Goal: Transaction & Acquisition: Download file/media

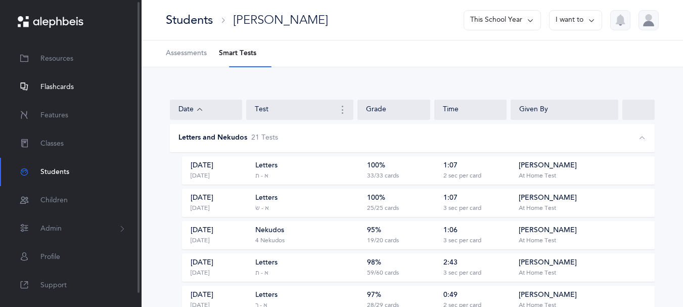
click at [60, 89] on span "Flashcards" at bounding box center [56, 87] width 33 height 11
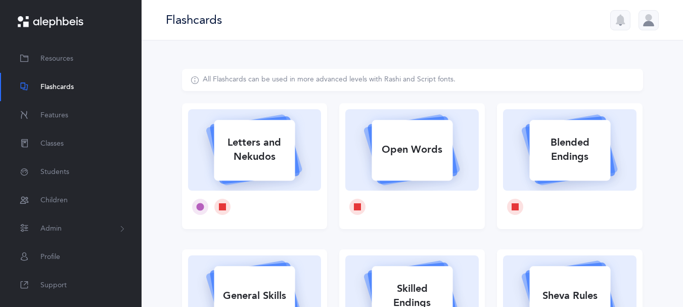
click at [273, 154] on div "Letters and Nekudos" at bounding box center [254, 149] width 81 height 40
select select
select select "single"
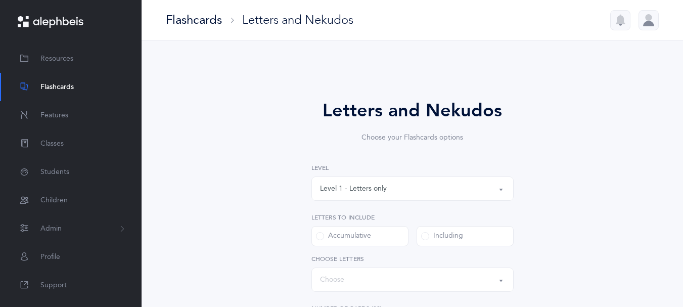
select select "27"
click at [497, 195] on button "Level 1 - Letters only" at bounding box center [412, 188] width 202 height 24
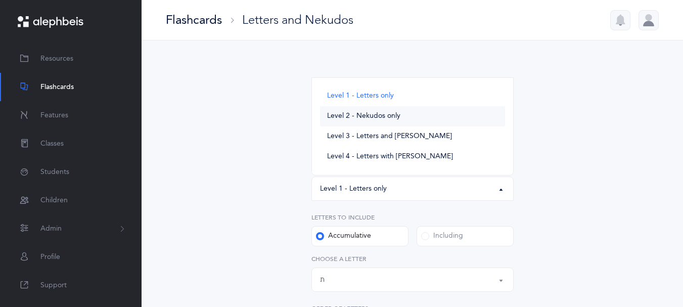
click at [393, 121] on span "Level 2 - Nekudos only" at bounding box center [363, 116] width 73 height 9
select select "2"
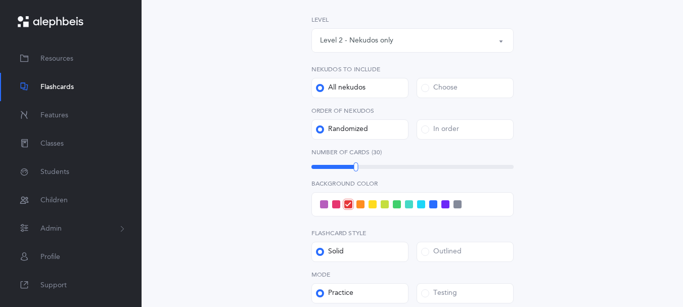
scroll to position [153, 0]
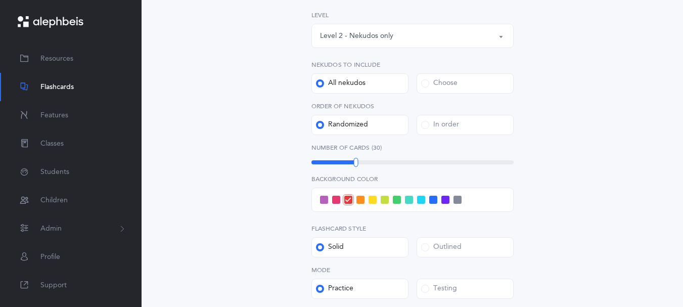
click at [428, 88] on div "Choose" at bounding box center [439, 83] width 36 height 10
click at [0, 0] on input "Choose" at bounding box center [0, 0] width 0 height 0
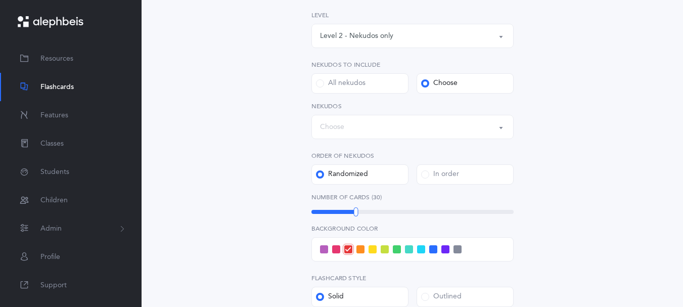
click at [500, 139] on button "Choose" at bounding box center [412, 127] width 202 height 24
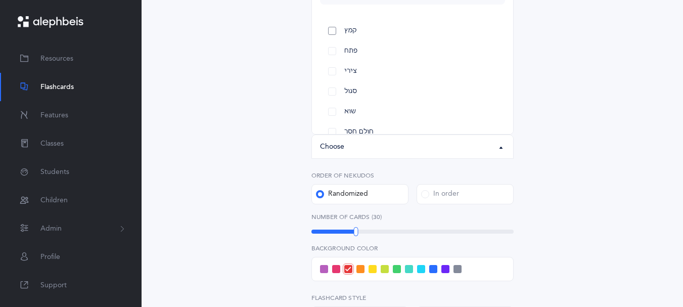
click at [334, 41] on link "קמץ" at bounding box center [412, 31] width 185 height 20
select select "28"
click at [329, 61] on link "פתח" at bounding box center [412, 51] width 185 height 20
click at [328, 81] on link "צירי" at bounding box center [412, 71] width 185 height 20
click at [331, 102] on link "סגול" at bounding box center [412, 91] width 185 height 20
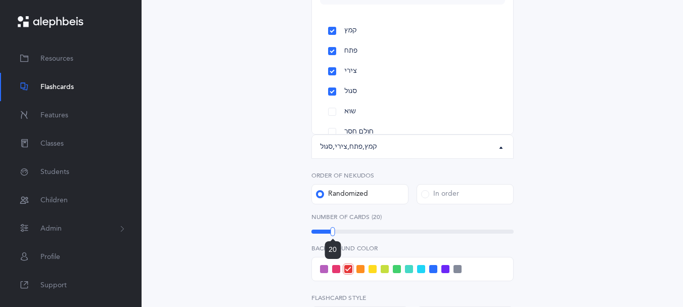
drag, startPoint x: 356, startPoint y: 254, endPoint x: 333, endPoint y: 254, distance: 23.3
click at [333, 236] on div at bounding box center [333, 231] width 5 height 9
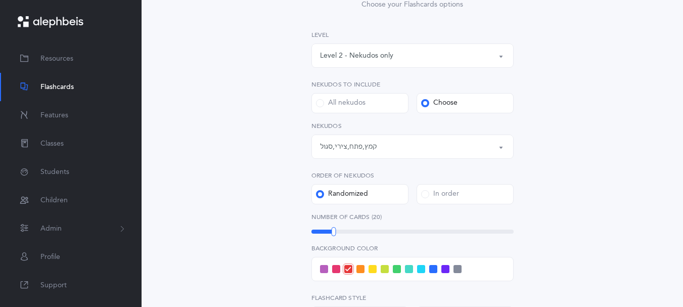
drag, startPoint x: 682, startPoint y: 164, endPoint x: 675, endPoint y: 211, distance: 47.1
click at [675, 211] on div "Letters and Nekudos Choose your Flashcards options Level 1 - Letters only Level…" at bounding box center [412, 202] width 541 height 590
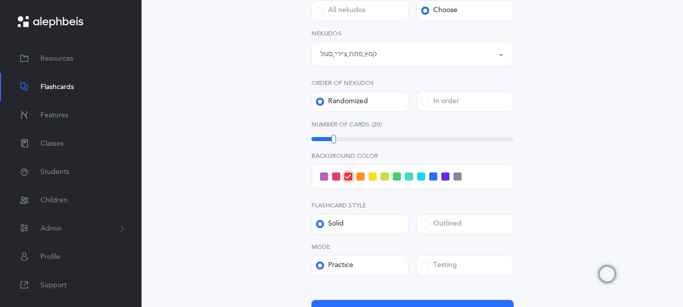
scroll to position [226, 0]
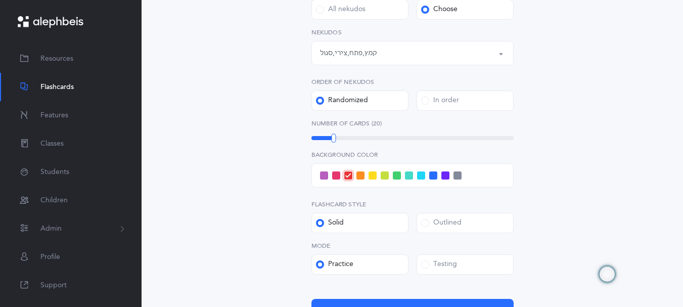
click at [324, 179] on span at bounding box center [324, 175] width 8 height 8
click at [0, 0] on input "checkbox" at bounding box center [0, 0] width 0 height 0
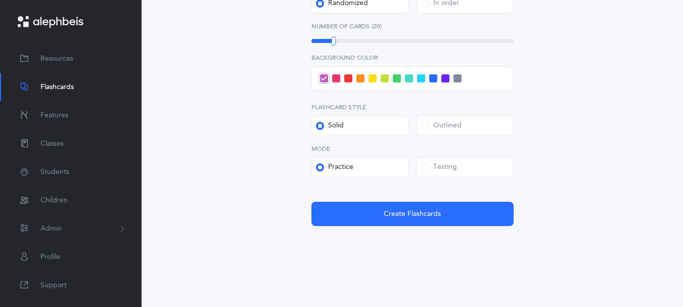
scroll to position [325, 0]
click at [420, 177] on label "Testing" at bounding box center [465, 167] width 97 height 20
click at [0, 0] on input "Testing" at bounding box center [0, 0] width 0 height 0
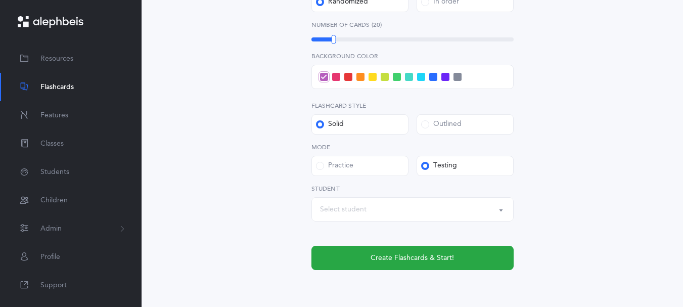
click at [398, 218] on div "Select student" at bounding box center [412, 209] width 185 height 17
click at [380, 189] on link "[PERSON_NAME]" at bounding box center [412, 178] width 185 height 20
select select "14285"
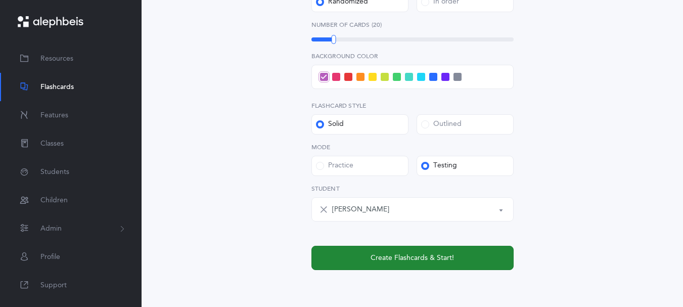
click at [397, 270] on button "Create Flashcards & Start!" at bounding box center [412, 258] width 202 height 24
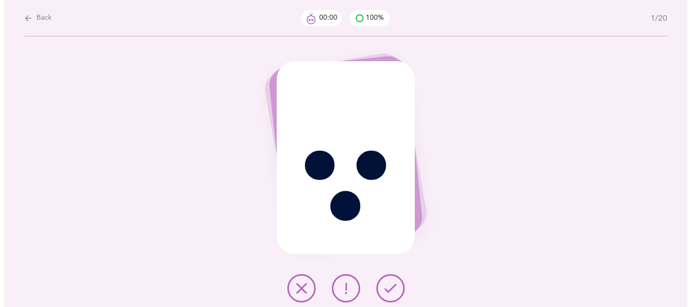
scroll to position [0, 0]
click at [394, 286] on icon at bounding box center [390, 288] width 12 height 12
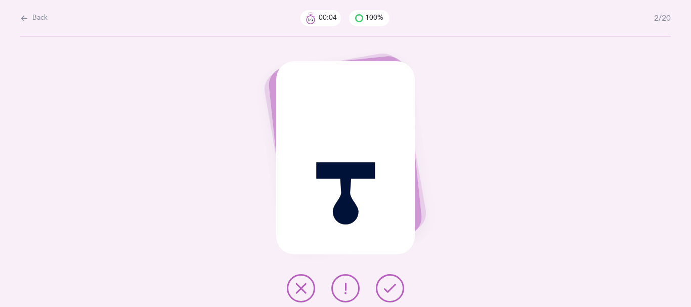
click at [394, 286] on icon at bounding box center [390, 288] width 12 height 12
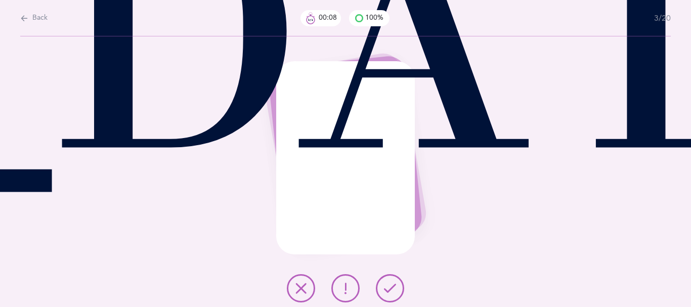
click at [396, 288] on icon at bounding box center [390, 288] width 12 height 12
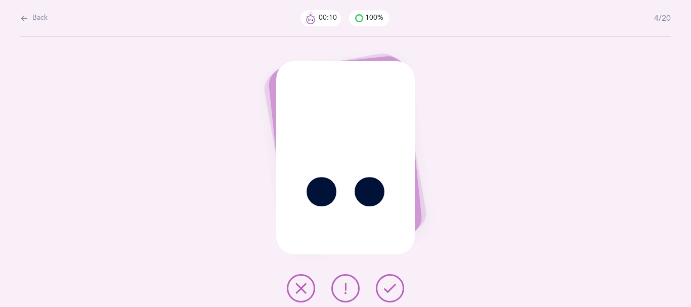
click at [396, 288] on icon at bounding box center [390, 288] width 12 height 12
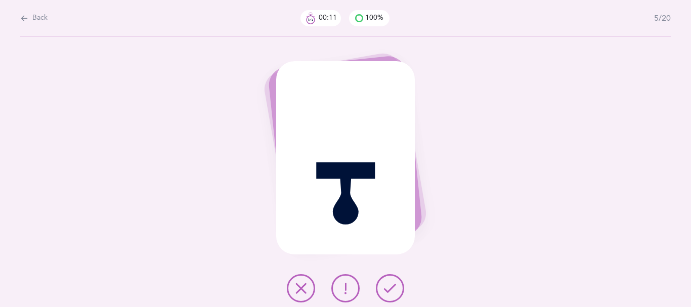
click at [396, 288] on icon at bounding box center [390, 288] width 12 height 12
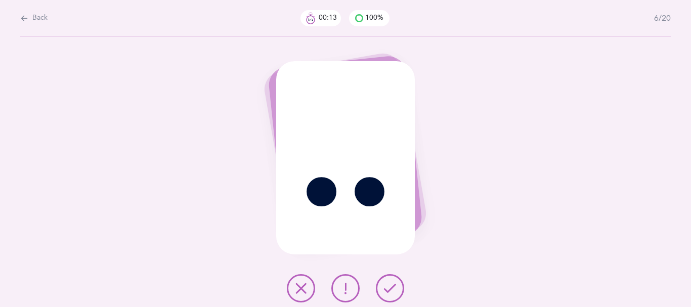
click at [396, 288] on icon at bounding box center [390, 288] width 12 height 12
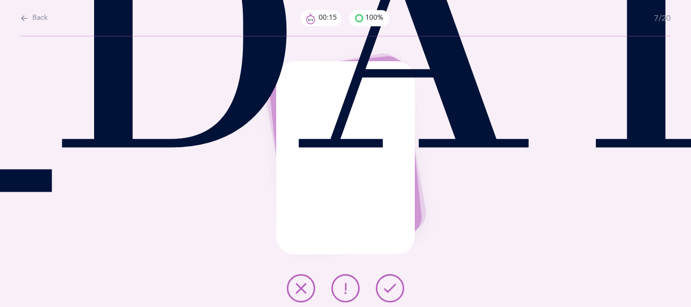
click at [396, 288] on icon at bounding box center [390, 288] width 12 height 12
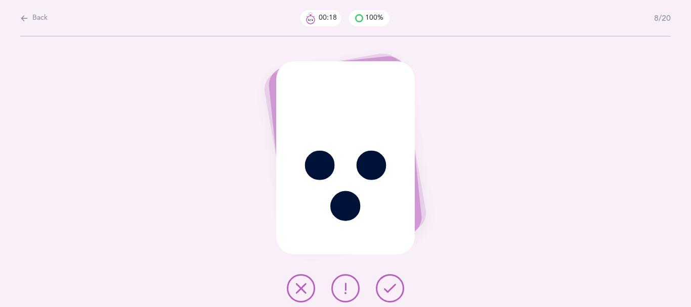
click at [396, 290] on icon at bounding box center [390, 288] width 12 height 12
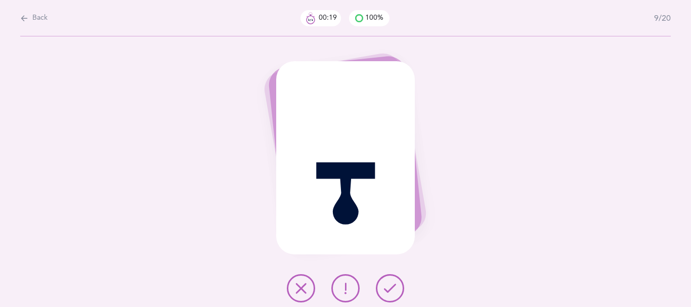
click at [394, 294] on icon at bounding box center [390, 288] width 12 height 12
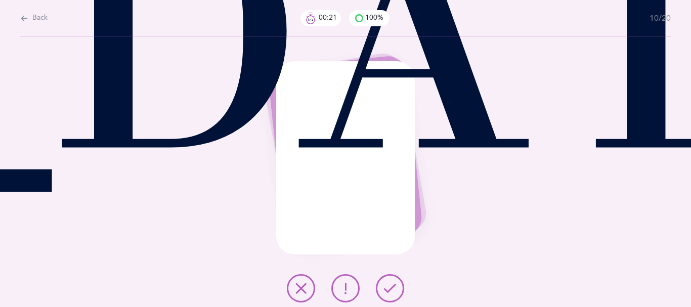
click at [395, 294] on icon at bounding box center [390, 288] width 12 height 12
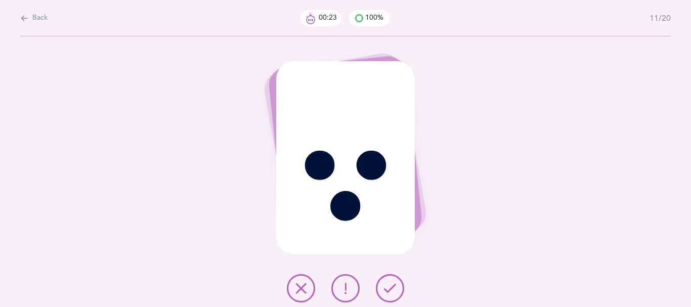
click at [395, 294] on icon at bounding box center [390, 288] width 12 height 12
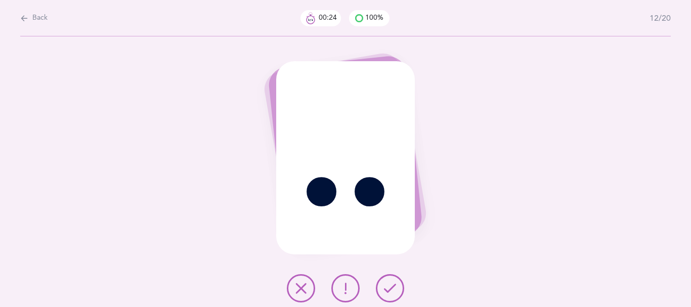
click at [395, 294] on icon at bounding box center [390, 288] width 12 height 12
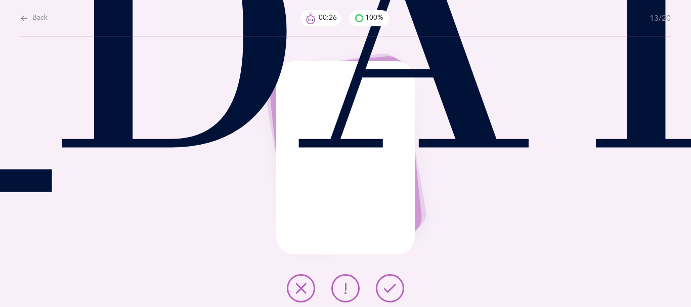
click at [394, 294] on icon at bounding box center [390, 288] width 12 height 12
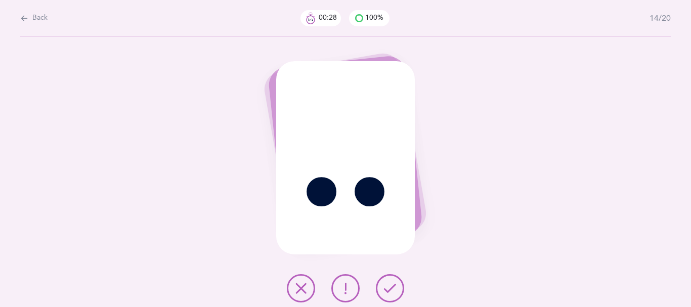
click at [394, 293] on icon at bounding box center [390, 288] width 12 height 12
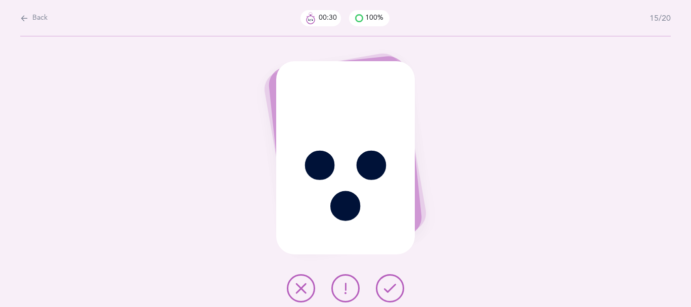
click at [394, 293] on icon at bounding box center [390, 288] width 12 height 12
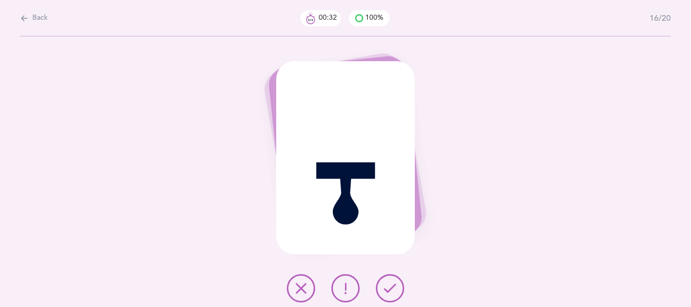
click at [394, 293] on icon at bounding box center [390, 288] width 12 height 12
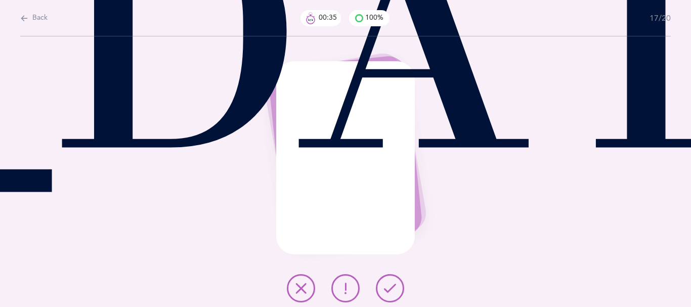
click at [394, 293] on icon at bounding box center [390, 288] width 12 height 12
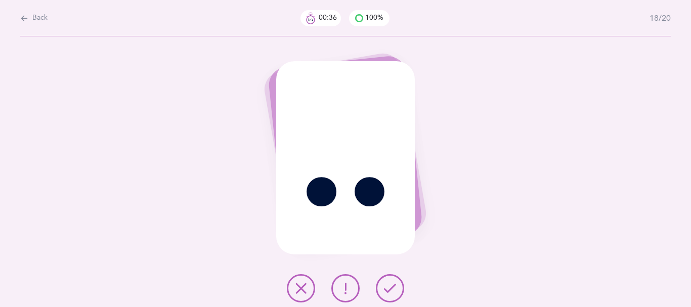
click at [394, 293] on icon at bounding box center [390, 288] width 12 height 12
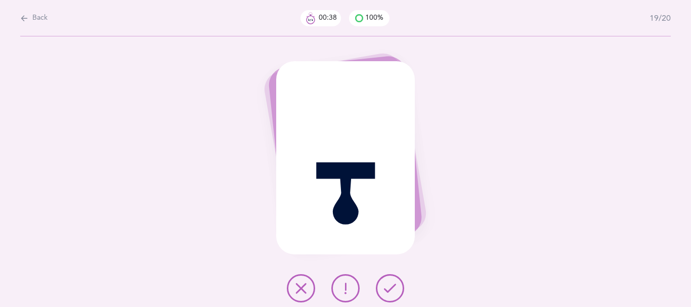
click at [394, 293] on icon at bounding box center [390, 288] width 12 height 12
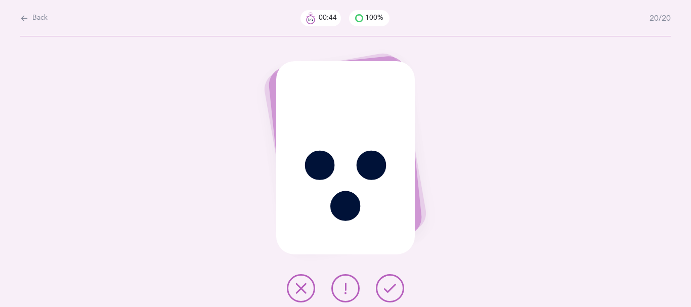
click at [394, 293] on icon at bounding box center [390, 288] width 12 height 12
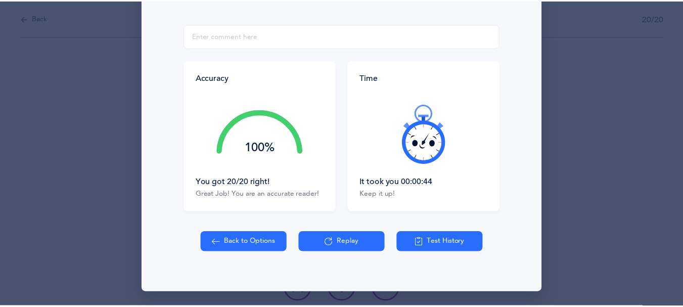
scroll to position [178, 0]
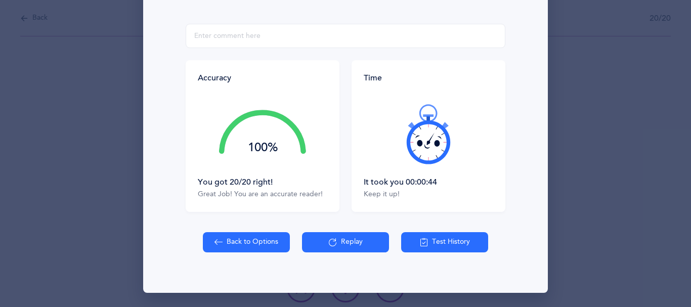
click at [248, 252] on button "Back to Options" at bounding box center [246, 242] width 87 height 20
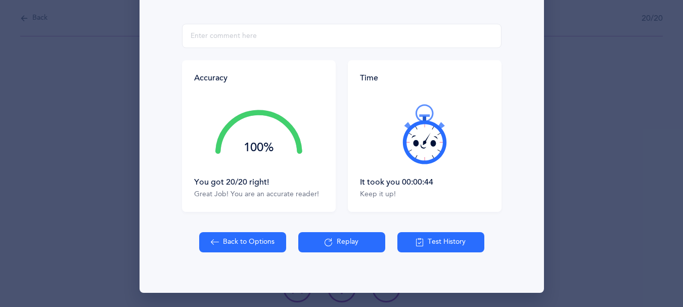
select select "2"
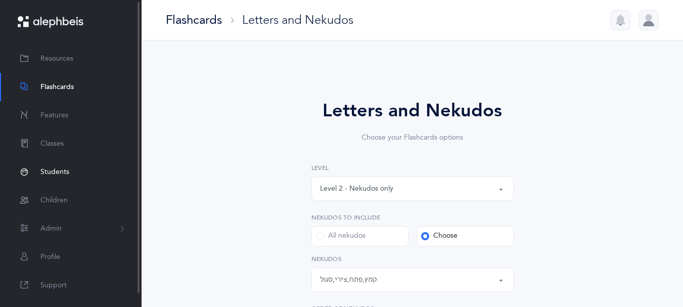
click at [53, 171] on span "Students" at bounding box center [54, 172] width 29 height 11
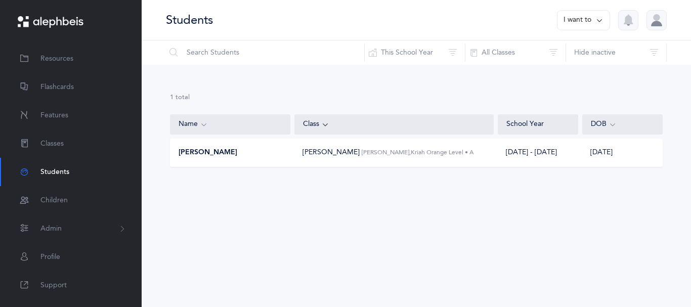
click at [364, 158] on div "Shulamis Shulamis Durden, Kriah Orange Level • A" at bounding box center [387, 152] width 171 height 11
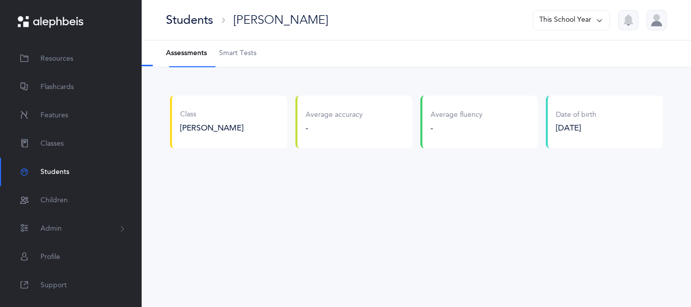
click at [232, 53] on span "Smart Tests" at bounding box center [237, 54] width 37 height 10
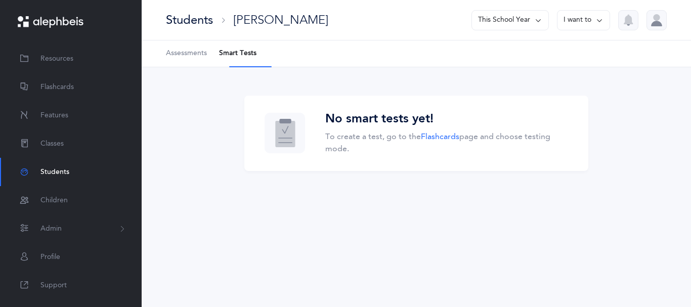
click at [245, 60] on li "Smart Tests" at bounding box center [237, 53] width 37 height 26
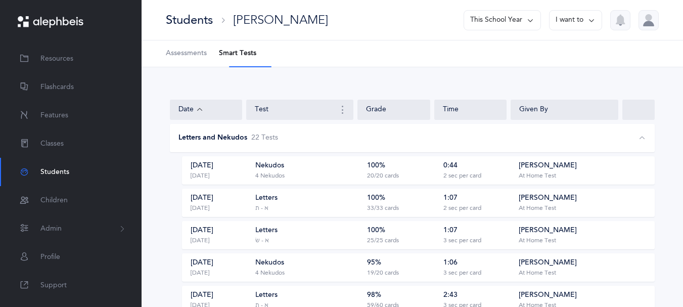
click at [199, 24] on div "Students" at bounding box center [189, 20] width 47 height 17
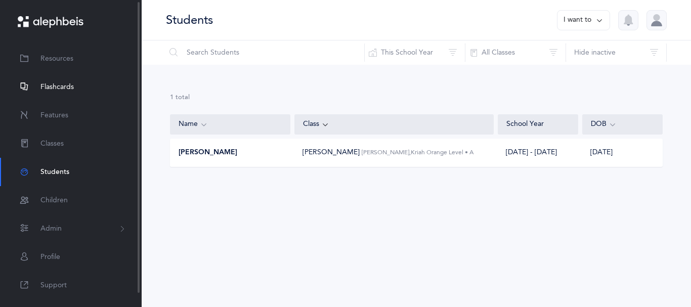
click at [70, 88] on span "Flashcards" at bounding box center [56, 87] width 33 height 11
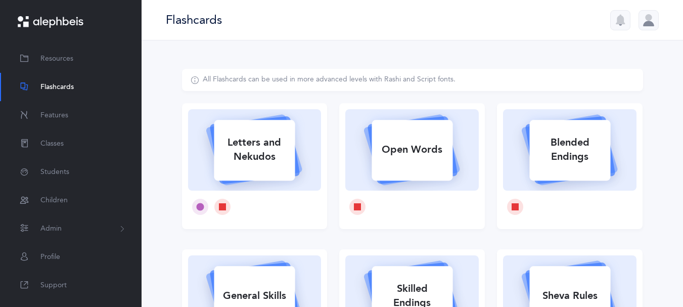
click at [259, 159] on div "Letters and Nekudos" at bounding box center [254, 149] width 81 height 40
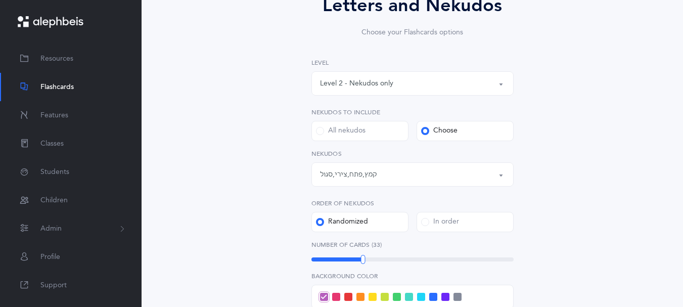
scroll to position [109, 0]
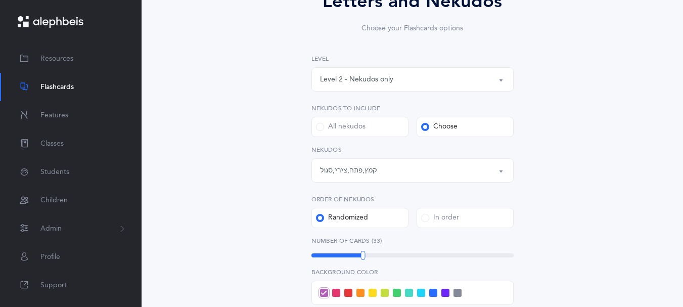
click at [501, 91] on button "Level 2 - Nekudos only" at bounding box center [412, 79] width 202 height 24
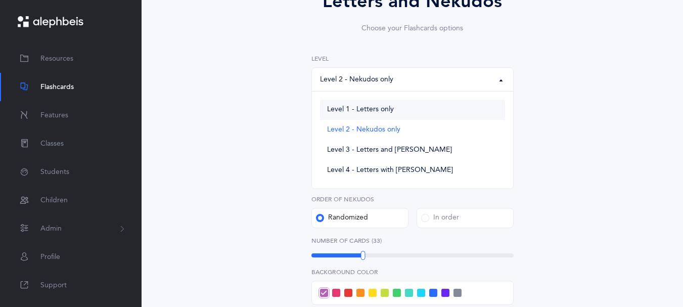
click at [372, 114] on span "Level 1 - Letters only" at bounding box center [360, 109] width 67 height 9
select select "1"
select select "27"
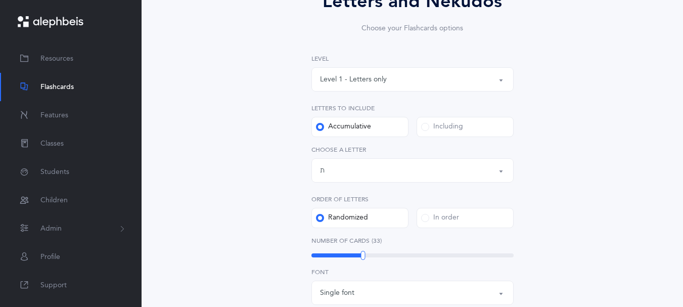
click at [424, 222] on span at bounding box center [425, 218] width 8 height 8
click at [0, 0] on input "In order" at bounding box center [0, 0] width 0 height 0
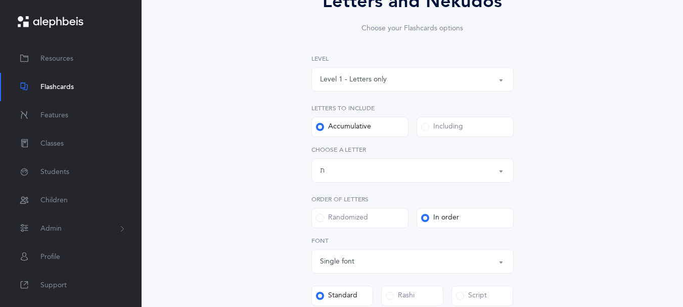
click at [323, 222] on span at bounding box center [320, 218] width 8 height 8
click at [0, 0] on input "Randomized" at bounding box center [0, 0] width 0 height 0
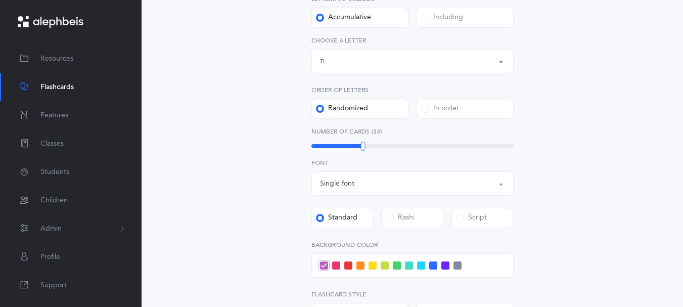
scroll to position [249, 0]
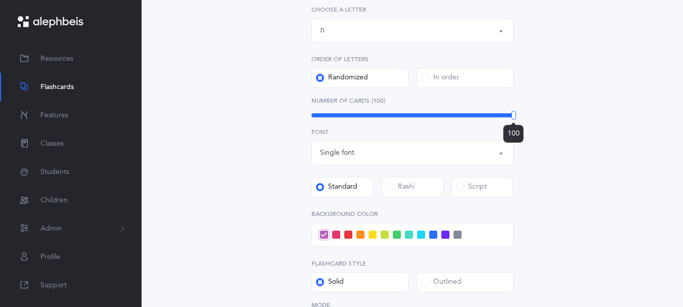
drag, startPoint x: 359, startPoint y: 133, endPoint x: 560, endPoint y: 151, distance: 201.5
click at [560, 151] on div "Letters and Nekudos Choose your Flashcards options Level 1 - Letters only Level…" at bounding box center [412, 144] width 461 height 649
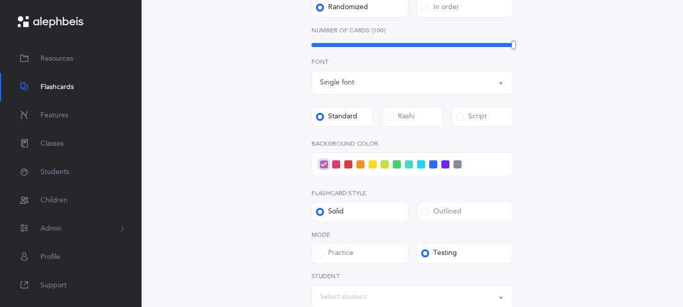
scroll to position [321, 0]
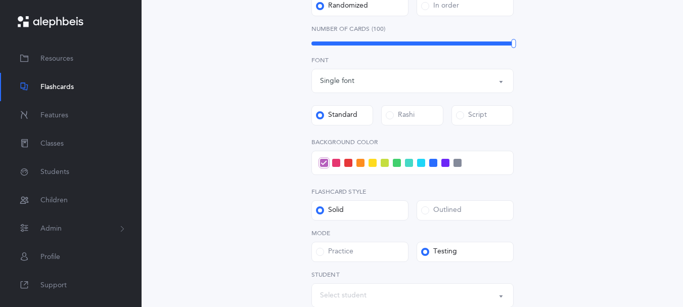
click at [462, 167] on span at bounding box center [457, 163] width 8 height 8
click at [0, 0] on input "checkbox" at bounding box center [0, 0] width 0 height 0
drag, startPoint x: 681, startPoint y: 152, endPoint x: 681, endPoint y: 167, distance: 15.7
click at [681, 167] on div "Letters and Nekudos Choose your Flashcards options Level 1 - Letters only Level…" at bounding box center [412, 77] width 541 height 717
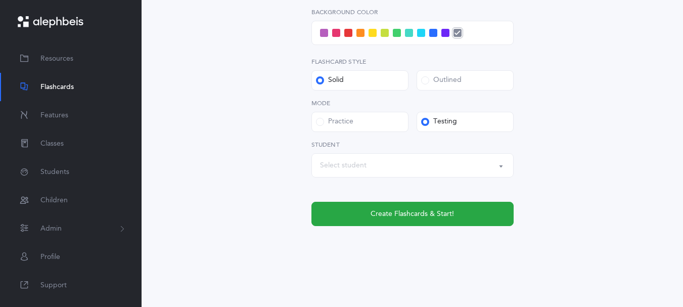
click at [501, 177] on button "Select student" at bounding box center [412, 165] width 202 height 24
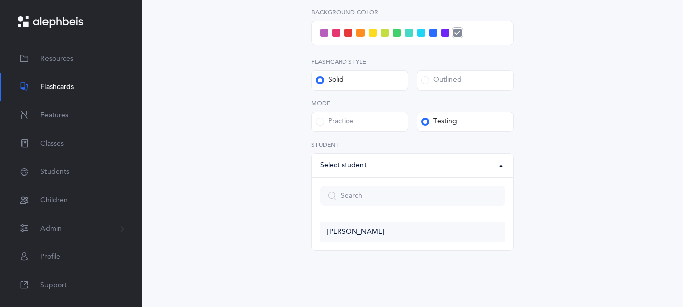
click at [356, 242] on link "[PERSON_NAME]" at bounding box center [412, 232] width 185 height 20
select select "14285"
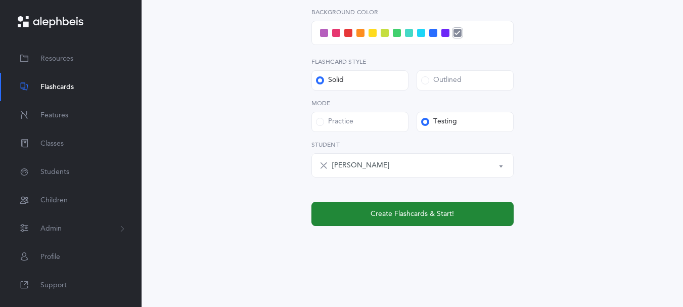
click at [445, 226] on button "Create Flashcards & Start!" at bounding box center [412, 214] width 202 height 24
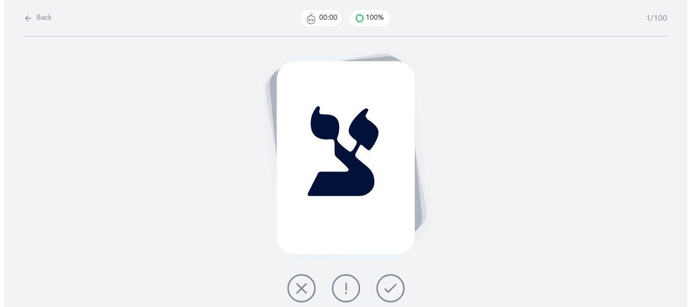
scroll to position [0, 0]
click at [404, 290] on button at bounding box center [390, 288] width 28 height 28
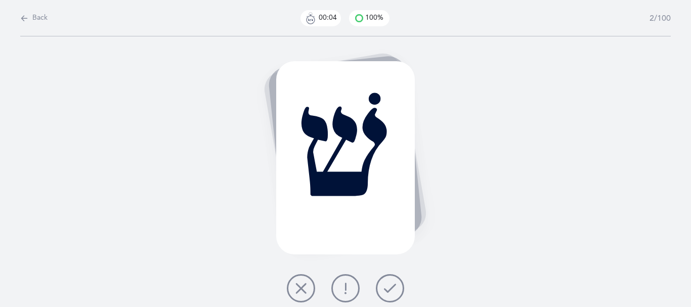
click at [396, 288] on icon at bounding box center [390, 288] width 12 height 12
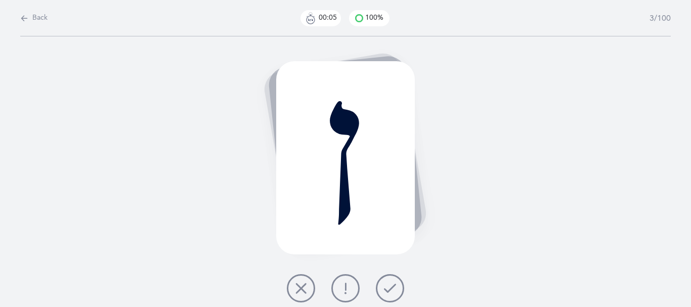
click at [396, 288] on icon at bounding box center [390, 288] width 12 height 12
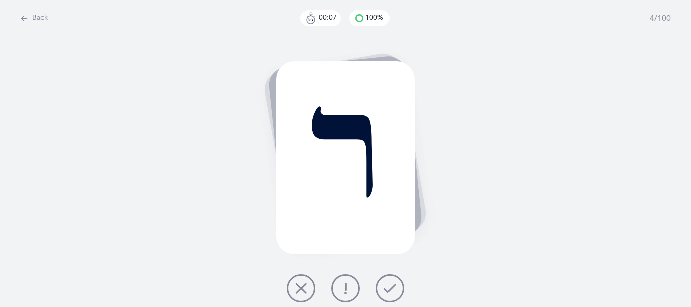
click at [396, 288] on icon at bounding box center [390, 288] width 12 height 12
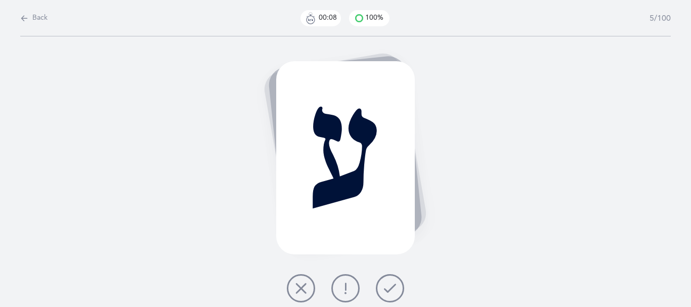
click at [396, 288] on icon at bounding box center [390, 288] width 12 height 12
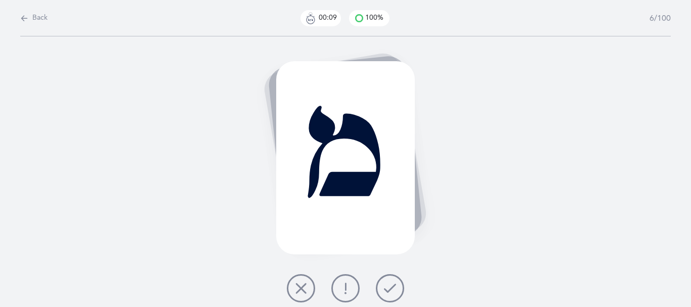
click at [396, 288] on icon at bounding box center [390, 288] width 12 height 12
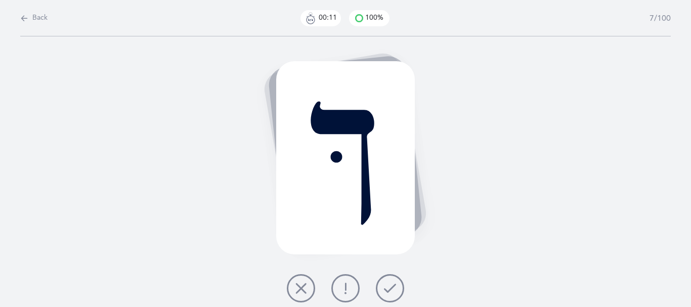
click at [396, 289] on icon at bounding box center [390, 288] width 12 height 12
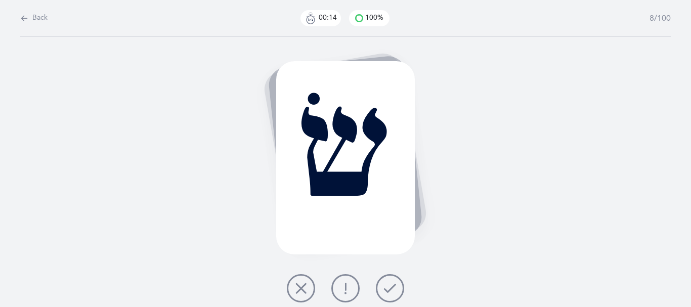
click at [396, 290] on icon at bounding box center [390, 288] width 12 height 12
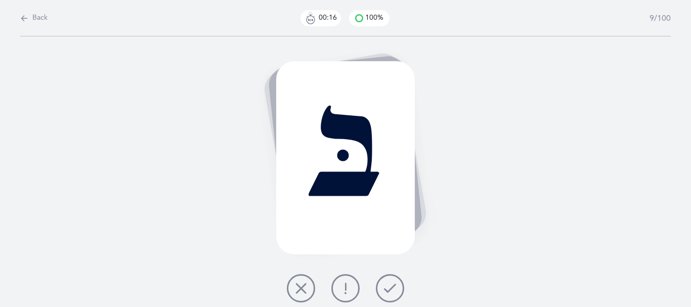
click at [404, 289] on button at bounding box center [390, 288] width 28 height 28
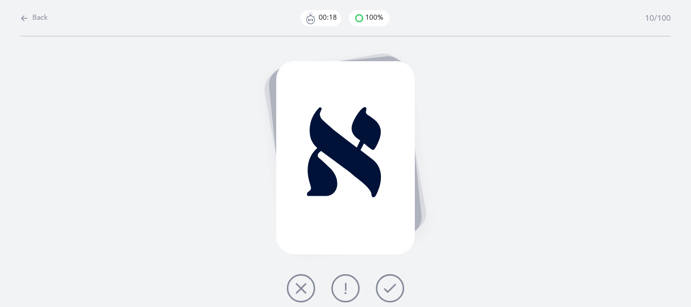
click at [396, 290] on icon at bounding box center [390, 288] width 12 height 12
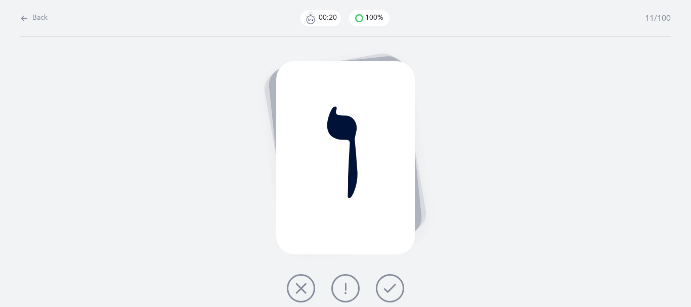
click at [396, 290] on icon at bounding box center [390, 288] width 12 height 12
click at [396, 293] on icon at bounding box center [390, 288] width 12 height 12
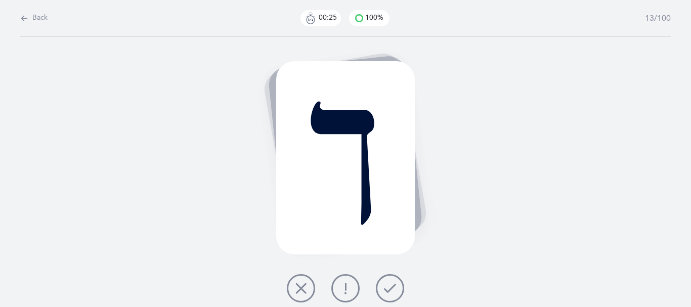
drag, startPoint x: 399, startPoint y: 292, endPoint x: 428, endPoint y: 295, distance: 28.4
click at [396, 292] on icon at bounding box center [390, 288] width 12 height 12
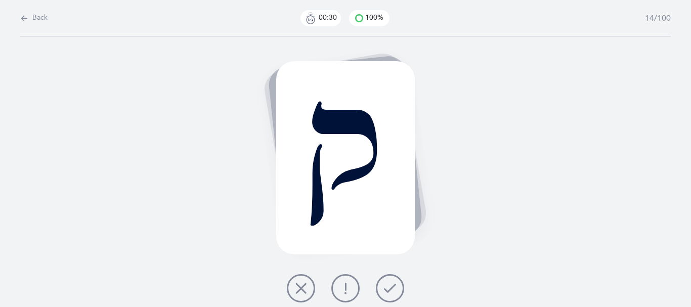
click at [394, 292] on icon at bounding box center [390, 288] width 12 height 12
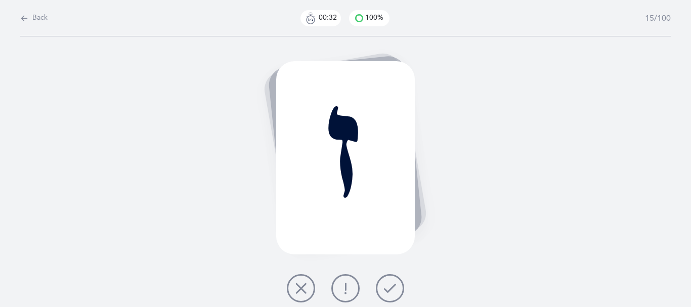
click at [388, 294] on button at bounding box center [390, 288] width 28 height 28
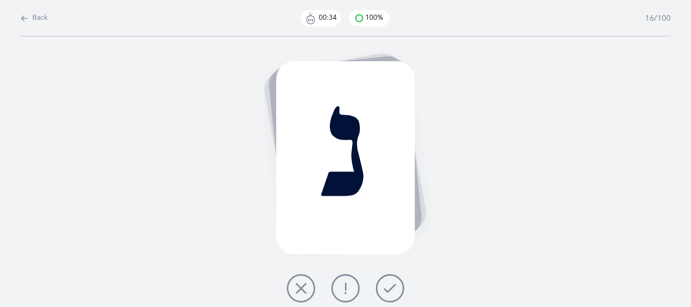
click at [396, 292] on icon at bounding box center [390, 288] width 12 height 12
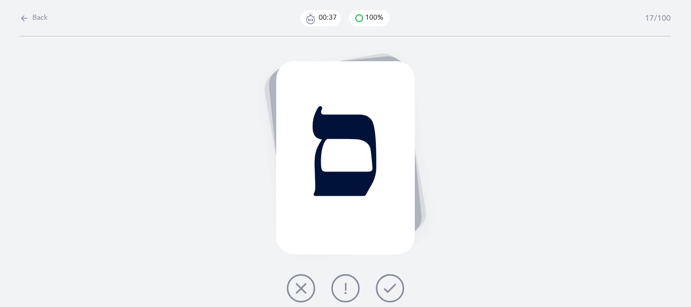
click at [386, 296] on button at bounding box center [390, 288] width 28 height 28
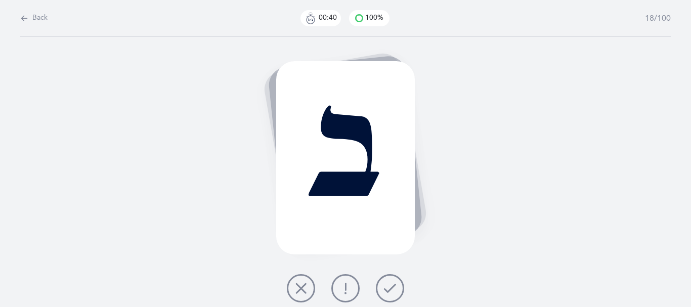
click at [301, 289] on icon at bounding box center [301, 288] width 12 height 12
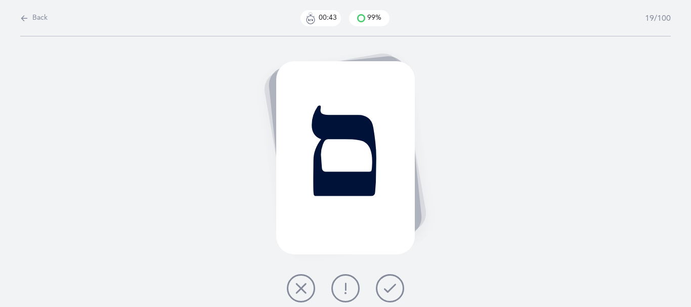
click at [396, 289] on icon at bounding box center [390, 288] width 12 height 12
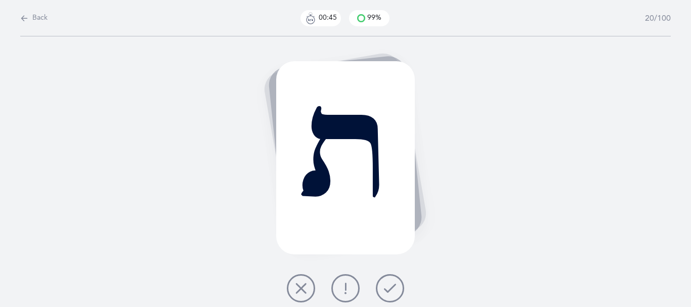
click at [393, 294] on icon at bounding box center [390, 288] width 12 height 12
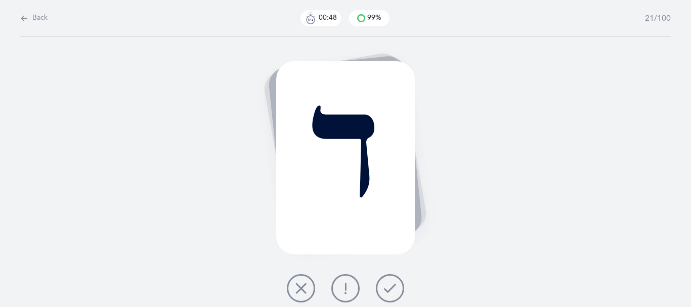
click at [396, 293] on icon at bounding box center [390, 288] width 12 height 12
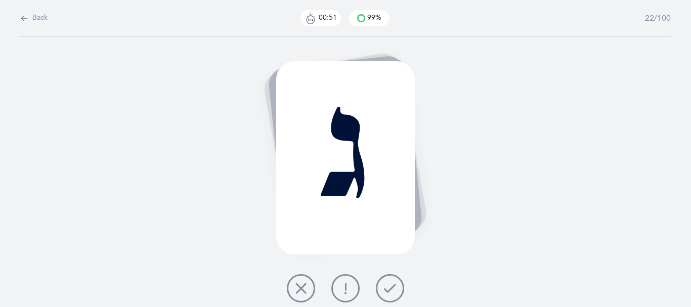
click at [403, 293] on button at bounding box center [390, 288] width 28 height 28
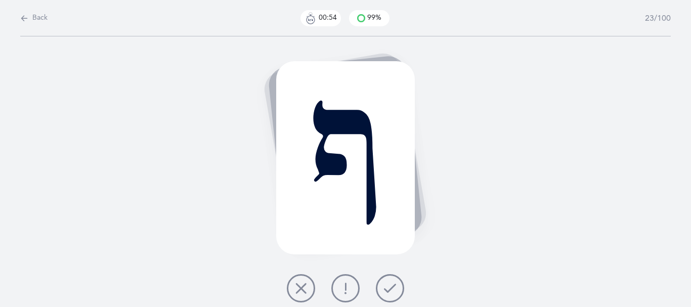
click at [396, 294] on icon at bounding box center [390, 288] width 12 height 12
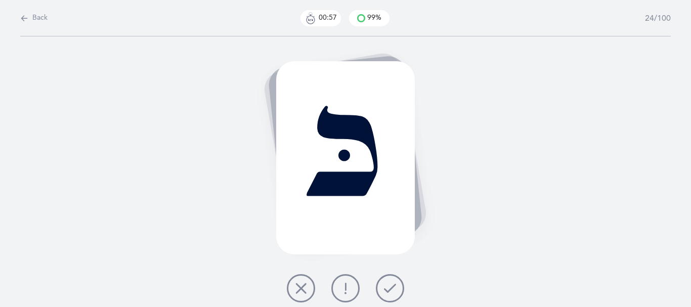
click at [404, 293] on button at bounding box center [390, 288] width 28 height 28
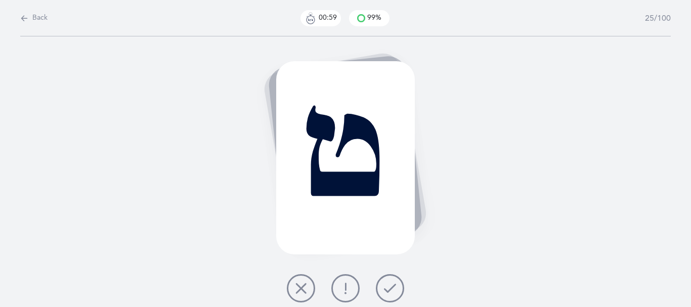
click at [396, 294] on icon at bounding box center [390, 288] width 12 height 12
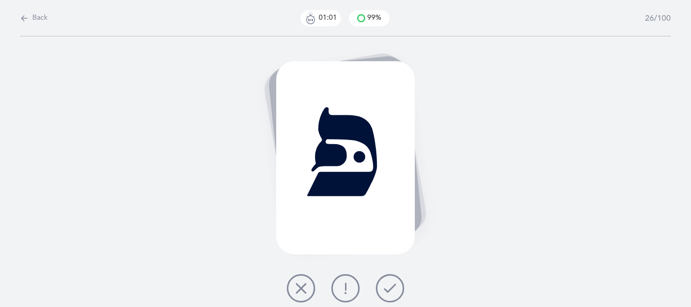
click at [396, 294] on icon at bounding box center [390, 288] width 12 height 12
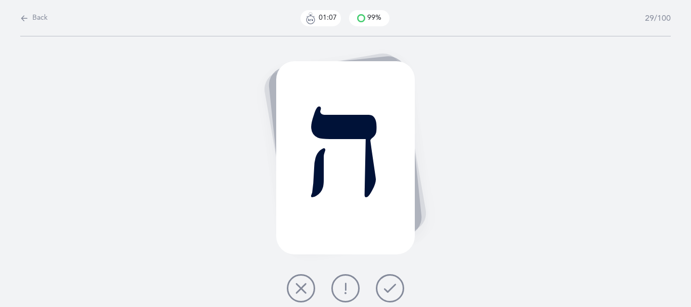
click at [396, 294] on icon at bounding box center [390, 288] width 12 height 12
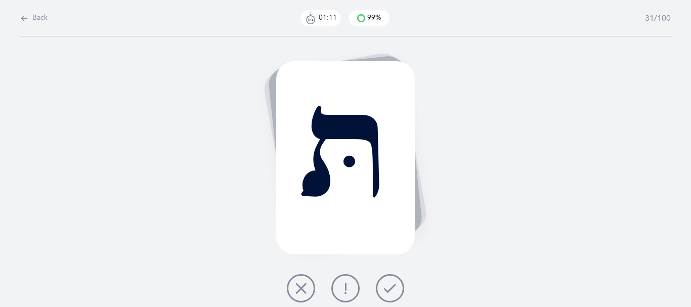
click at [396, 294] on icon at bounding box center [390, 288] width 12 height 12
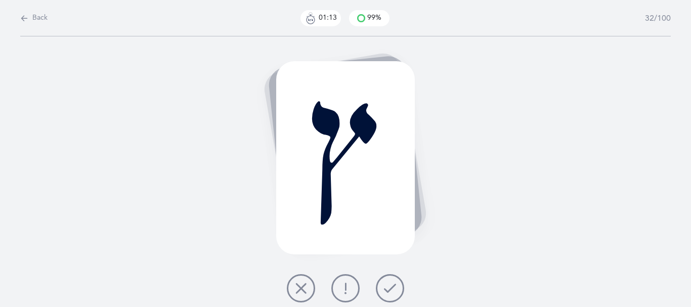
click at [396, 294] on icon at bounding box center [390, 288] width 12 height 12
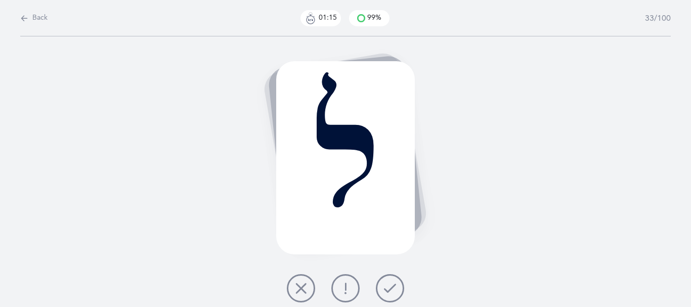
click at [395, 294] on icon at bounding box center [390, 288] width 12 height 12
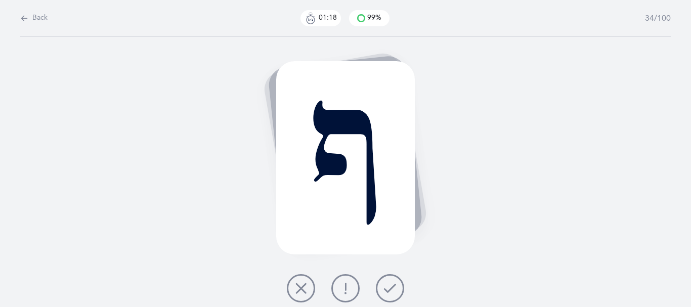
click at [387, 290] on button at bounding box center [390, 288] width 28 height 28
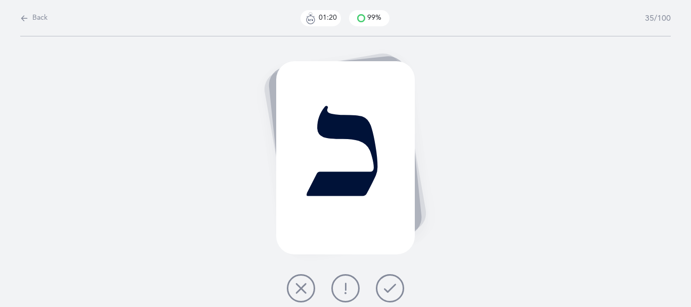
click at [392, 290] on icon at bounding box center [390, 288] width 12 height 12
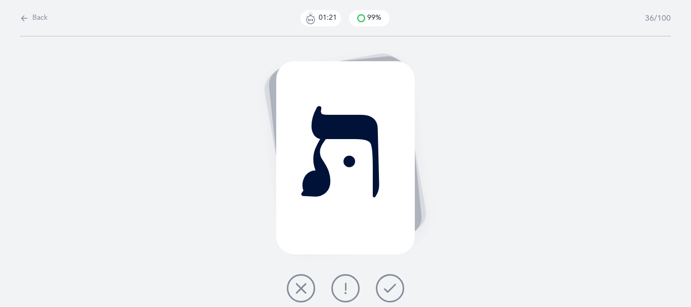
click at [396, 292] on icon at bounding box center [390, 288] width 12 height 12
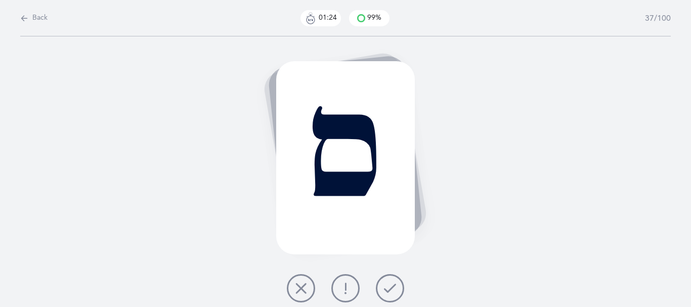
click at [396, 292] on icon at bounding box center [390, 288] width 12 height 12
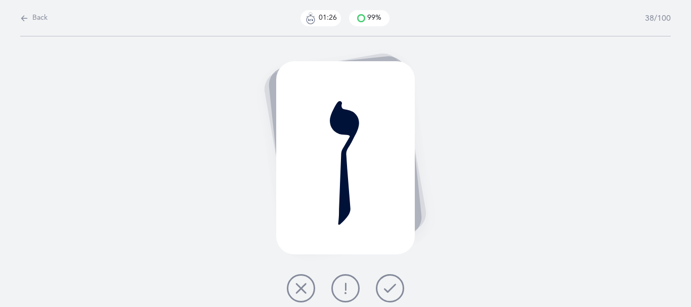
click at [396, 292] on icon at bounding box center [390, 288] width 12 height 12
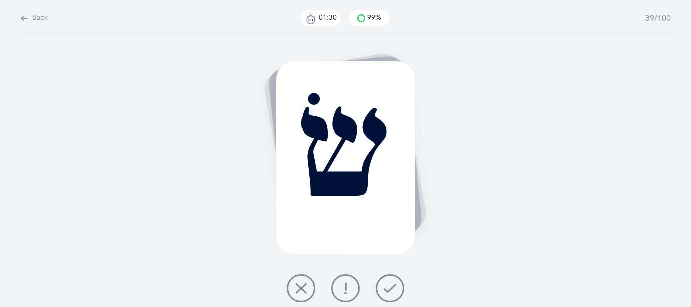
click at [396, 294] on icon at bounding box center [390, 288] width 12 height 12
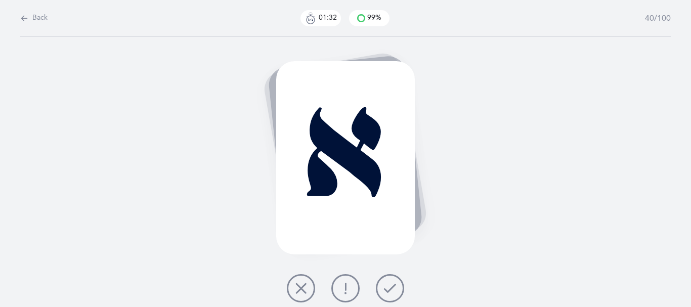
click at [396, 294] on icon at bounding box center [390, 288] width 12 height 12
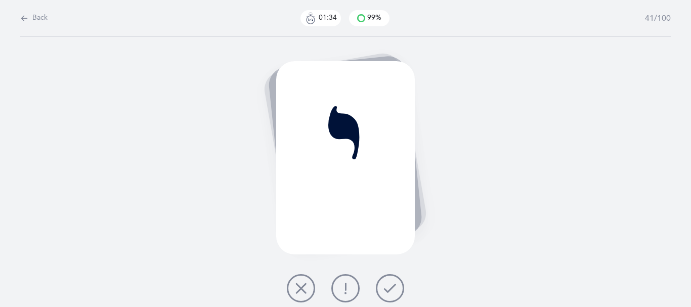
click at [396, 294] on icon at bounding box center [390, 288] width 12 height 12
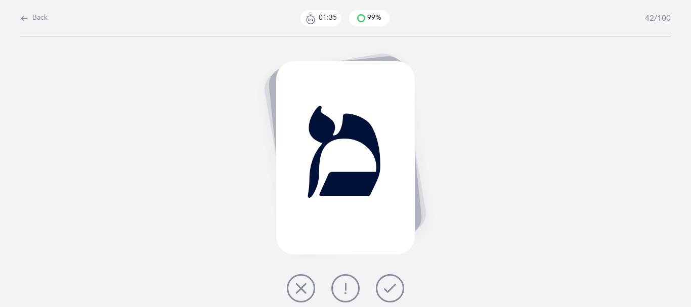
click at [396, 294] on icon at bounding box center [390, 288] width 12 height 12
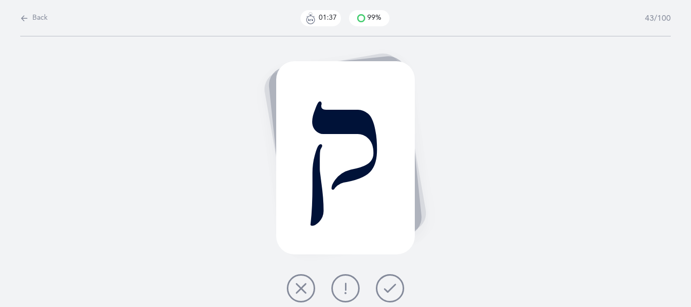
click at [396, 294] on icon at bounding box center [390, 288] width 12 height 12
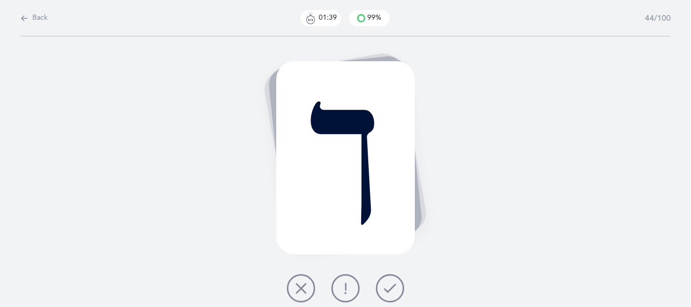
click at [396, 294] on icon at bounding box center [390, 288] width 12 height 12
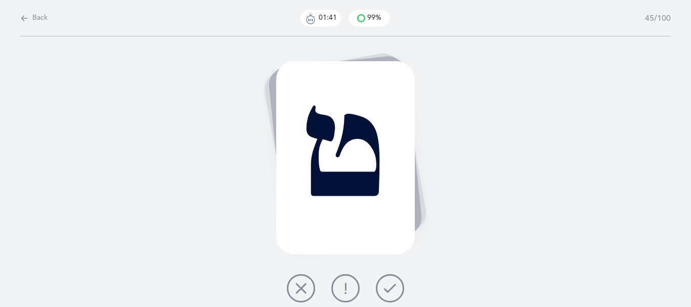
click at [396, 294] on icon at bounding box center [390, 288] width 12 height 12
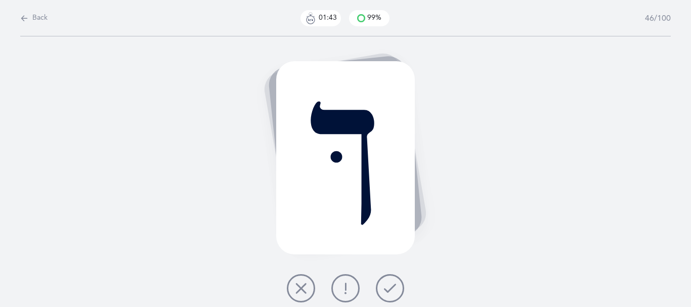
click at [394, 294] on icon at bounding box center [390, 288] width 12 height 12
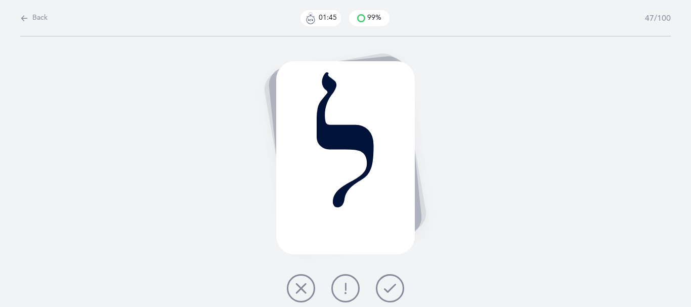
click at [394, 294] on icon at bounding box center [390, 288] width 12 height 12
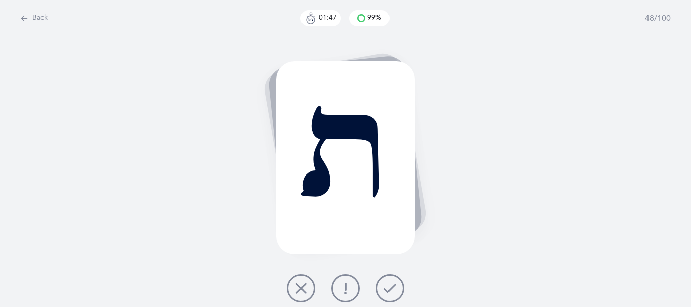
click at [394, 294] on icon at bounding box center [390, 288] width 12 height 12
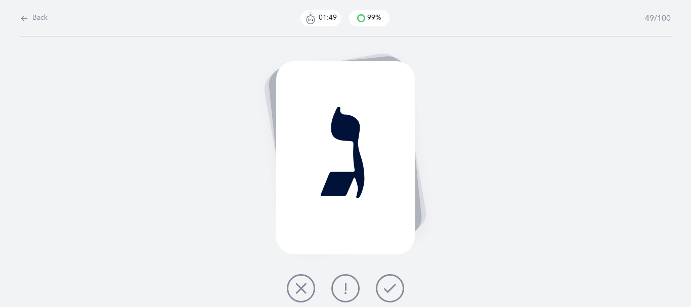
click at [393, 294] on icon at bounding box center [390, 288] width 12 height 12
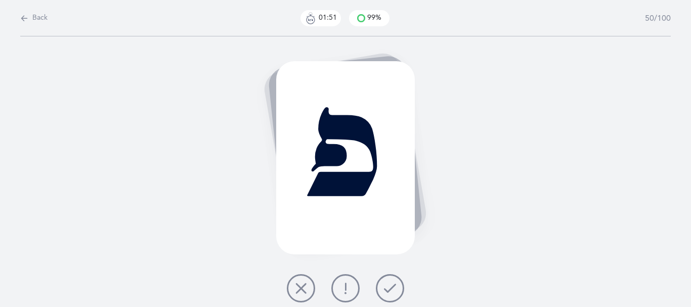
click at [392, 294] on icon at bounding box center [390, 288] width 12 height 12
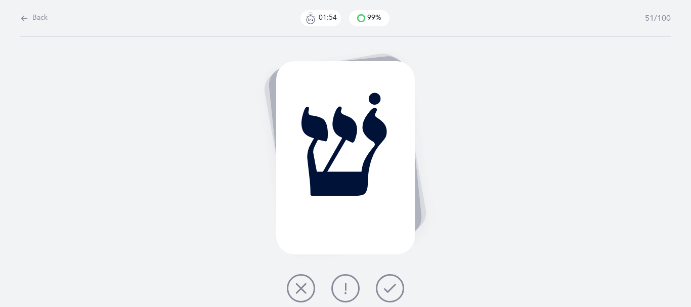
click at [391, 294] on icon at bounding box center [390, 288] width 12 height 12
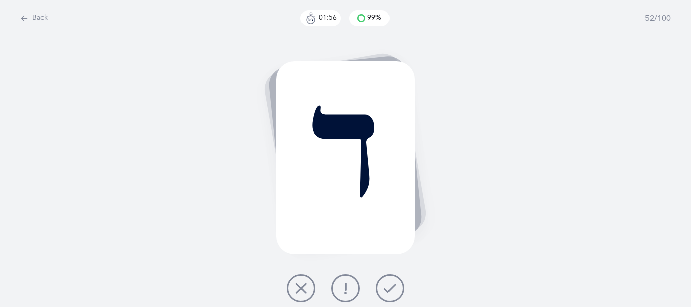
click at [391, 294] on icon at bounding box center [390, 288] width 12 height 12
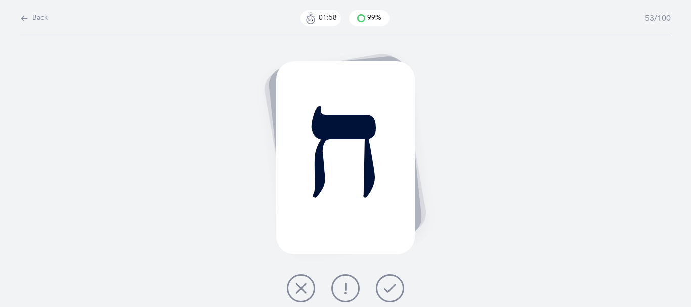
click at [391, 294] on icon at bounding box center [390, 288] width 12 height 12
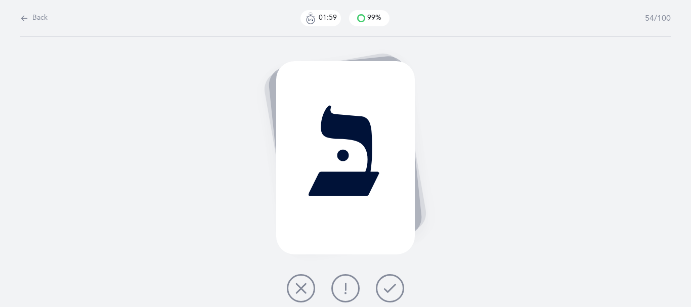
click at [391, 294] on icon at bounding box center [390, 288] width 12 height 12
click at [390, 294] on icon at bounding box center [390, 288] width 12 height 12
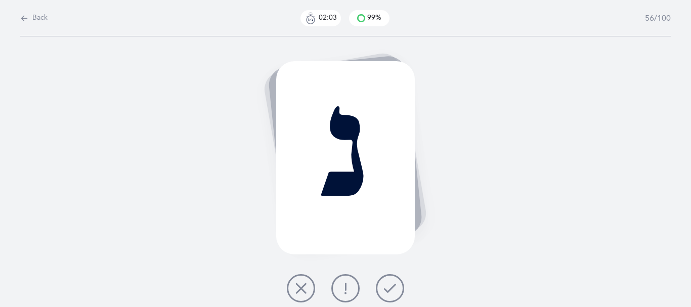
click at [390, 294] on icon at bounding box center [390, 288] width 12 height 12
click at [389, 294] on icon at bounding box center [390, 288] width 12 height 12
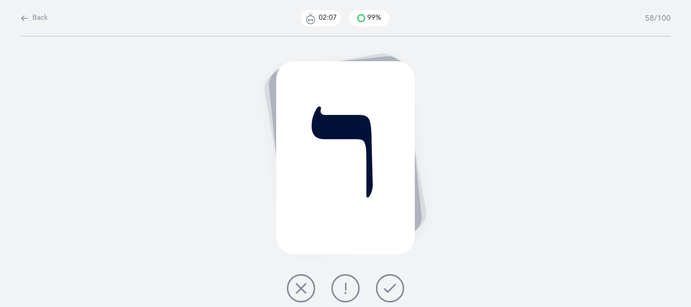
click at [386, 294] on button at bounding box center [390, 288] width 28 height 28
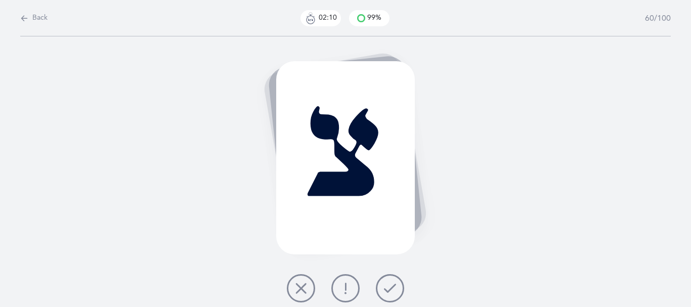
click at [380, 292] on button at bounding box center [390, 288] width 28 height 28
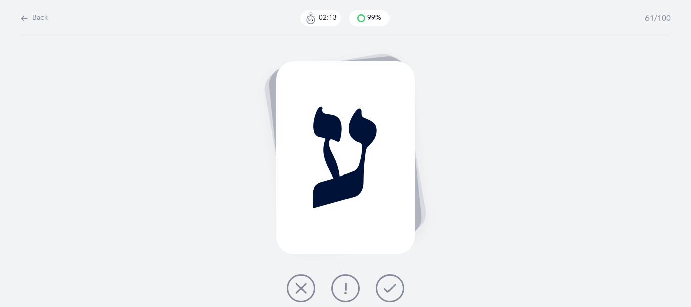
click at [386, 292] on button at bounding box center [390, 288] width 28 height 28
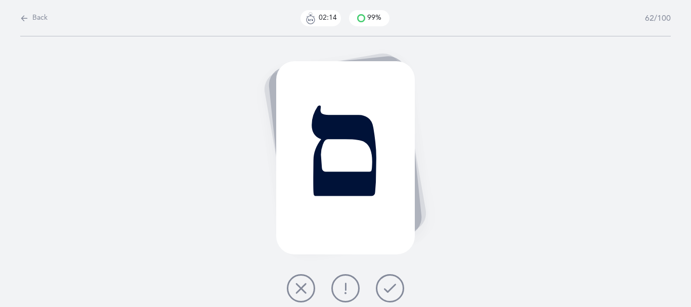
click at [393, 292] on icon at bounding box center [390, 288] width 12 height 12
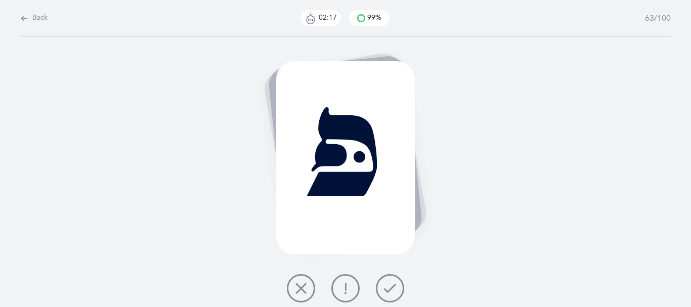
click at [392, 292] on icon at bounding box center [390, 288] width 12 height 12
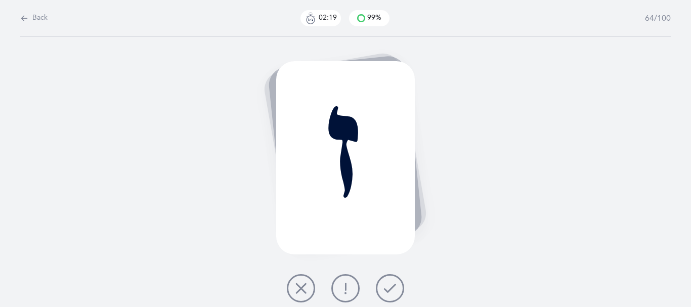
click at [392, 292] on icon at bounding box center [390, 288] width 12 height 12
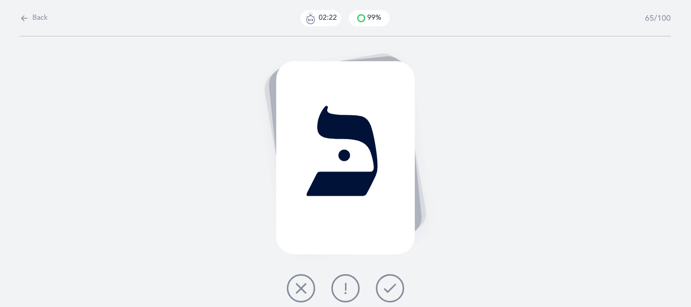
click at [392, 292] on icon at bounding box center [390, 288] width 12 height 12
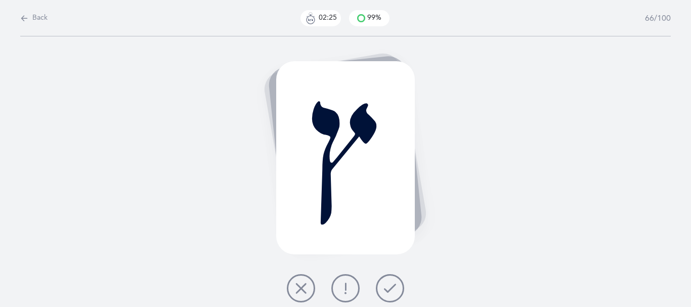
click at [389, 292] on icon at bounding box center [390, 288] width 12 height 12
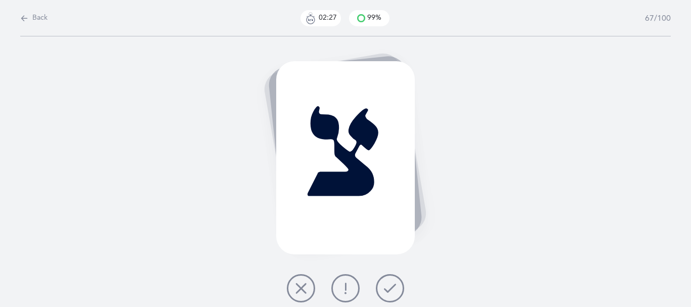
click at [389, 291] on icon at bounding box center [390, 288] width 12 height 12
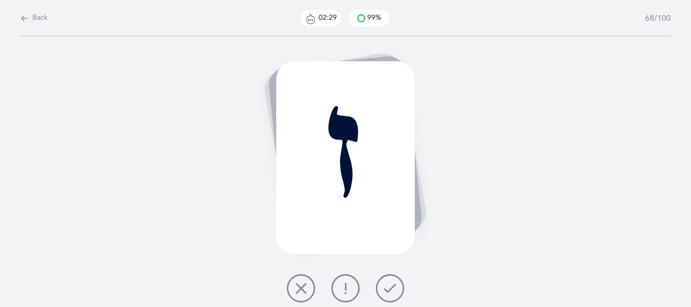
click at [388, 291] on button at bounding box center [390, 288] width 28 height 28
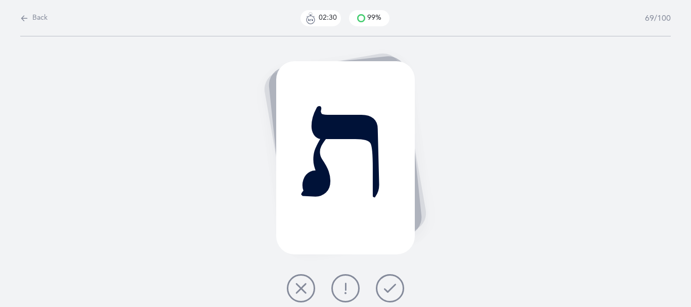
click at [388, 291] on button at bounding box center [390, 288] width 28 height 28
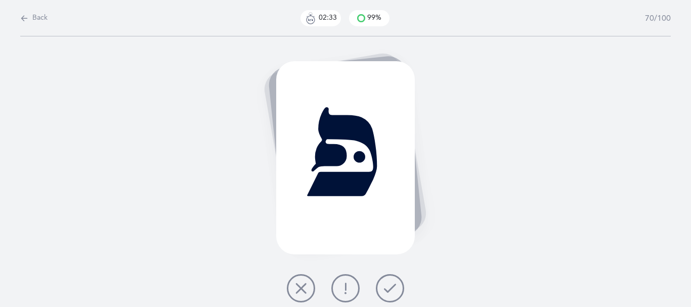
click at [386, 290] on button at bounding box center [390, 288] width 28 height 28
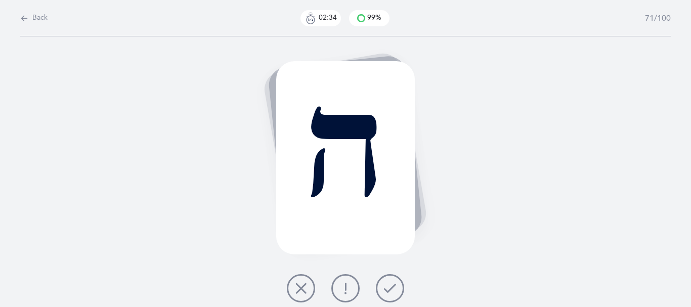
click at [386, 290] on button at bounding box center [390, 288] width 28 height 28
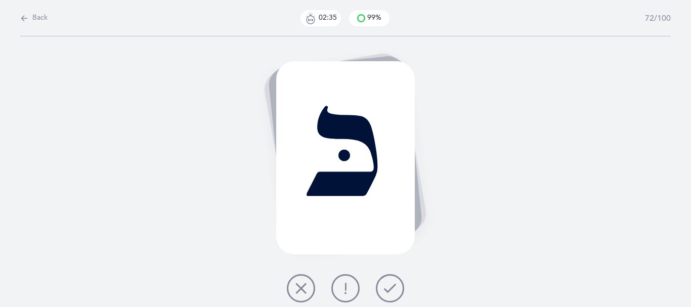
click at [386, 290] on button at bounding box center [390, 288] width 28 height 28
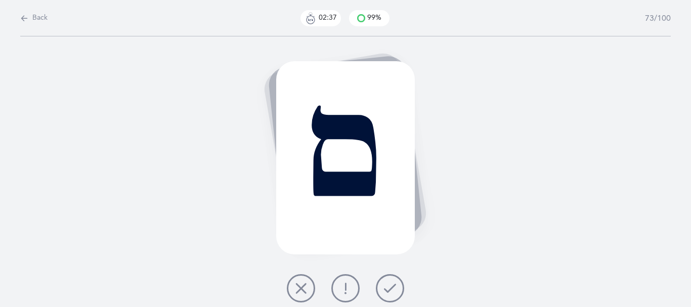
click at [386, 290] on button at bounding box center [390, 288] width 28 height 28
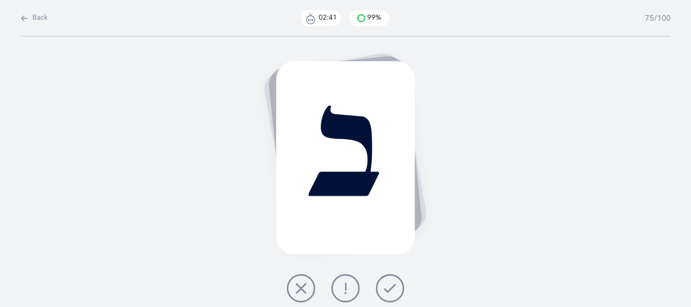
click at [386, 290] on button at bounding box center [390, 288] width 28 height 28
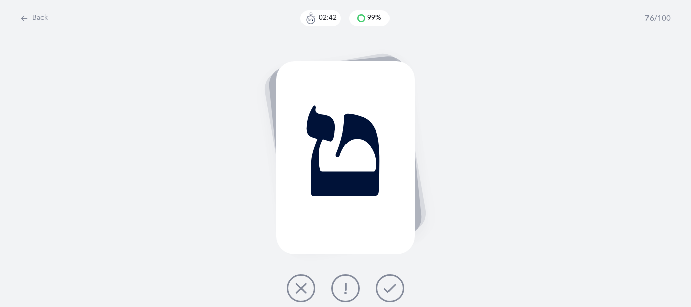
click at [386, 290] on button at bounding box center [390, 288] width 28 height 28
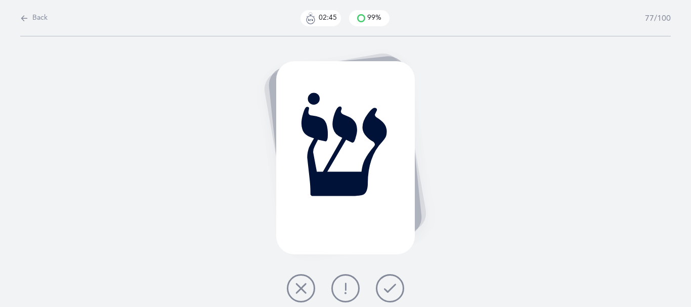
click at [389, 291] on icon at bounding box center [390, 288] width 12 height 12
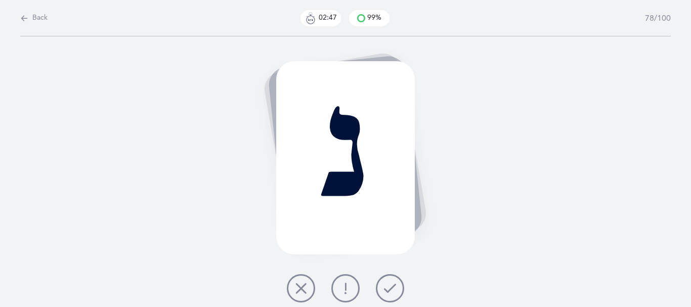
click at [389, 291] on icon at bounding box center [390, 288] width 12 height 12
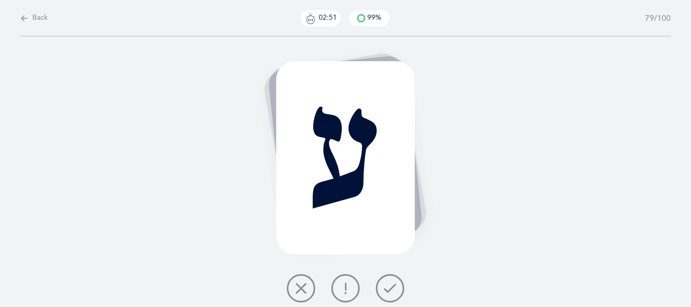
click at [385, 290] on button at bounding box center [390, 288] width 28 height 28
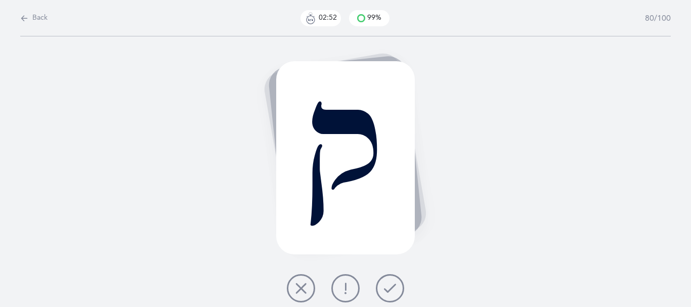
click at [389, 290] on icon at bounding box center [390, 288] width 12 height 12
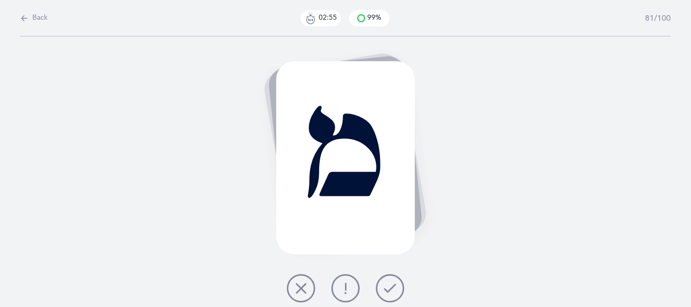
click at [389, 290] on icon at bounding box center [390, 288] width 12 height 12
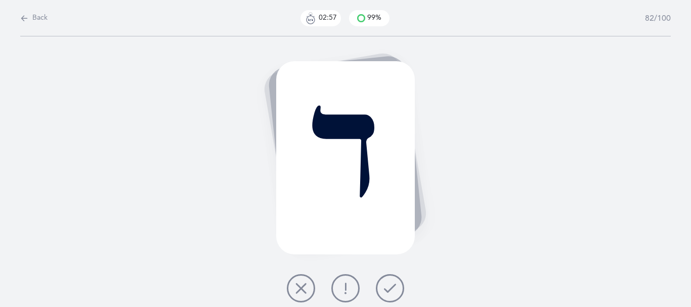
click at [389, 290] on icon at bounding box center [390, 288] width 12 height 12
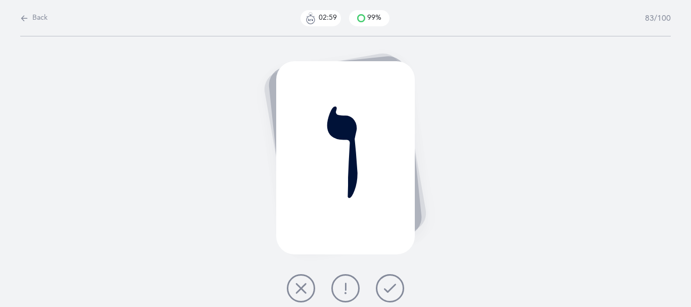
click at [389, 290] on icon at bounding box center [390, 288] width 12 height 12
click at [396, 292] on icon at bounding box center [390, 288] width 12 height 12
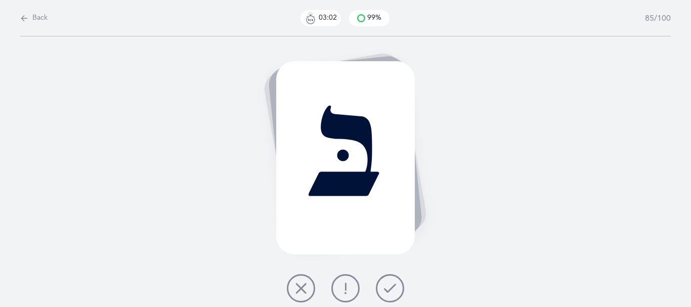
click at [396, 292] on icon at bounding box center [390, 288] width 12 height 12
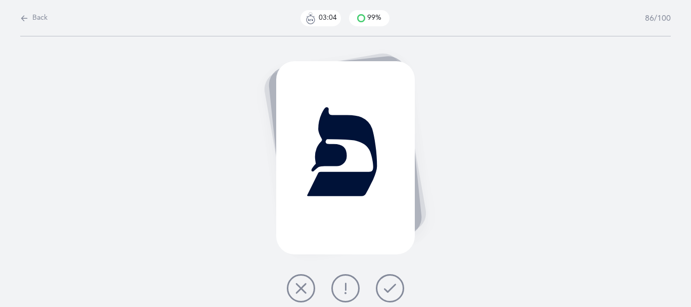
click at [396, 292] on icon at bounding box center [390, 288] width 12 height 12
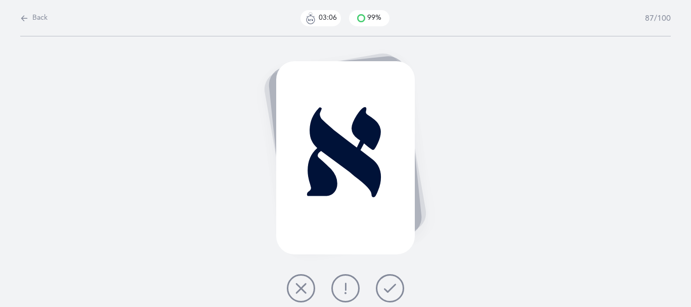
click at [396, 293] on icon at bounding box center [390, 288] width 12 height 12
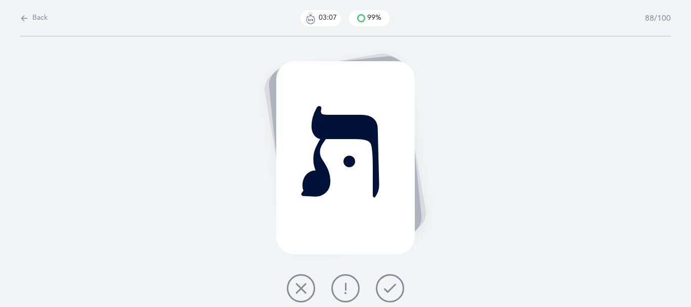
click at [396, 292] on icon at bounding box center [390, 288] width 12 height 12
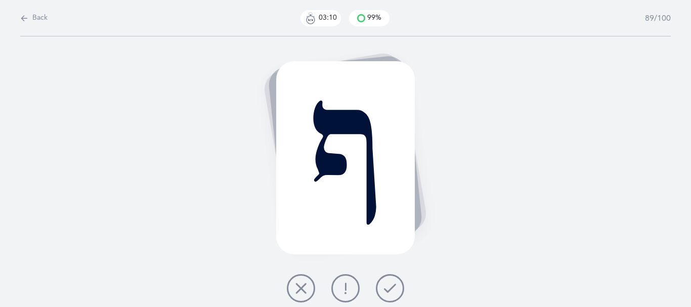
click at [395, 292] on icon at bounding box center [390, 288] width 12 height 12
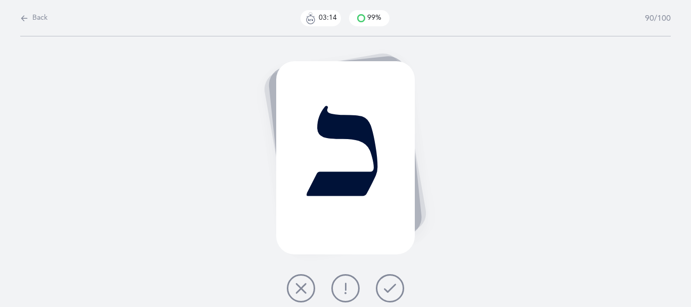
click at [391, 291] on icon at bounding box center [390, 288] width 12 height 12
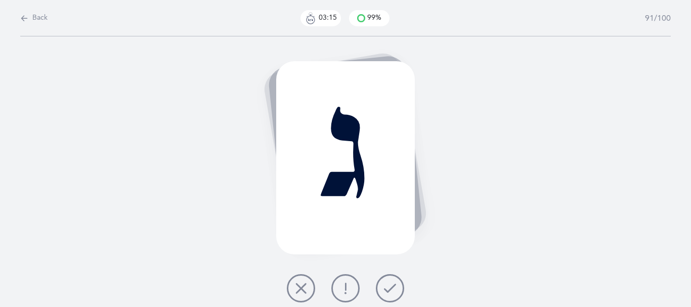
click at [391, 291] on icon at bounding box center [390, 288] width 12 height 12
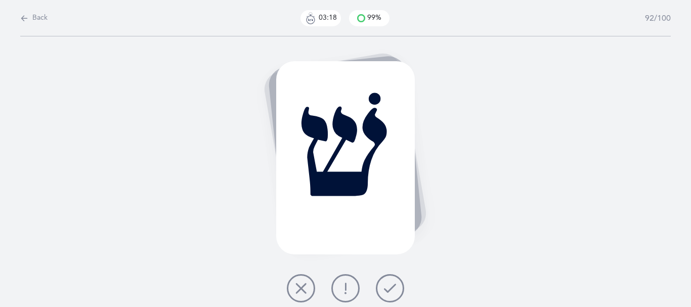
click at [391, 291] on icon at bounding box center [390, 288] width 12 height 12
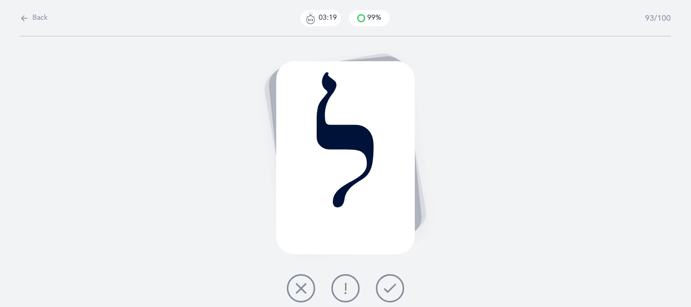
click at [391, 291] on icon at bounding box center [390, 288] width 12 height 12
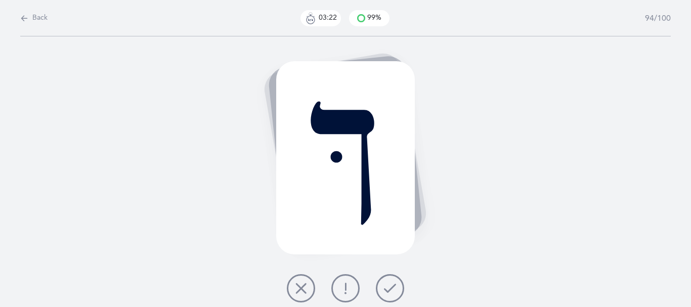
click at [391, 291] on icon at bounding box center [390, 288] width 12 height 12
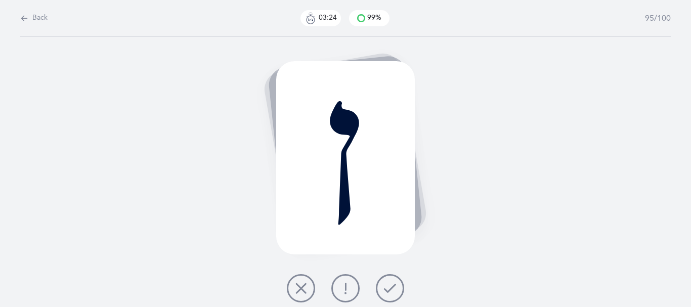
click at [391, 291] on icon at bounding box center [390, 288] width 12 height 12
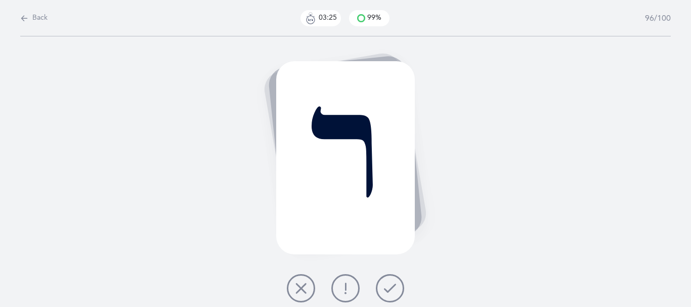
click at [391, 291] on icon at bounding box center [390, 288] width 12 height 12
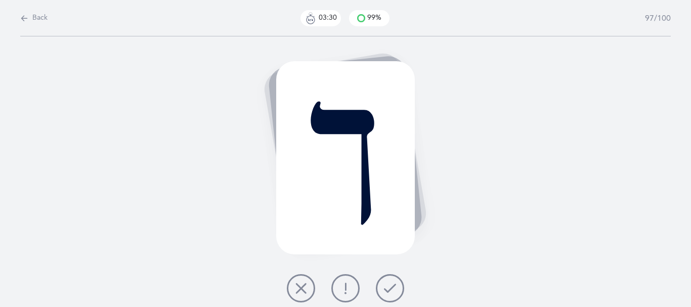
click at [404, 296] on button at bounding box center [390, 288] width 28 height 28
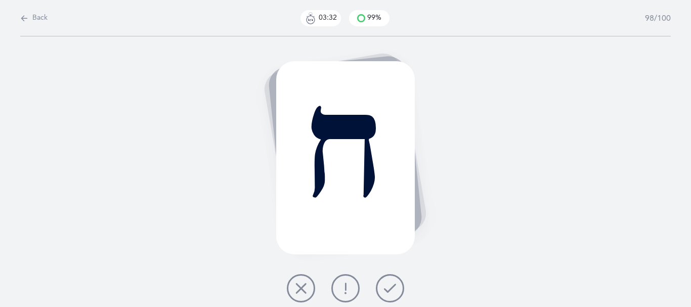
click at [396, 294] on icon at bounding box center [390, 288] width 12 height 12
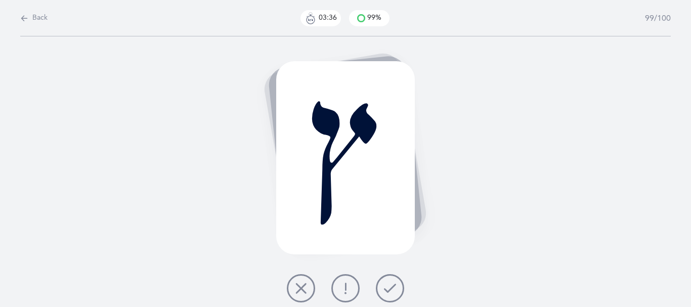
click at [396, 294] on icon at bounding box center [390, 288] width 12 height 12
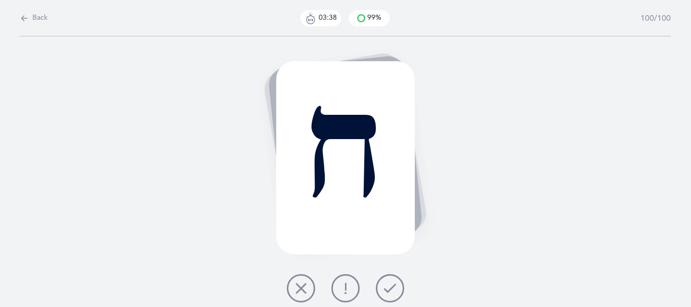
click at [396, 293] on icon at bounding box center [390, 288] width 12 height 12
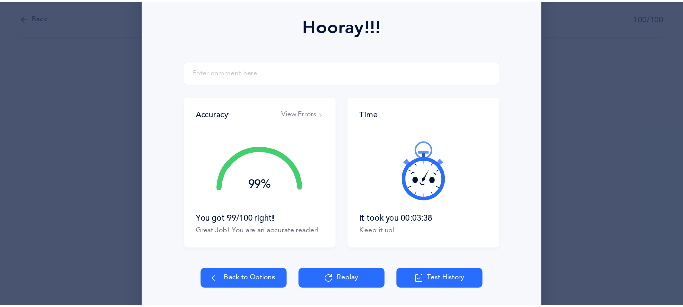
scroll to position [144, 0]
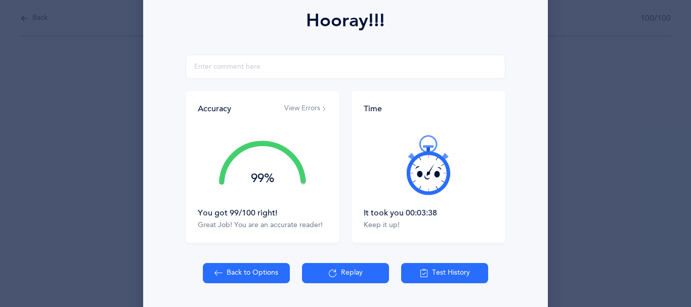
click at [289, 114] on button "View Errors" at bounding box center [305, 109] width 43 height 10
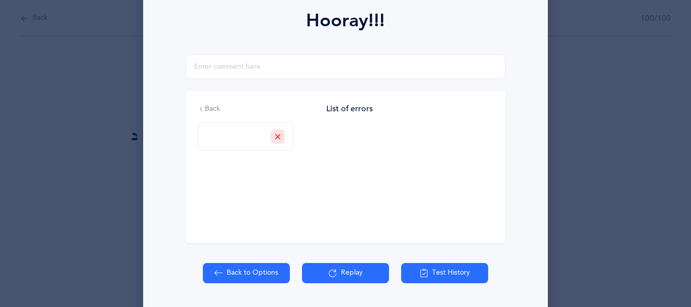
click at [251, 283] on button "Back to Options" at bounding box center [246, 273] width 87 height 20
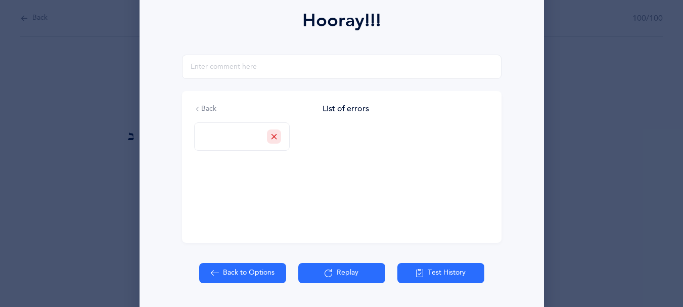
select select "27"
select select "single"
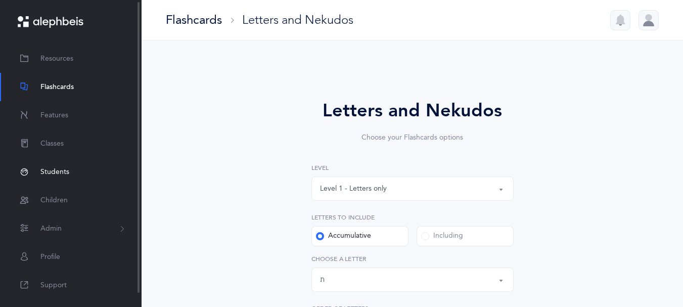
click at [55, 176] on span "Students" at bounding box center [54, 172] width 29 height 11
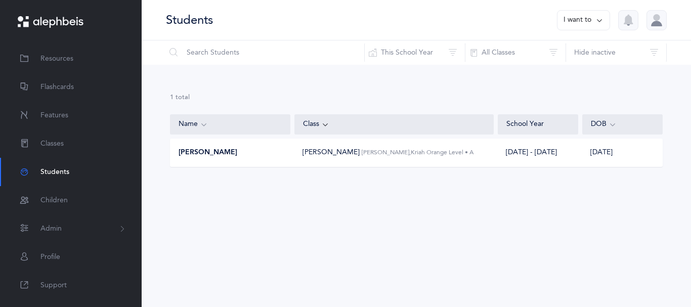
click at [276, 158] on div "[PERSON_NAME]" at bounding box center [230, 153] width 120 height 10
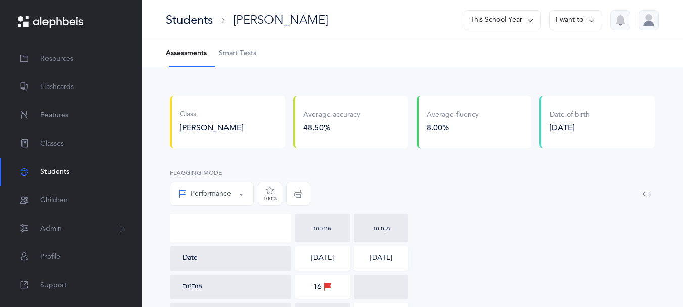
click at [242, 59] on span "Smart Tests" at bounding box center [237, 54] width 37 height 10
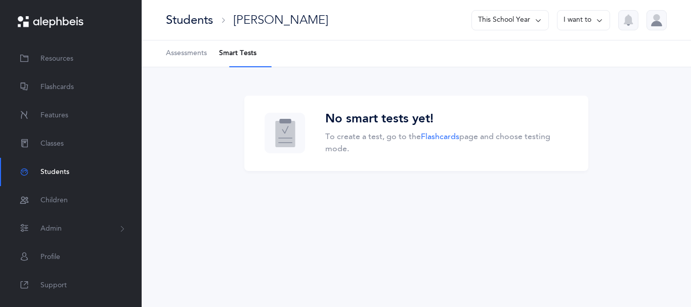
click at [254, 61] on li "Smart Tests" at bounding box center [237, 53] width 37 height 26
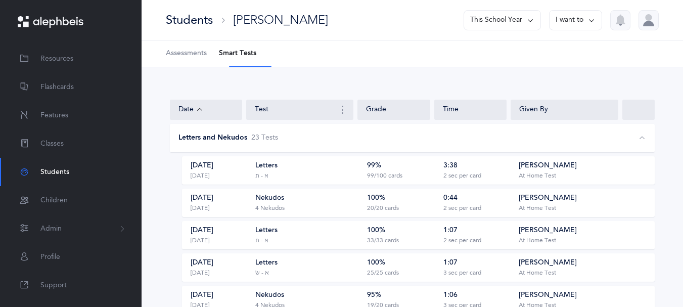
click at [317, 180] on div "Letters א - ת" at bounding box center [307, 170] width 104 height 19
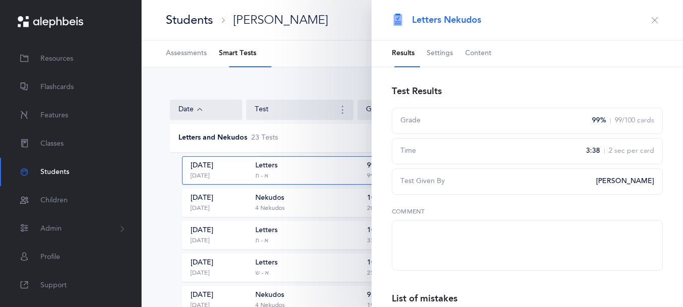
click at [486, 56] on span "Content" at bounding box center [478, 54] width 26 height 10
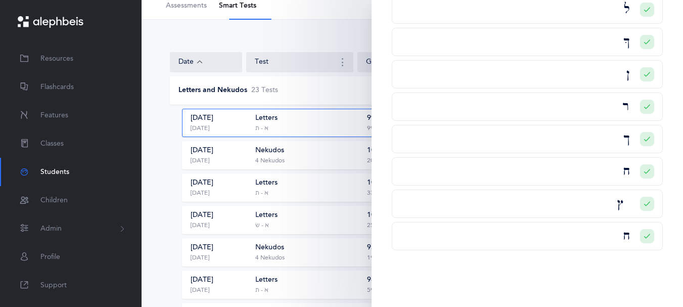
scroll to position [3510, 0]
click at [644, 233] on icon at bounding box center [647, 236] width 6 height 6
click at [596, 271] on span at bounding box center [600, 275] width 8 height 8
click at [0, 0] on input "Incorrect" at bounding box center [0, 0] width 0 height 0
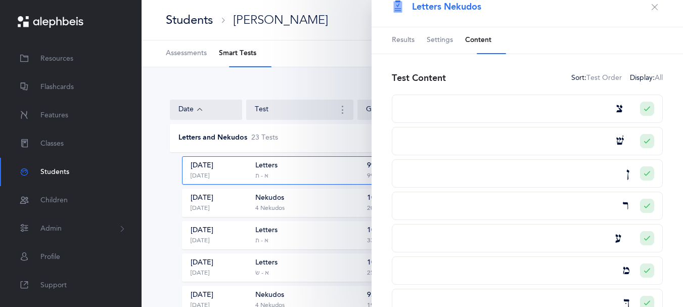
scroll to position [0, 0]
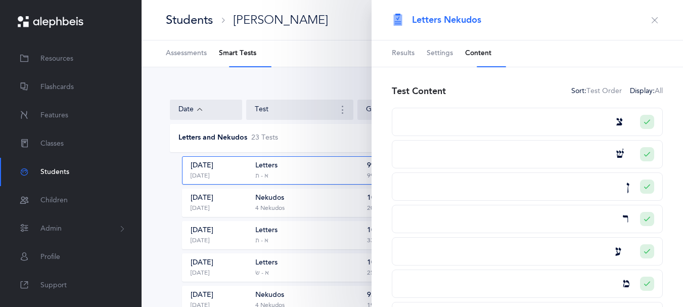
click at [651, 20] on icon "button" at bounding box center [655, 20] width 8 height 8
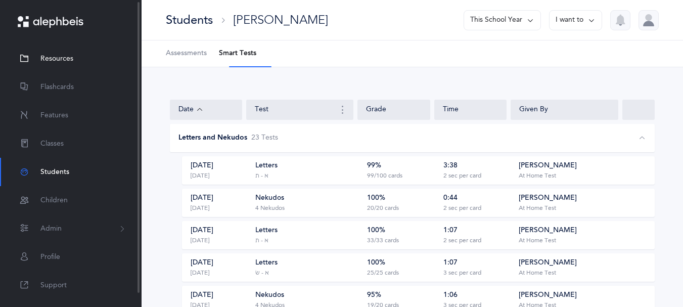
click at [61, 56] on link "Resources" at bounding box center [71, 58] width 142 height 28
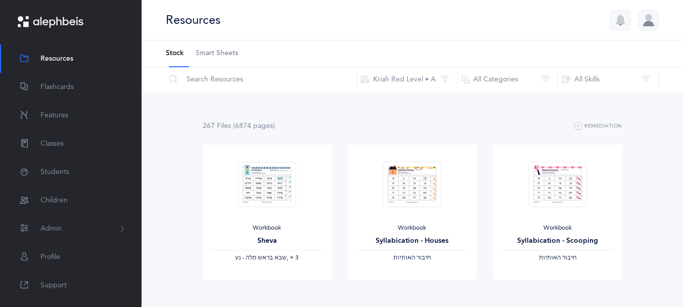
click at [236, 56] on span "Smart Sheets" at bounding box center [217, 54] width 42 height 10
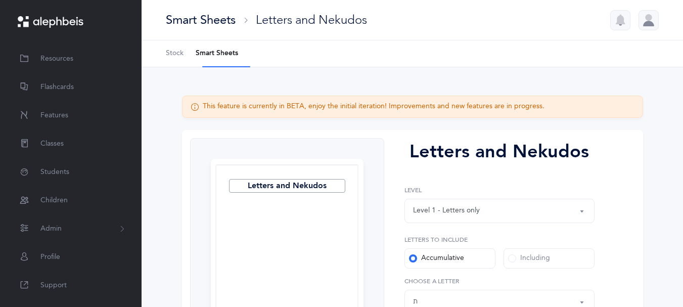
select select "27"
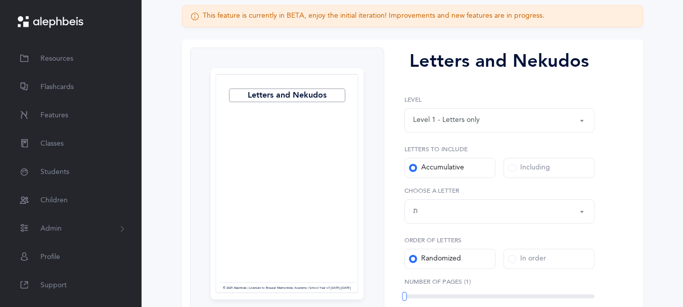
scroll to position [94, 0]
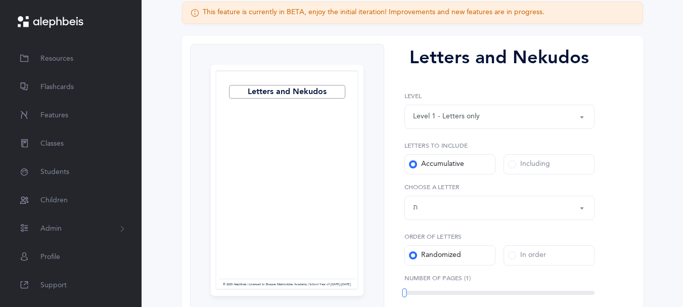
click at [582, 129] on button "Level 1 - Letters only" at bounding box center [499, 117] width 190 height 24
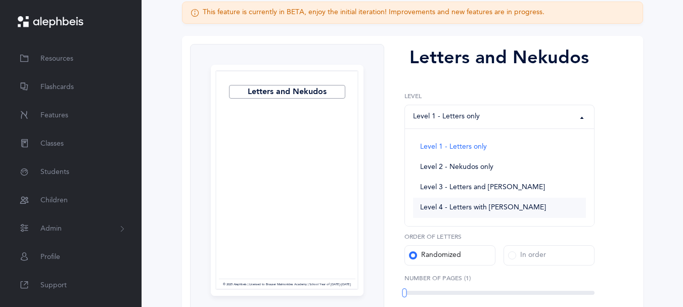
click at [480, 212] on span "Level 4 - Letters with Nekudos" at bounding box center [483, 207] width 126 height 9
select select "4"
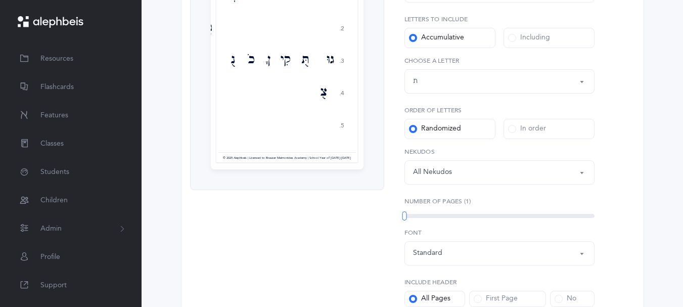
scroll to position [223, 0]
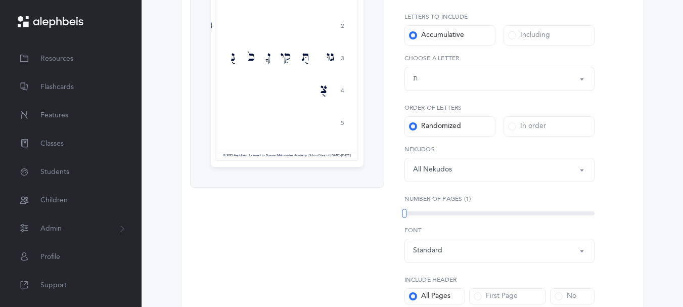
click at [578, 182] on button "All Nekudos" at bounding box center [499, 170] width 190 height 24
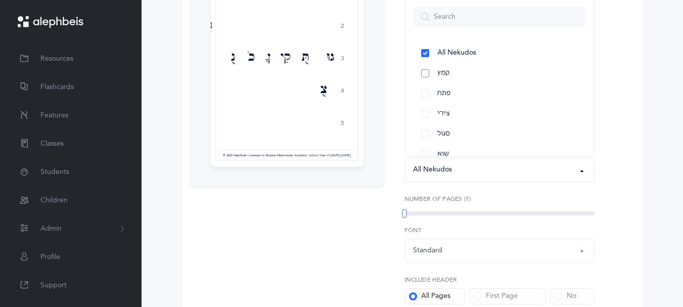
click at [425, 83] on link "קמץ" at bounding box center [499, 73] width 173 height 20
select select "28"
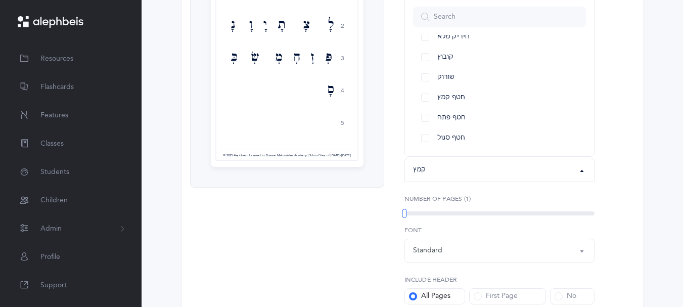
scroll to position [0, 0]
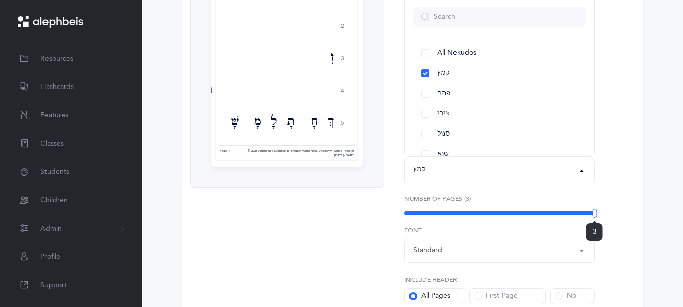
drag, startPoint x: 406, startPoint y: 264, endPoint x: 628, endPoint y: 247, distance: 222.1
click at [628, 247] on div "Letters and Nekudos 1. 2. 3. 4. 5. סָ אָ בָּ זָ טָ ךָּ חָ תָ לָ מָ שָׁ כָ הָ נָ…" at bounding box center [412, 154] width 461 height 495
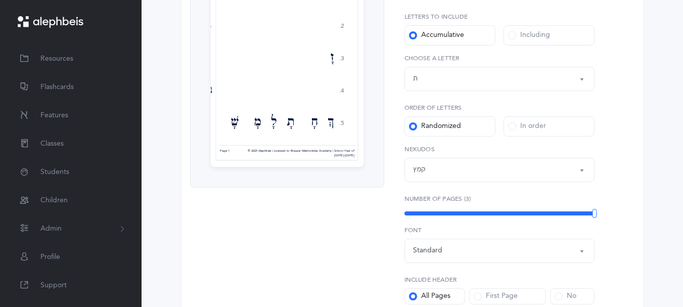
scroll to position [426, 0]
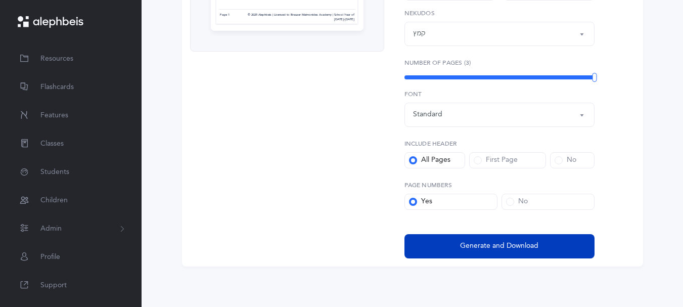
click at [483, 246] on span "Generate and Download" at bounding box center [499, 246] width 78 height 11
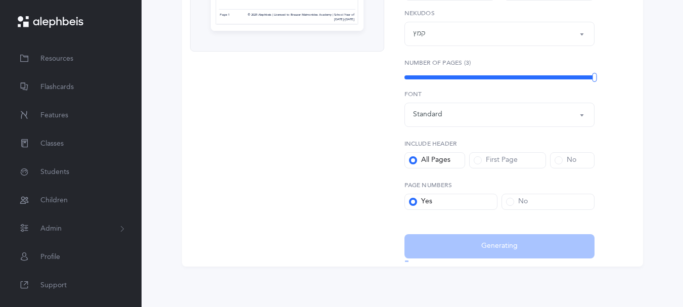
select select "4"
select select "27"
select select "28"
click at [0, 0] on div "All Set! Download has completed Downloading Back to options" at bounding box center [0, 0] width 0 height 0
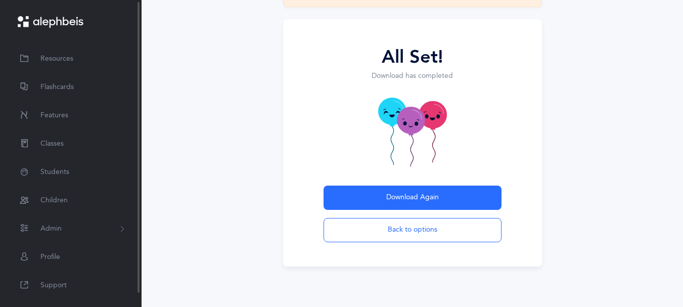
scroll to position [120, 0]
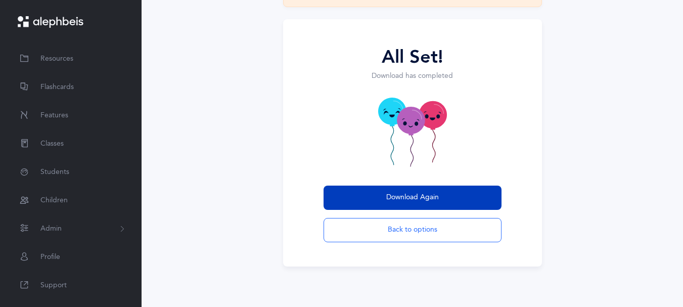
click at [406, 196] on span "Download Again" at bounding box center [412, 197] width 53 height 11
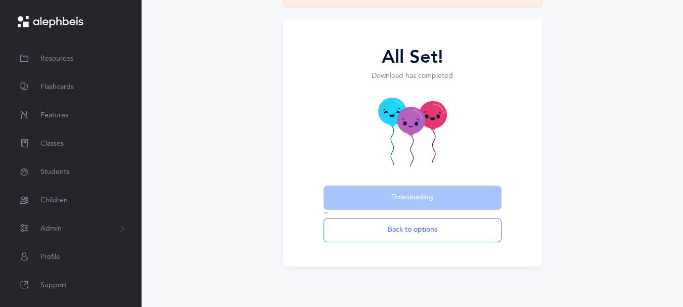
scroll to position [0, 0]
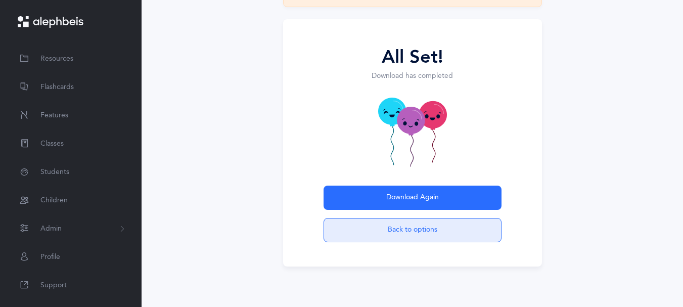
click at [407, 229] on button "Back to options" at bounding box center [413, 230] width 178 height 24
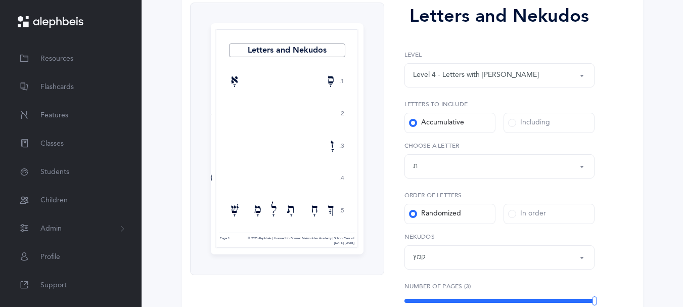
click at [580, 87] on button "Level 4 - Letters with Nekudos" at bounding box center [499, 75] width 190 height 24
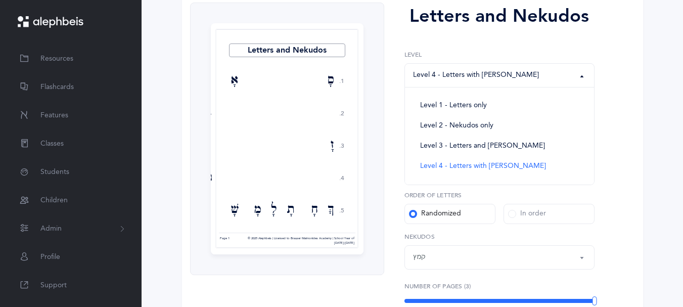
click at [604, 128] on div "Letters and Nekudos Level 1 - Letters only Level 2 - Nekudos only Level 3 - Let…" at bounding box center [495, 242] width 222 height 479
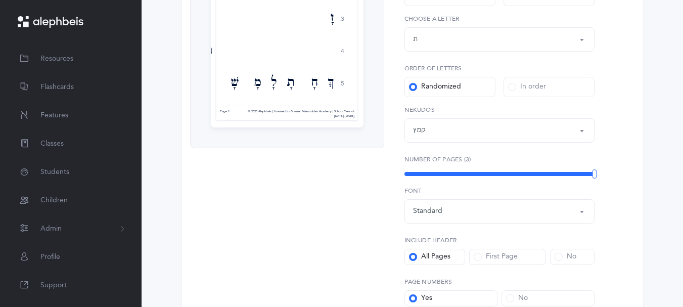
scroll to position [264, 0]
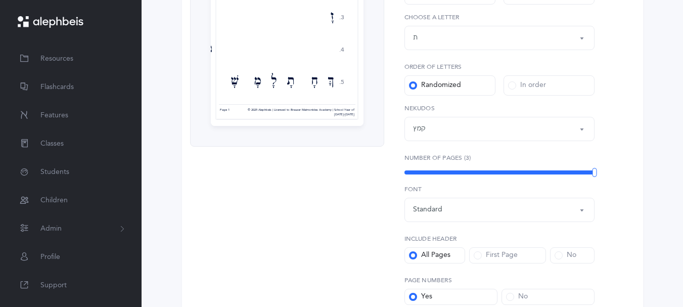
click at [574, 138] on div "קמץ" at bounding box center [499, 128] width 173 height 17
click at [424, 63] on link "פתח" at bounding box center [499, 52] width 173 height 20
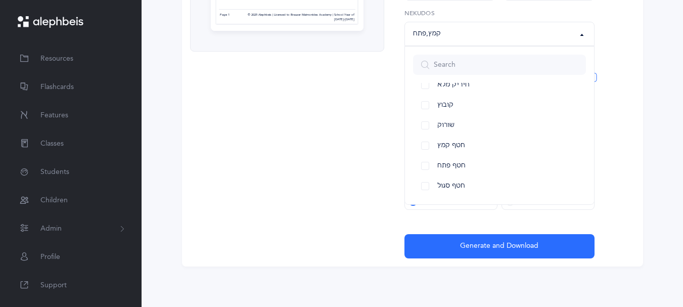
scroll to position [426, 0]
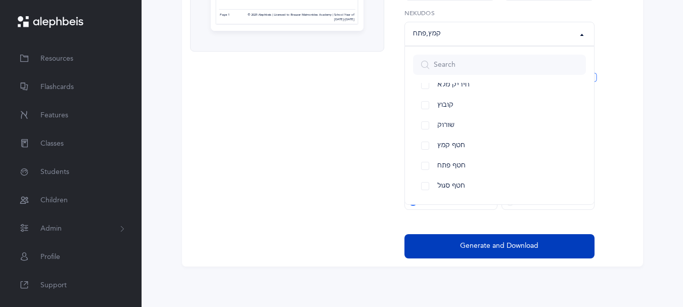
click at [509, 244] on span "Generate and Download" at bounding box center [499, 246] width 78 height 11
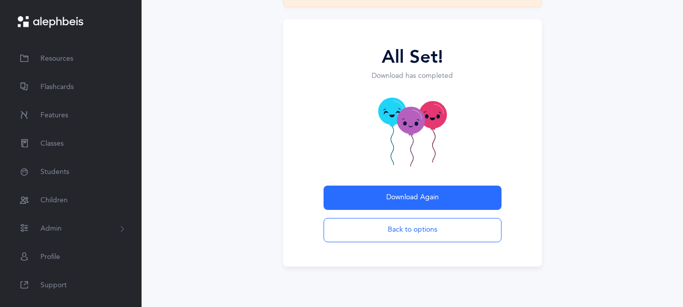
scroll to position [120, 0]
click at [364, 218] on button "Back to options" at bounding box center [413, 230] width 178 height 24
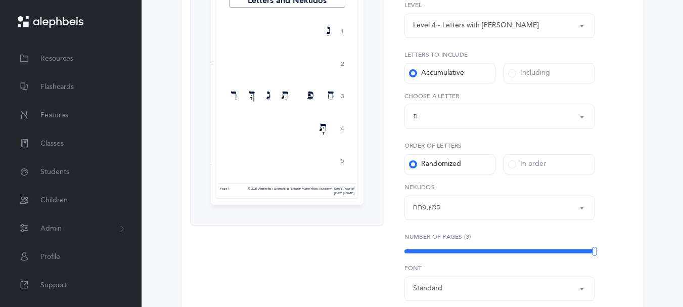
scroll to position [167, 0]
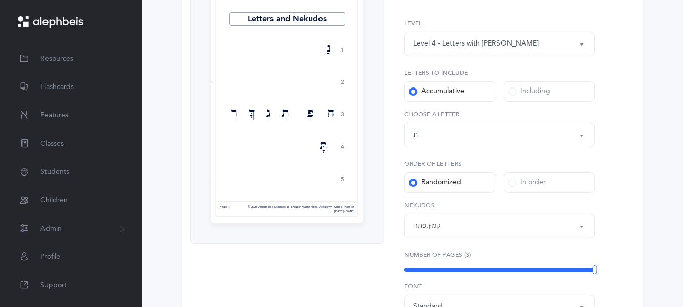
click at [582, 238] on button "קמץ , פתח" at bounding box center [499, 226] width 190 height 24
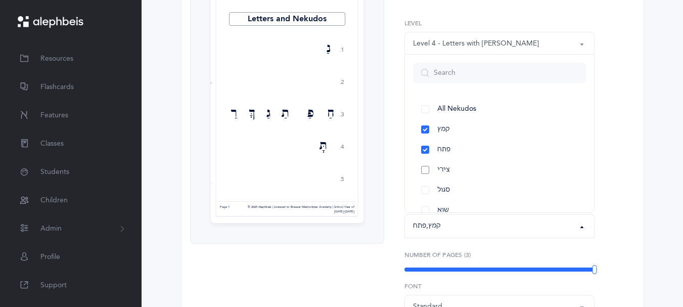
click at [427, 180] on link "צירי" at bounding box center [499, 170] width 173 height 20
click at [428, 160] on link "פתח" at bounding box center [499, 150] width 173 height 20
click at [426, 140] on link "קמץ" at bounding box center [499, 129] width 173 height 20
select select "30"
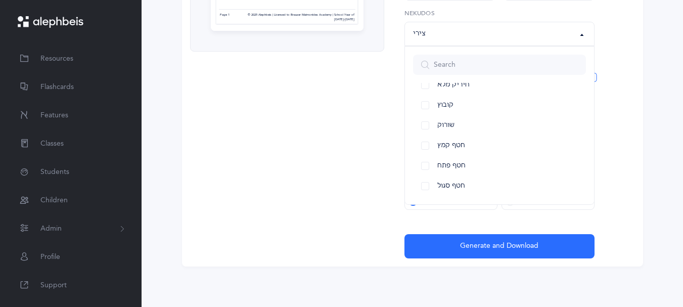
scroll to position [380, 0]
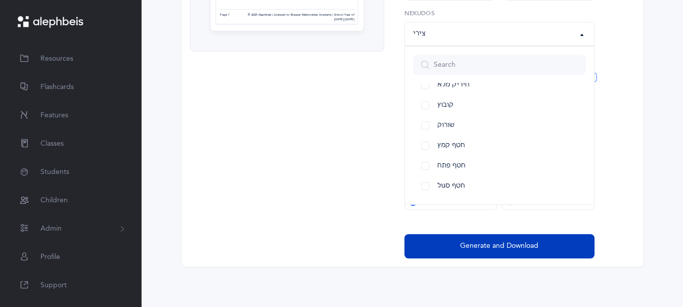
click at [501, 251] on span "Generate and Download" at bounding box center [499, 246] width 78 height 11
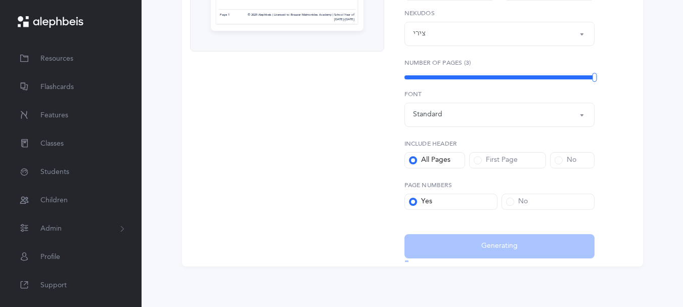
select select "4"
select select "27"
select select "30"
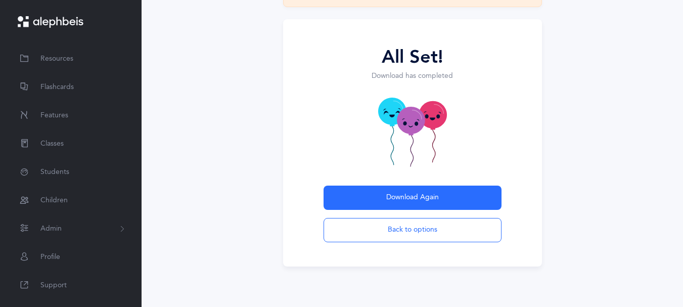
scroll to position [120, 0]
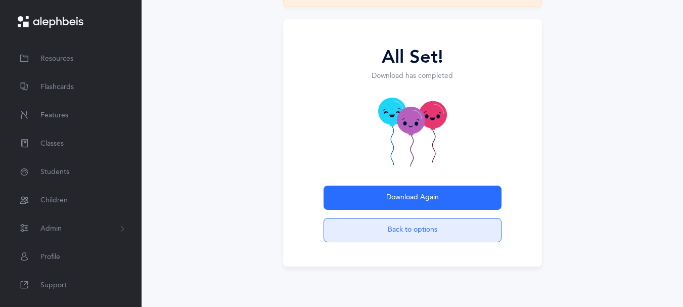
click at [386, 229] on button "Back to options" at bounding box center [413, 230] width 178 height 24
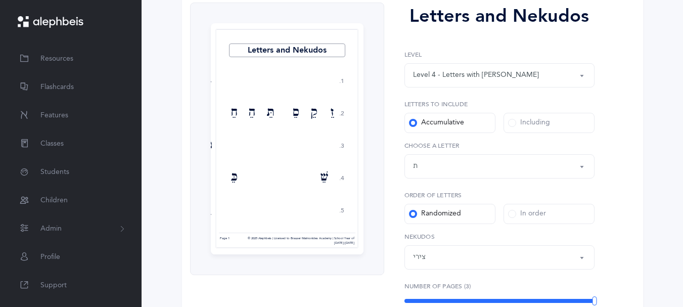
click at [580, 87] on button "Level 4 - Letters with Nekudos" at bounding box center [499, 75] width 190 height 24
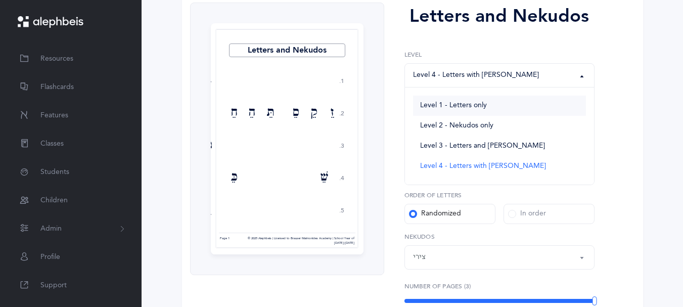
click at [487, 110] on span "Level 1 - Letters only" at bounding box center [453, 105] width 67 height 9
select select "1"
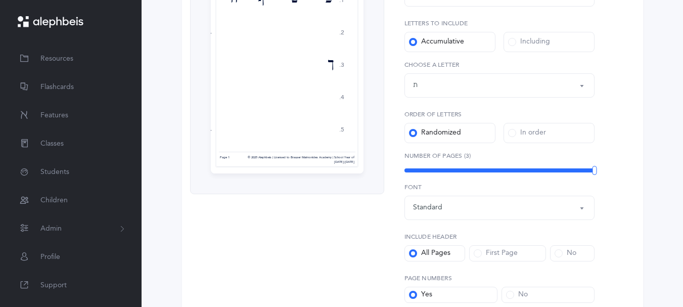
scroll to position [222, 0]
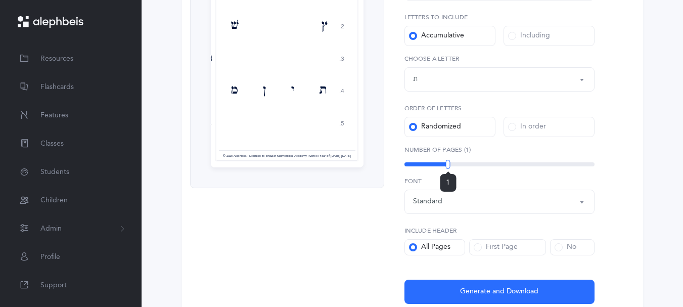
drag, startPoint x: 592, startPoint y: 215, endPoint x: 450, endPoint y: 227, distance: 142.1
click at [450, 169] on div "1" at bounding box center [448, 164] width 5 height 9
click at [581, 88] on div "Letters up until: ת" at bounding box center [499, 79] width 173 height 17
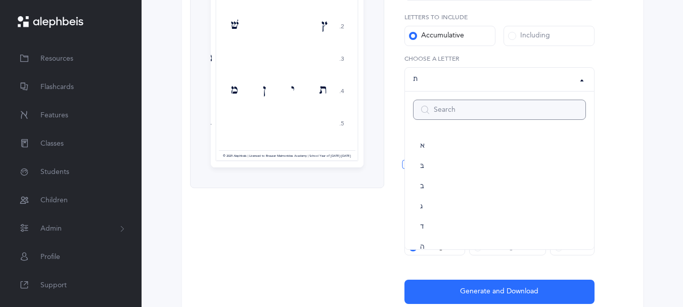
scroll to position [562, 0]
click at [420, 201] on link "שׂ" at bounding box center [499, 190] width 173 height 20
select select "87"
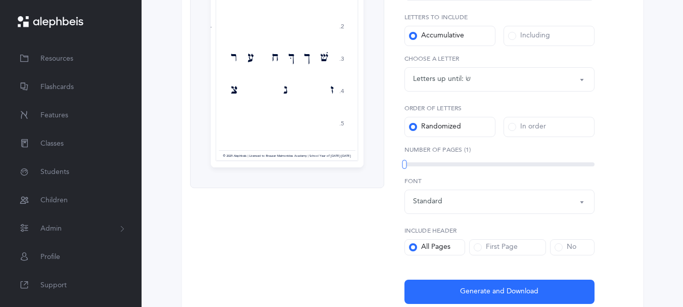
click at [606, 203] on div "Letters and Nekudos Level 1 - Letters only Level 2 - Nekudos only Level 3 - Let…" at bounding box center [495, 110] width 222 height 388
click at [531, 88] on div "Letters up until: שׂ" at bounding box center [499, 79] width 173 height 17
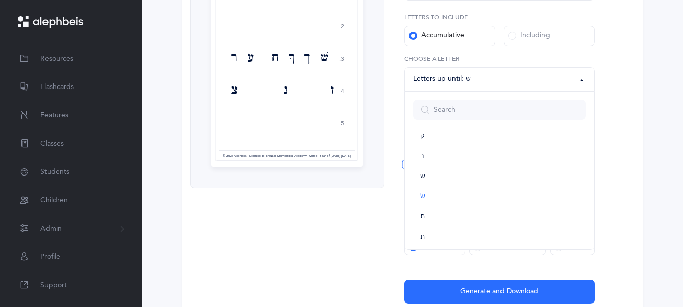
click at [631, 125] on div "Letters and Nekudos 1. 2. 3. 4. 5. פ ג א ו בּ שׁ ך ךּ ח ע ר ז נ צ ד ק ס י שׂ ן …" at bounding box center [412, 109] width 461 height 404
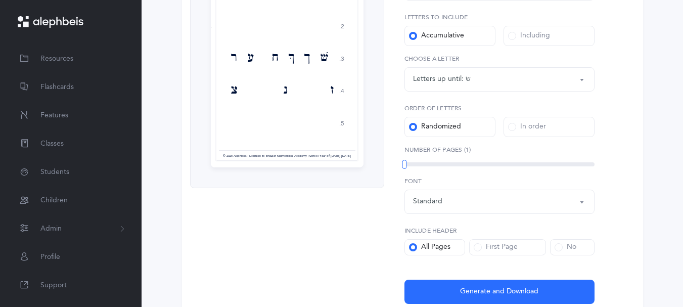
click at [576, 92] on button "Letters up until: שׂ" at bounding box center [499, 79] width 190 height 24
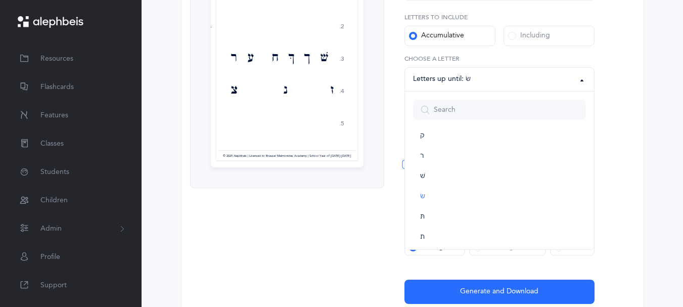
click at [510, 40] on span at bounding box center [512, 36] width 8 height 8
click at [0, 0] on input "Including" at bounding box center [0, 0] width 0 height 0
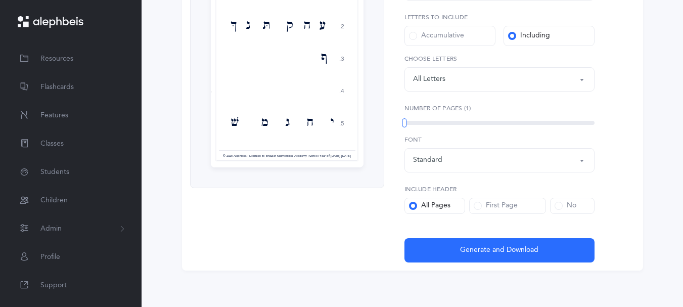
click at [578, 92] on button "Letters: All Letters" at bounding box center [499, 79] width 190 height 24
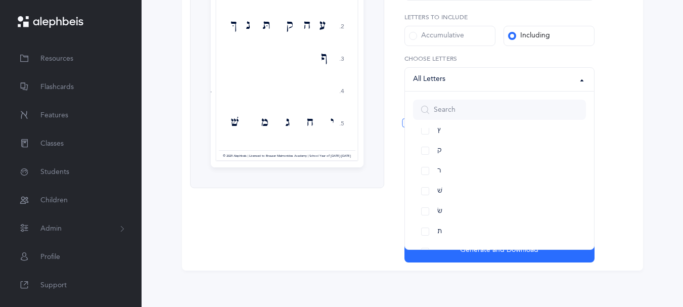
scroll to position [572, 0]
click at [434, 211] on link "שׂ" at bounding box center [499, 201] width 173 height 20
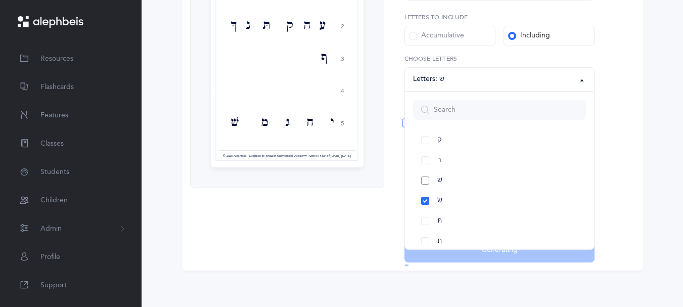
click at [431, 191] on link "שׁ" at bounding box center [499, 180] width 173 height 20
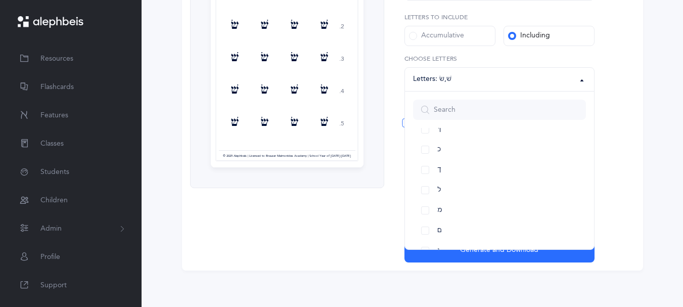
scroll to position [249, 0]
click at [430, 191] on link "כ" at bounding box center [499, 180] width 173 height 20
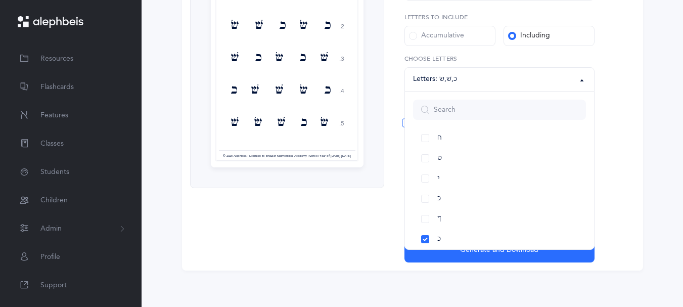
scroll to position [187, 0]
click at [433, 152] on link "ח" at bounding box center [499, 141] width 173 height 20
select select "8"
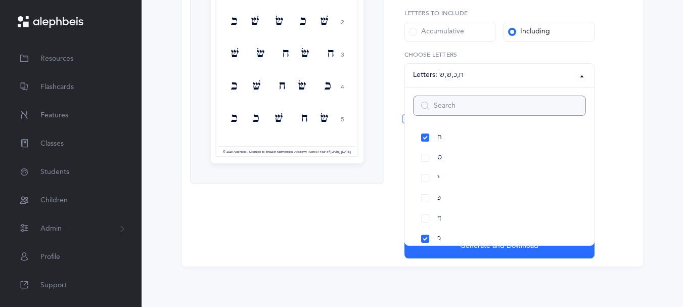
scroll to position [0, 0]
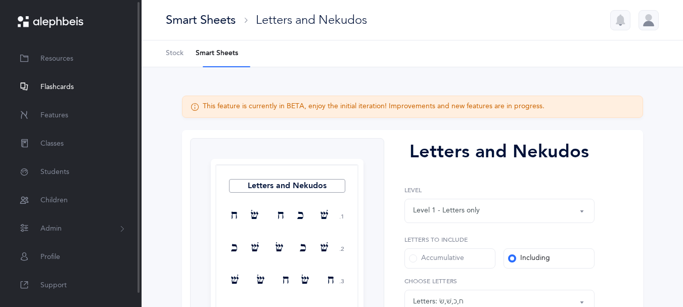
click at [53, 93] on span "Flashcards" at bounding box center [56, 87] width 33 height 11
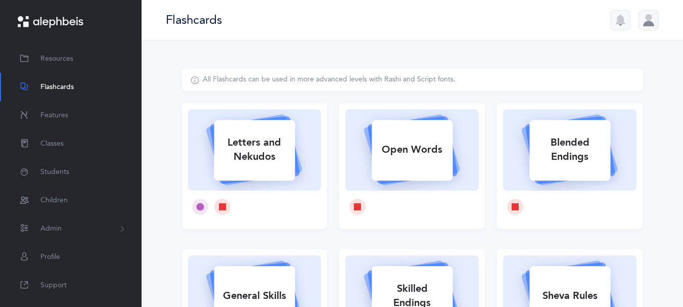
click at [229, 161] on div "Letters and Nekudos" at bounding box center [254, 149] width 81 height 40
select select "8"
select select "single"
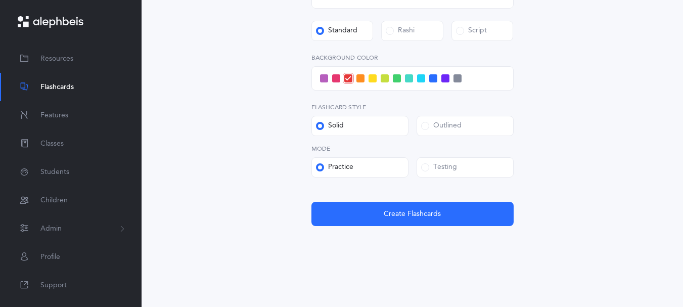
scroll to position [375, 0]
click at [423, 171] on span at bounding box center [425, 167] width 8 height 8
click at [0, 0] on input "Testing" at bounding box center [0, 0] width 0 height 0
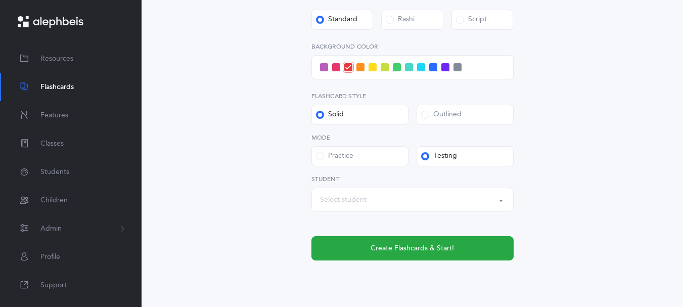
click at [498, 212] on button "Select student" at bounding box center [412, 200] width 202 height 24
click at [379, 179] on link "[PERSON_NAME]" at bounding box center [412, 169] width 185 height 20
select select "14285"
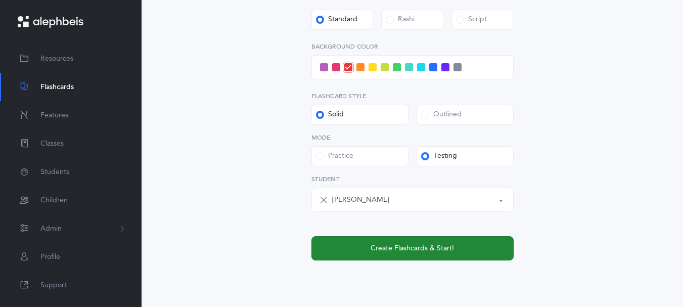
click at [370, 260] on button "Create Flashcards & Start!" at bounding box center [412, 248] width 202 height 24
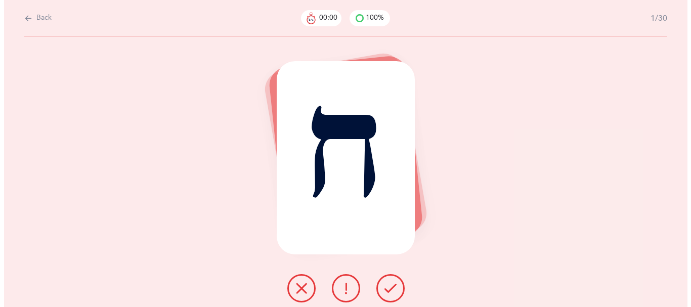
scroll to position [0, 0]
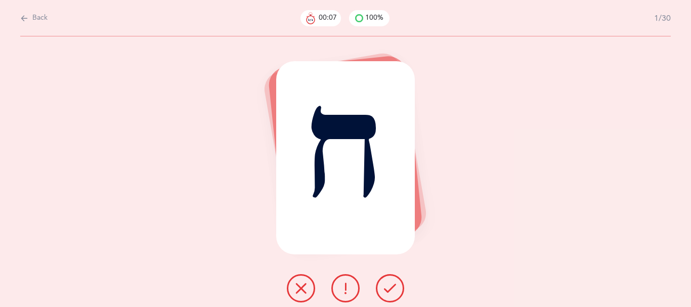
click at [345, 294] on icon at bounding box center [345, 288] width 12 height 12
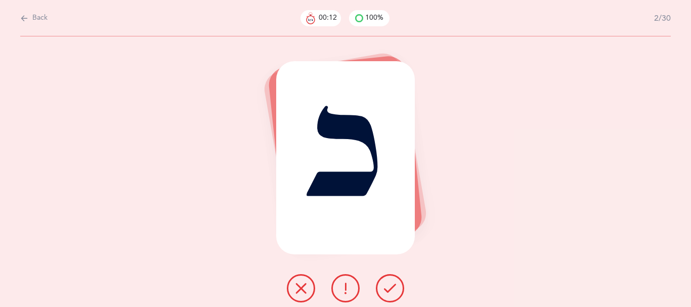
click at [396, 294] on icon at bounding box center [390, 288] width 12 height 12
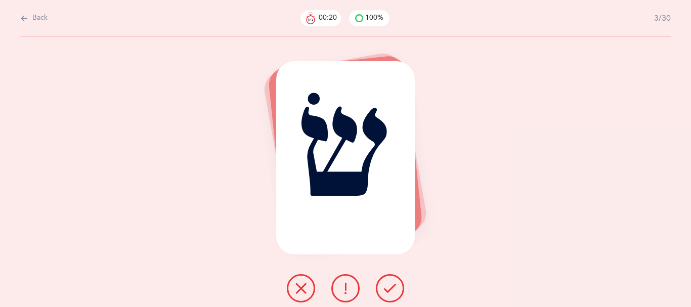
click at [394, 294] on icon at bounding box center [390, 288] width 12 height 12
click at [393, 294] on icon at bounding box center [390, 288] width 12 height 12
click at [410, 281] on div at bounding box center [345, 288] width 133 height 28
click at [396, 294] on icon at bounding box center [390, 288] width 12 height 12
click at [393, 287] on icon at bounding box center [390, 288] width 12 height 12
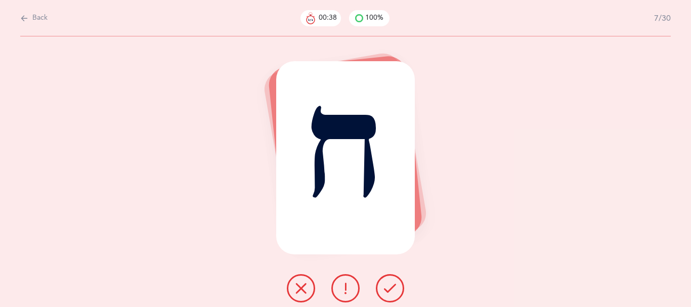
click at [336, 290] on button at bounding box center [345, 288] width 28 height 28
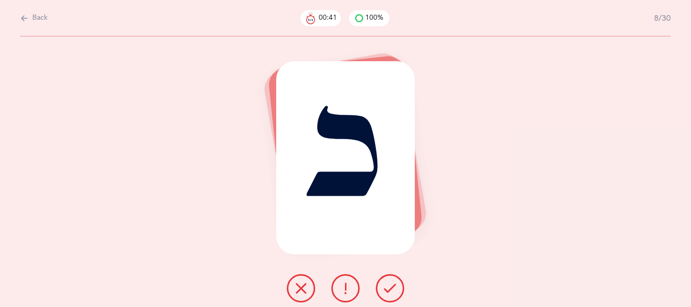
click at [404, 298] on button at bounding box center [390, 288] width 28 height 28
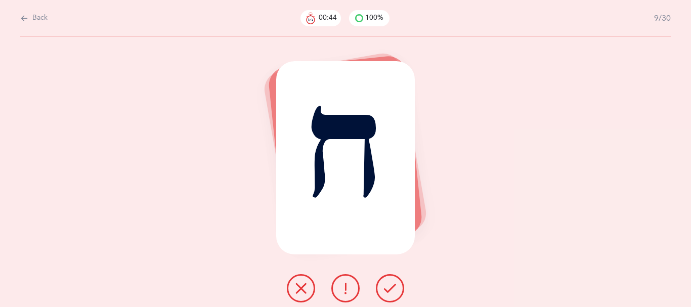
click at [395, 294] on icon at bounding box center [390, 288] width 12 height 12
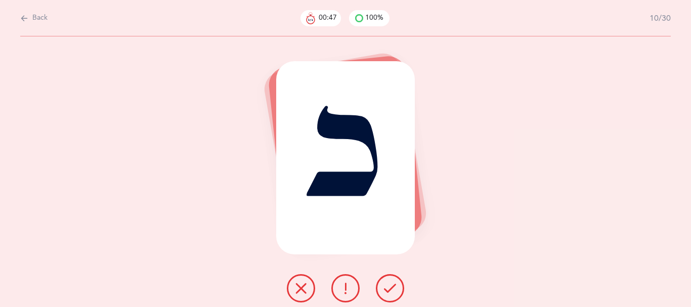
click at [395, 294] on icon at bounding box center [390, 288] width 12 height 12
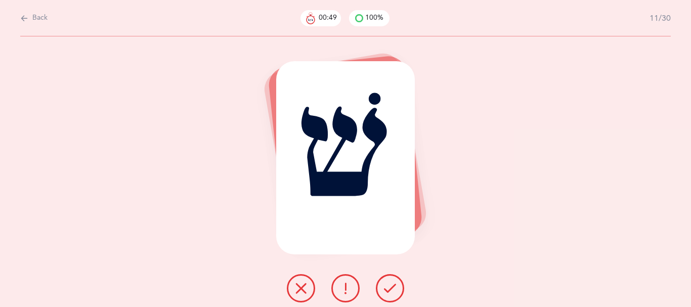
click at [393, 294] on icon at bounding box center [390, 288] width 12 height 12
click at [393, 293] on icon at bounding box center [390, 288] width 12 height 12
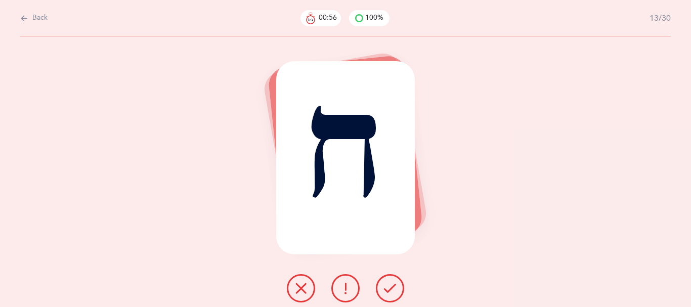
click at [380, 285] on div at bounding box center [345, 288] width 133 height 28
click at [387, 291] on button at bounding box center [390, 288] width 28 height 28
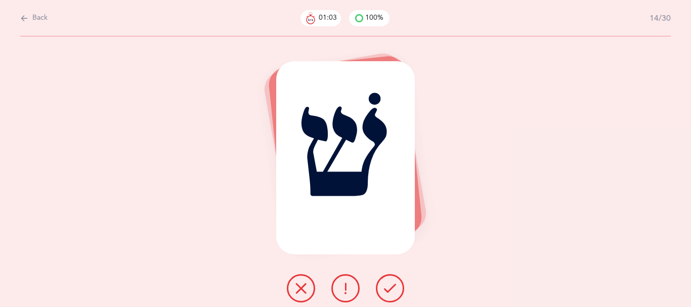
click at [387, 291] on button at bounding box center [390, 288] width 28 height 28
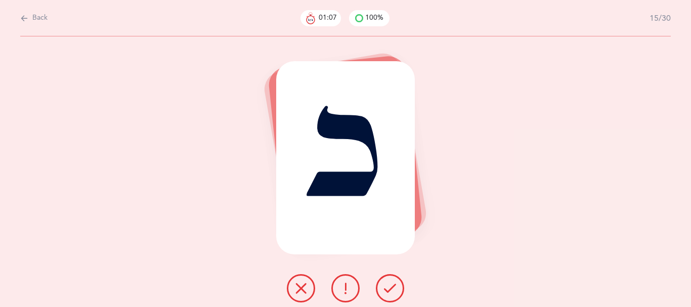
click at [385, 294] on button at bounding box center [390, 288] width 28 height 28
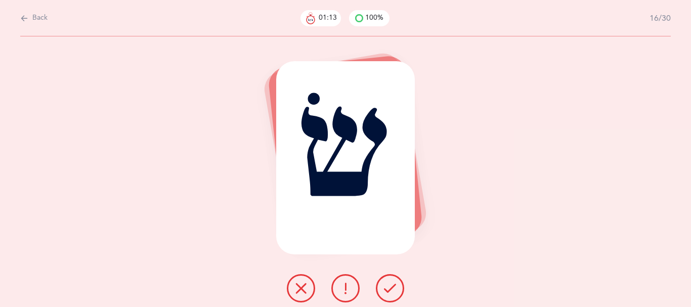
click at [303, 288] on button at bounding box center [301, 288] width 28 height 28
click at [388, 292] on icon at bounding box center [390, 288] width 12 height 12
click at [385, 289] on button at bounding box center [390, 288] width 28 height 28
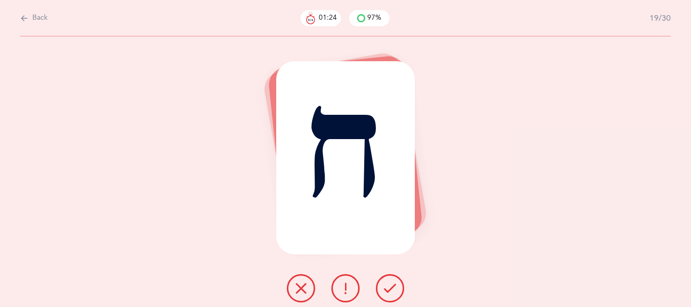
click at [385, 288] on button at bounding box center [390, 288] width 28 height 28
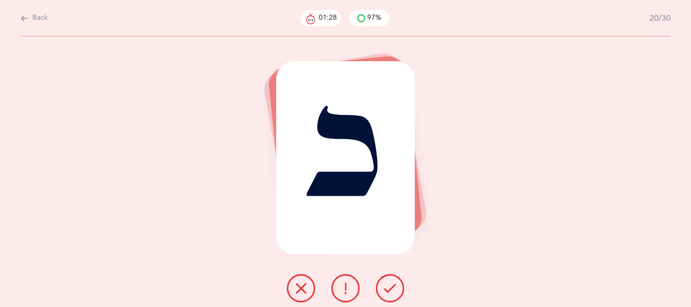
click at [385, 287] on button at bounding box center [390, 288] width 28 height 28
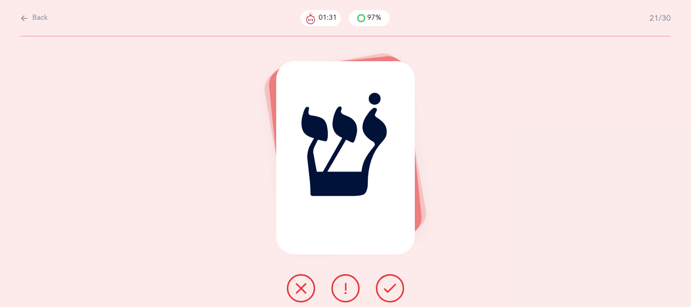
click at [386, 287] on button at bounding box center [390, 288] width 28 height 28
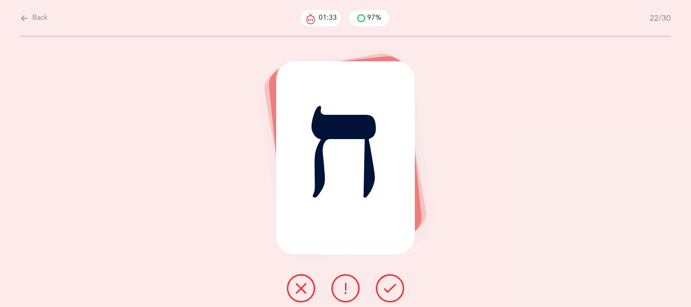
click at [386, 287] on button at bounding box center [390, 288] width 28 height 28
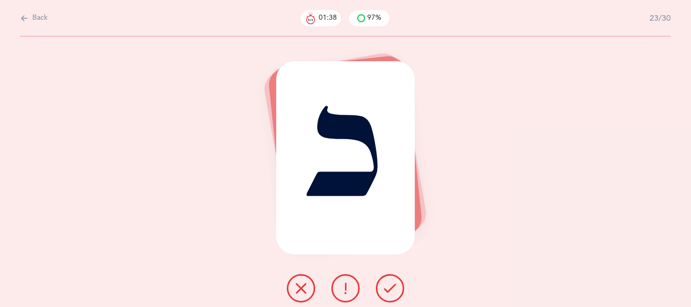
click at [386, 286] on button at bounding box center [390, 288] width 28 height 28
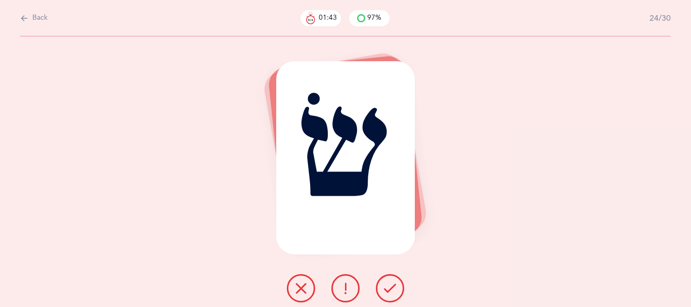
click at [300, 289] on icon at bounding box center [301, 288] width 12 height 12
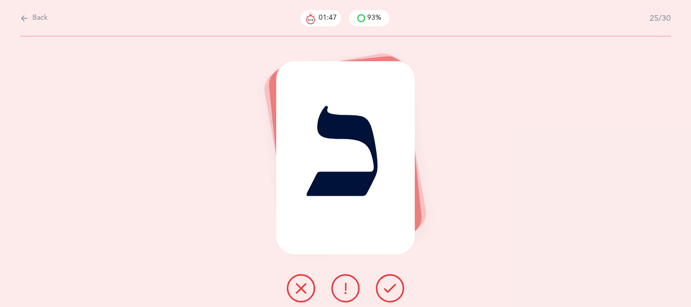
click at [396, 291] on icon at bounding box center [390, 288] width 12 height 12
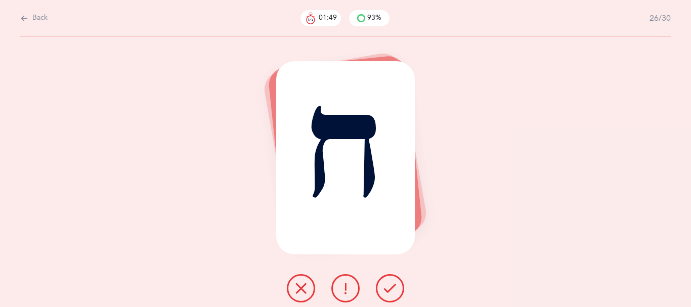
click at [396, 291] on icon at bounding box center [390, 288] width 12 height 12
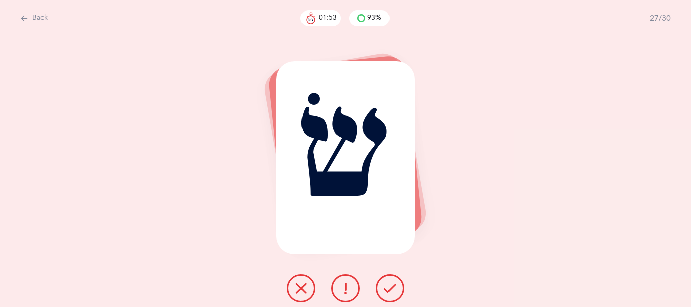
click at [295, 288] on icon at bounding box center [301, 288] width 12 height 12
click at [389, 290] on icon at bounding box center [390, 288] width 12 height 12
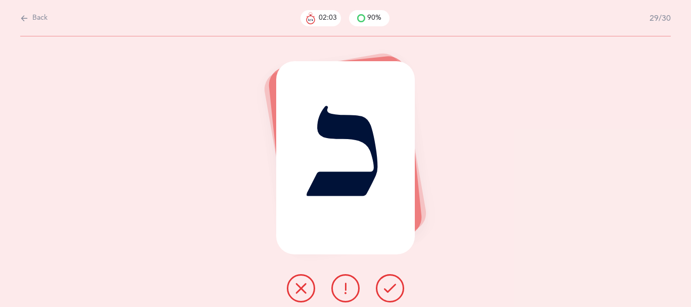
click at [396, 289] on icon at bounding box center [390, 288] width 12 height 12
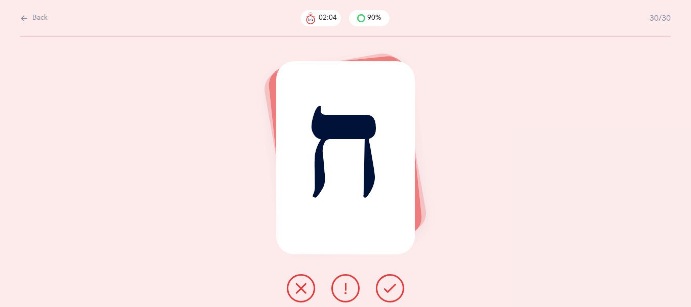
click at [396, 289] on icon at bounding box center [390, 288] width 12 height 12
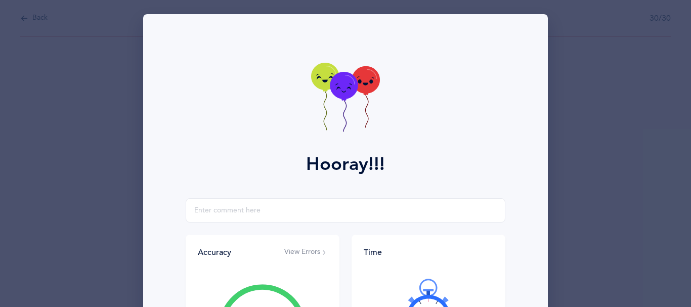
click at [396, 289] on div at bounding box center [427, 308] width 129 height 85
click at [289, 257] on button "View Errors" at bounding box center [305, 252] width 43 height 10
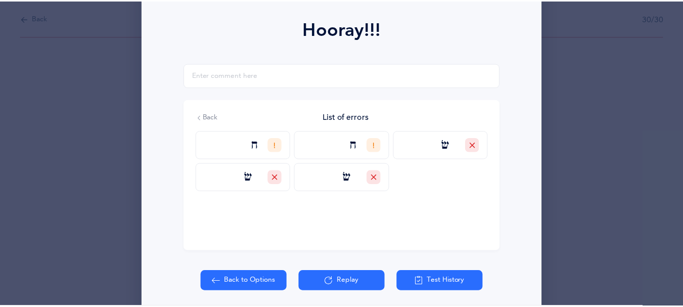
scroll to position [138, 0]
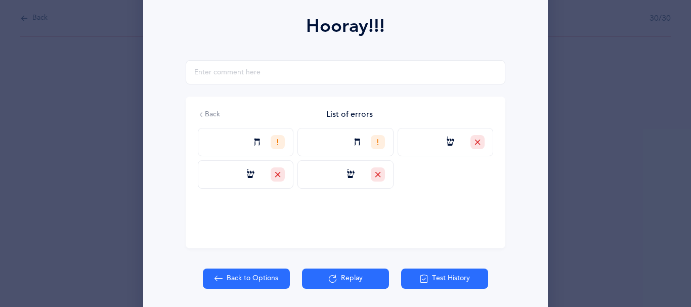
click at [239, 289] on button "Back to Options" at bounding box center [246, 278] width 87 height 20
select select "8"
select select "single"
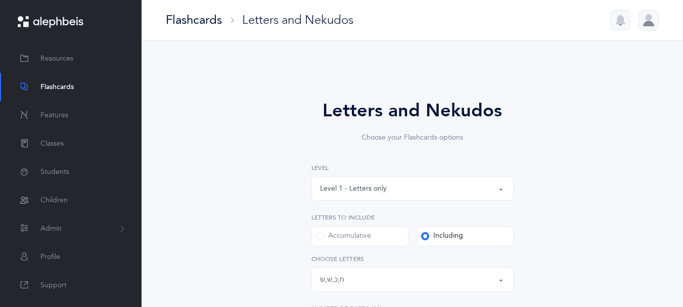
scroll to position [86, 0]
click at [498, 201] on button "Level 1 - Letters only" at bounding box center [412, 188] width 202 height 24
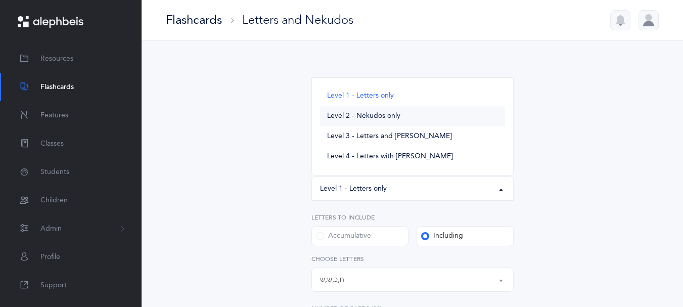
click at [400, 121] on span "Level 2 - Nekudos only" at bounding box center [363, 116] width 73 height 9
select select "2"
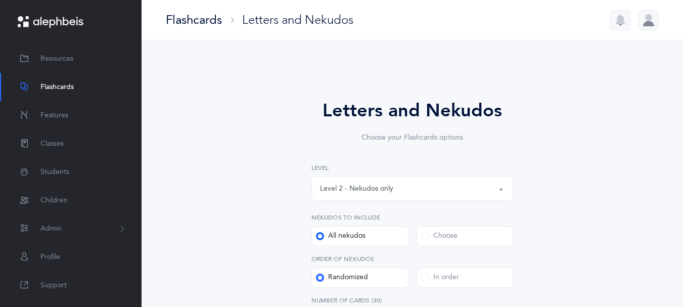
click at [426, 240] on span at bounding box center [425, 236] width 8 height 8
click at [0, 0] on input "Choose" at bounding box center [0, 0] width 0 height 0
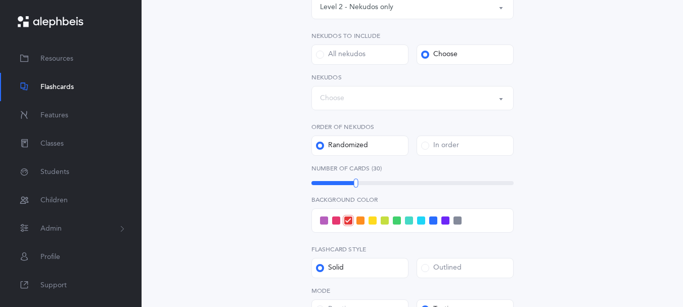
scroll to position [186, 0]
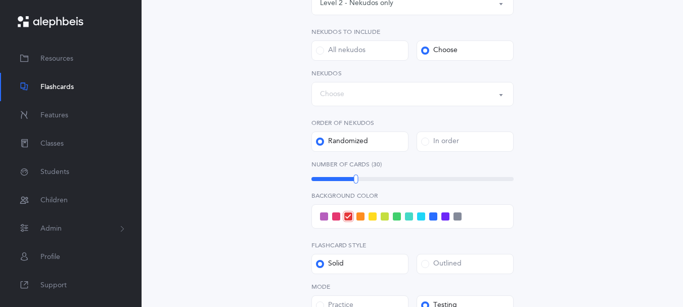
click at [501, 106] on button "Choose" at bounding box center [412, 94] width 202 height 24
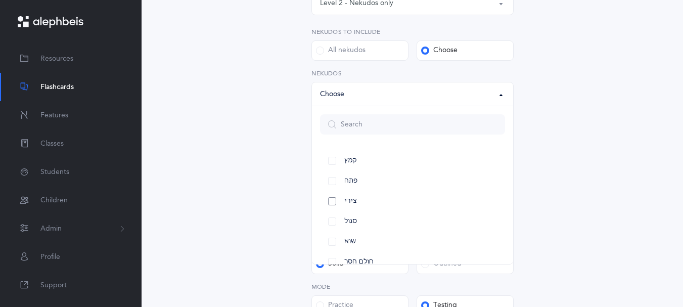
click at [329, 211] on link "צירי" at bounding box center [412, 201] width 185 height 20
select select "30"
click at [329, 252] on link "שוא" at bounding box center [412, 242] width 185 height 20
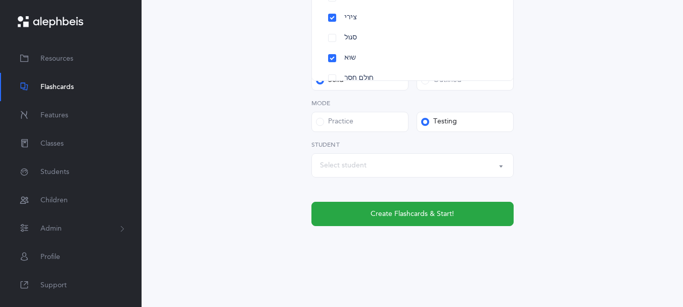
click at [497, 163] on button "Select student" at bounding box center [412, 165] width 202 height 24
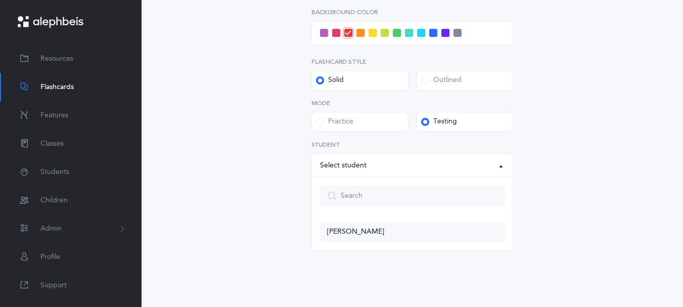
click at [334, 232] on span "[PERSON_NAME]" at bounding box center [355, 231] width 57 height 9
select select "14285"
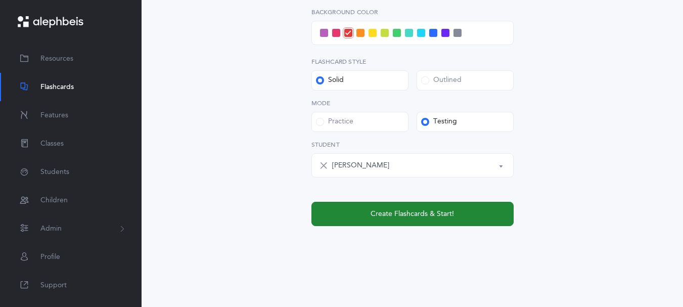
click at [348, 212] on button "Create Flashcards & Start!" at bounding box center [412, 214] width 202 height 24
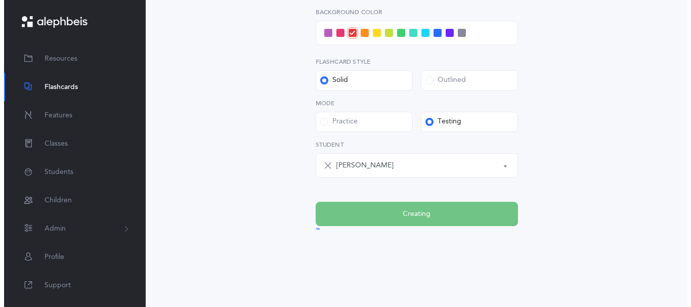
scroll to position [0, 0]
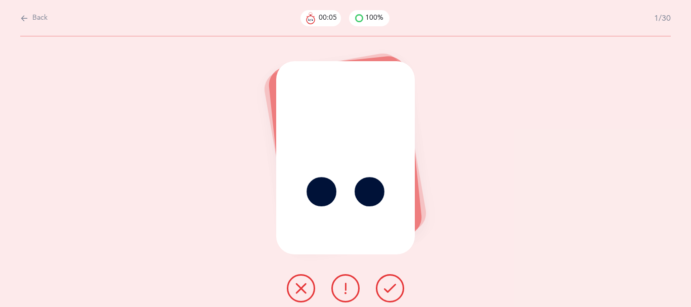
click at [391, 294] on icon at bounding box center [390, 288] width 12 height 12
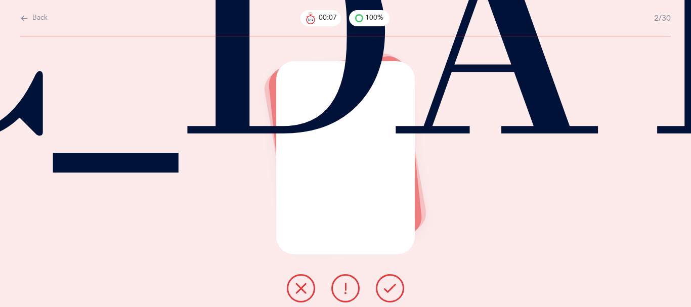
click at [391, 293] on icon at bounding box center [390, 288] width 12 height 12
click at [390, 292] on icon at bounding box center [390, 288] width 12 height 12
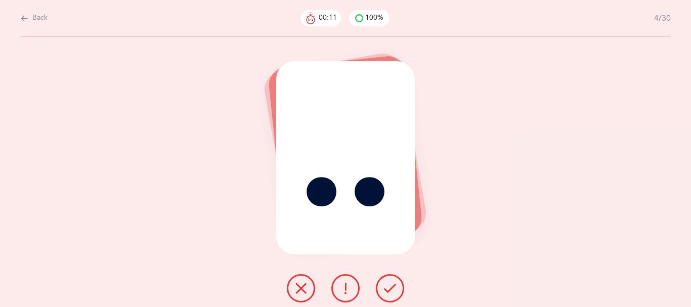
click at [390, 292] on icon at bounding box center [390, 288] width 12 height 12
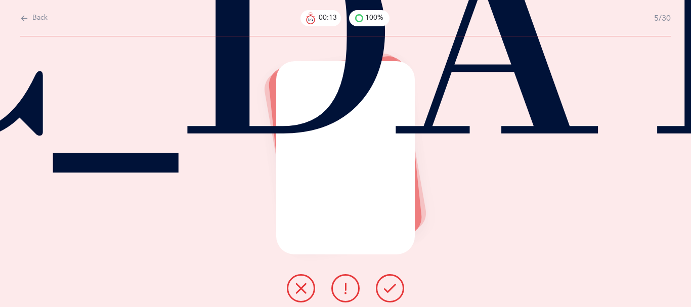
click at [390, 292] on icon at bounding box center [390, 288] width 12 height 12
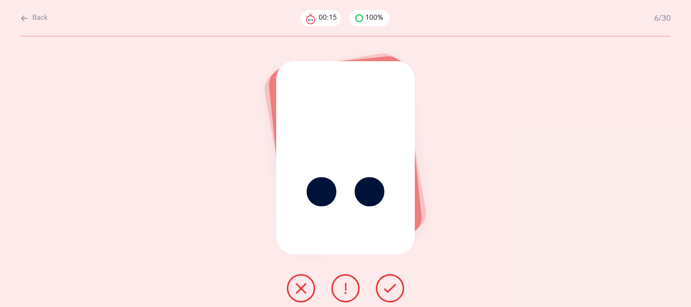
click at [390, 292] on icon at bounding box center [390, 288] width 12 height 12
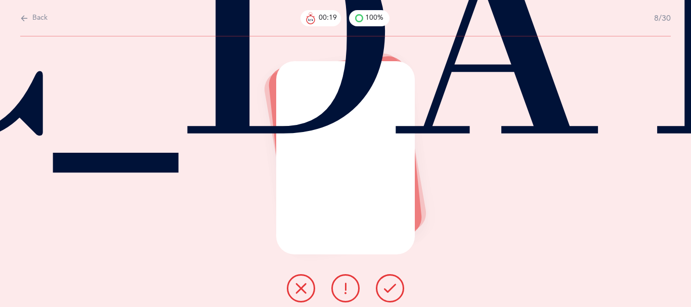
click at [390, 292] on icon at bounding box center [390, 288] width 12 height 12
click at [388, 291] on icon at bounding box center [390, 288] width 12 height 12
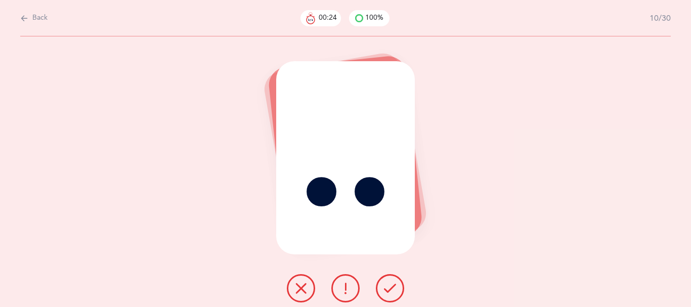
click at [388, 291] on icon at bounding box center [390, 288] width 12 height 12
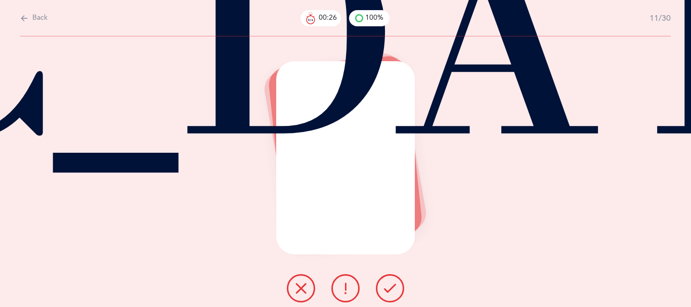
click at [388, 291] on icon at bounding box center [390, 288] width 12 height 12
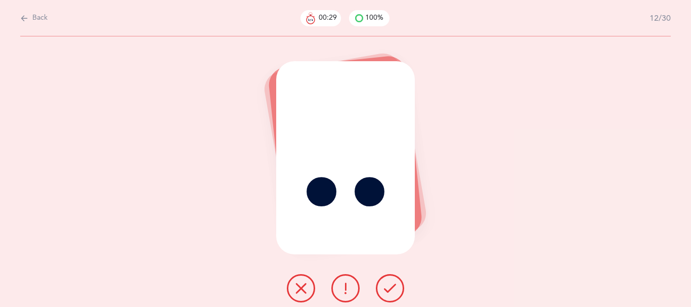
click at [388, 291] on icon at bounding box center [390, 288] width 12 height 12
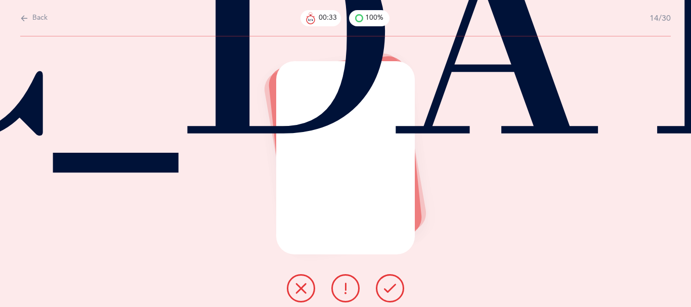
click at [388, 291] on icon at bounding box center [390, 288] width 12 height 12
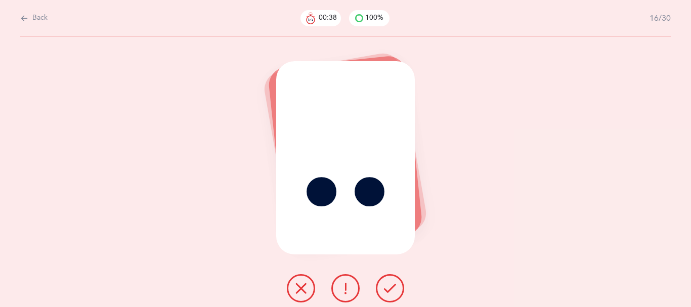
click at [388, 290] on button at bounding box center [390, 288] width 28 height 28
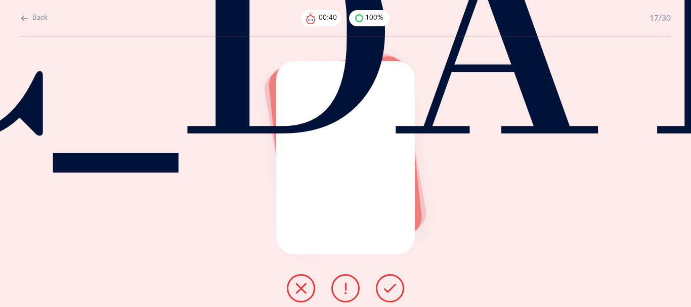
click at [387, 289] on button at bounding box center [390, 288] width 28 height 28
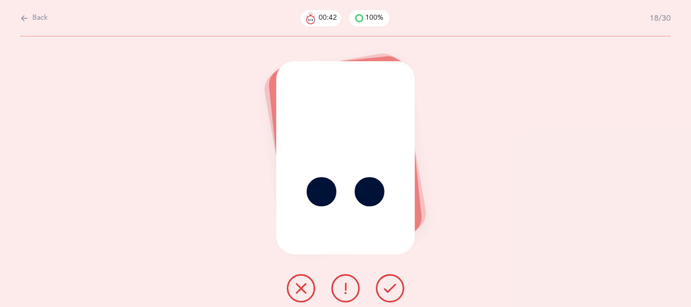
click at [387, 289] on button at bounding box center [390, 288] width 28 height 28
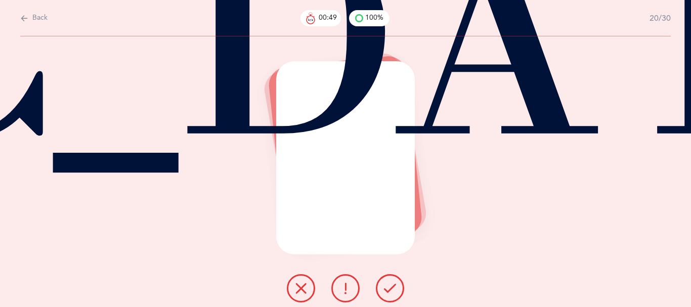
click at [386, 289] on button at bounding box center [390, 288] width 28 height 28
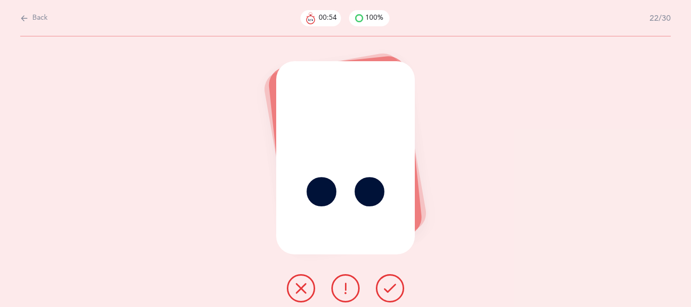
click at [386, 289] on button at bounding box center [390, 288] width 28 height 28
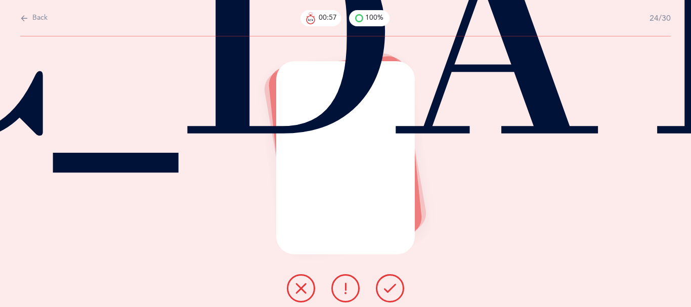
click at [386, 289] on button at bounding box center [390, 288] width 28 height 28
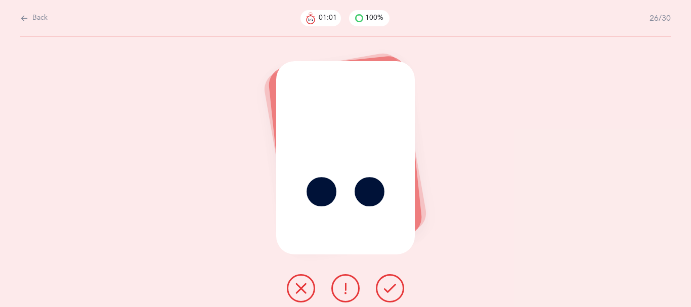
click at [386, 289] on button at bounding box center [390, 288] width 28 height 28
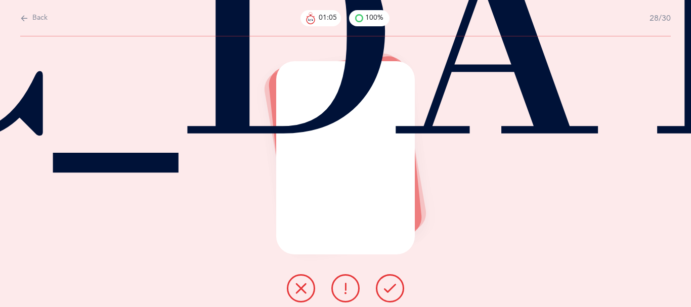
click at [386, 289] on button at bounding box center [390, 288] width 28 height 28
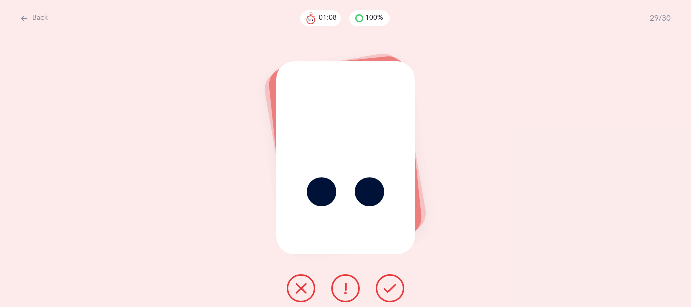
click at [386, 289] on button at bounding box center [390, 288] width 28 height 28
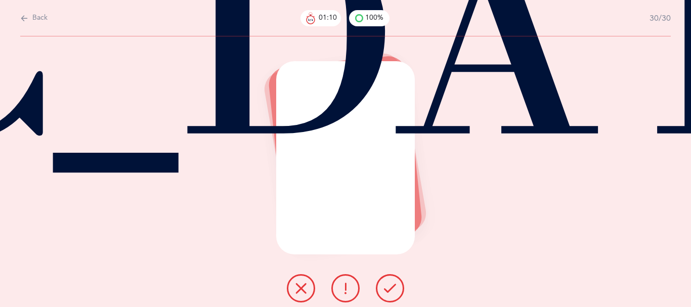
click at [386, 289] on button at bounding box center [390, 288] width 28 height 28
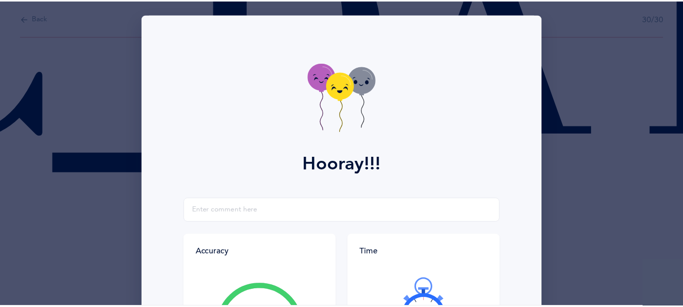
scroll to position [218, 0]
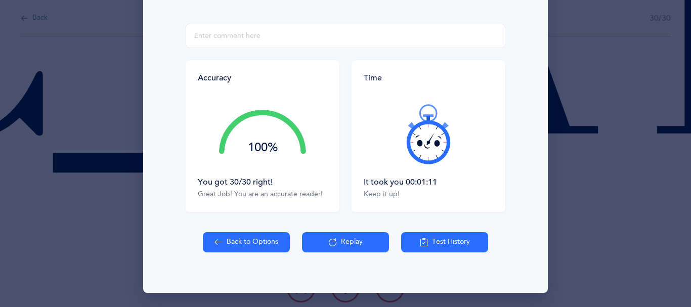
click at [236, 240] on button "Back to Options" at bounding box center [246, 242] width 87 height 20
select select "2"
select select "30"
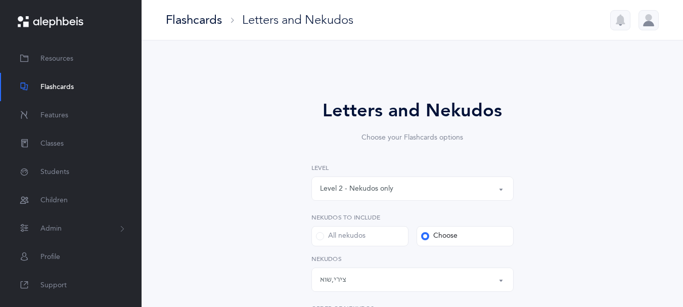
scroll to position [9, 0]
click at [52, 64] on span "Resources" at bounding box center [56, 59] width 33 height 11
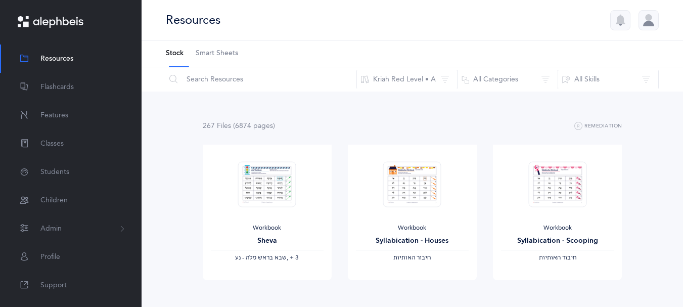
click at [225, 59] on span "Smart Sheets" at bounding box center [217, 54] width 42 height 10
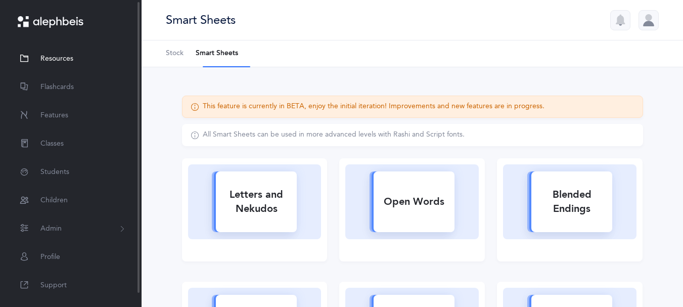
click at [61, 61] on span "Resources" at bounding box center [56, 59] width 33 height 11
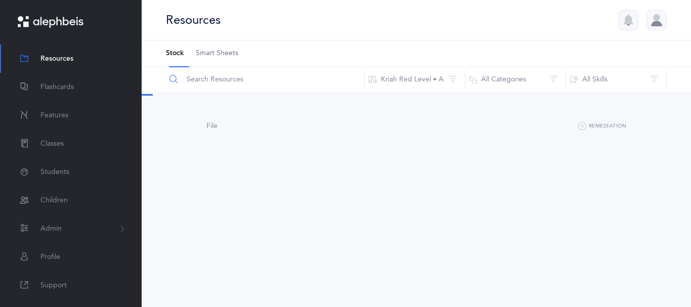
click at [208, 85] on input "text" at bounding box center [264, 79] width 199 height 24
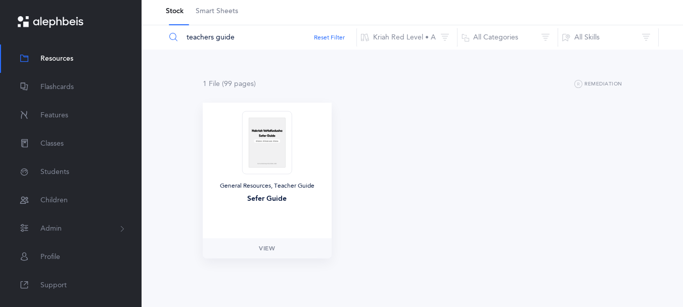
scroll to position [50, 0]
type input "teachers guide"
click at [268, 156] on img at bounding box center [267, 142] width 50 height 63
click at [270, 246] on span "View" at bounding box center [267, 248] width 16 height 9
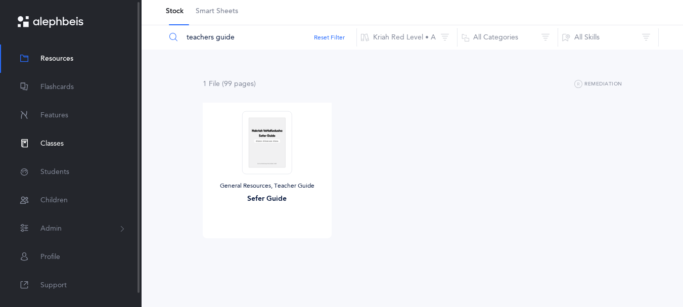
click at [44, 148] on span "Classes" at bounding box center [51, 144] width 23 height 11
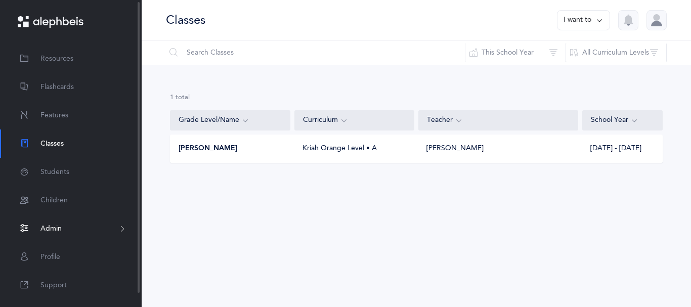
click at [121, 229] on button "Admin" at bounding box center [71, 228] width 142 height 28
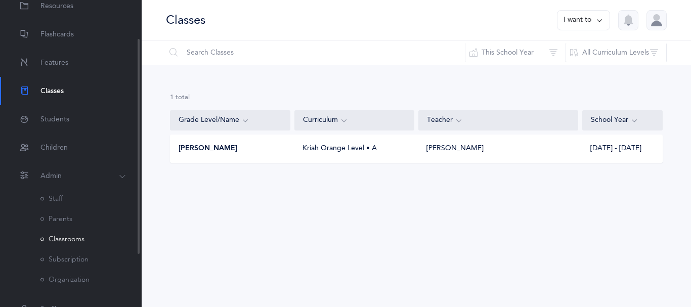
click at [76, 243] on link "Classrooms" at bounding box center [62, 239] width 44 height 8
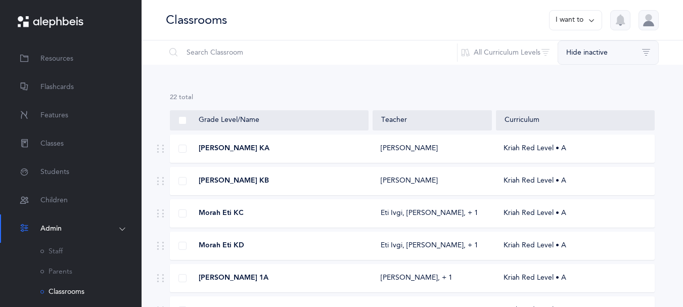
click at [646, 56] on button "Hide inactive" at bounding box center [608, 52] width 101 height 24
click at [624, 93] on button "Hide inactive" at bounding box center [609, 86] width 84 height 20
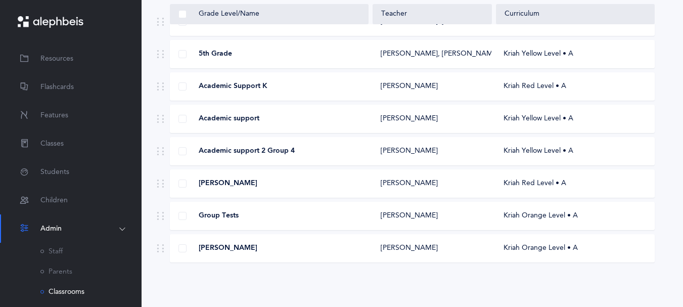
scroll to position [679, 0]
click at [448, 146] on div "[PERSON_NAME]" at bounding box center [432, 151] width 119 height 10
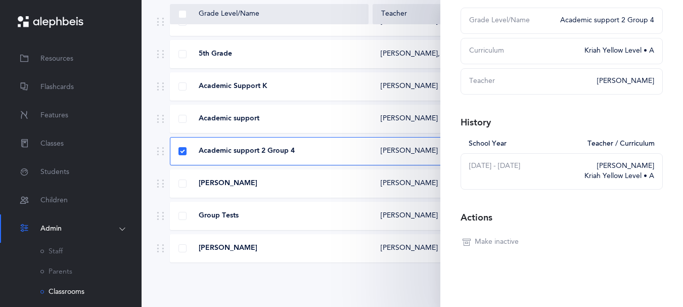
scroll to position [122, 0]
click at [490, 237] on span "Make inactive" at bounding box center [497, 242] width 44 height 10
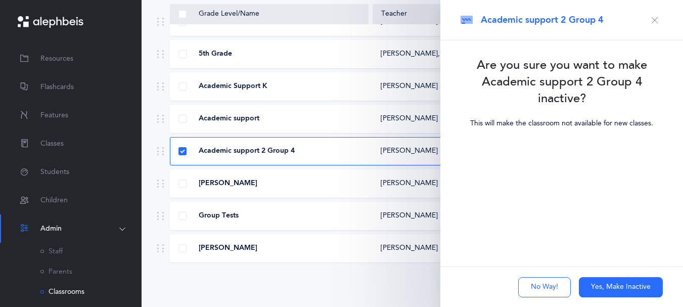
click at [534, 280] on button "No Way!" at bounding box center [544, 287] width 53 height 20
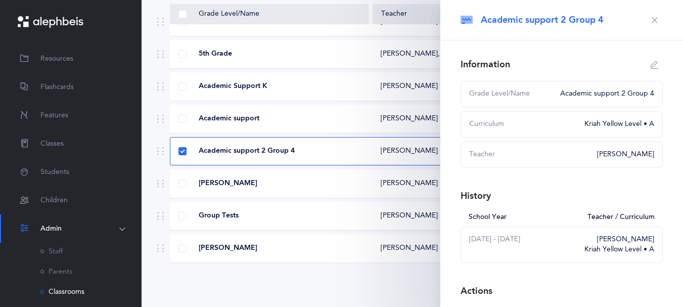
click at [626, 99] on div "Academic support 2 Group 4" at bounding box center [604, 94] width 100 height 10
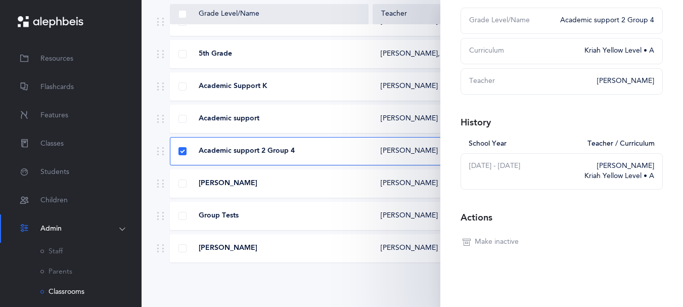
scroll to position [110, 0]
click at [503, 247] on span "Make inactive" at bounding box center [497, 242] width 44 height 10
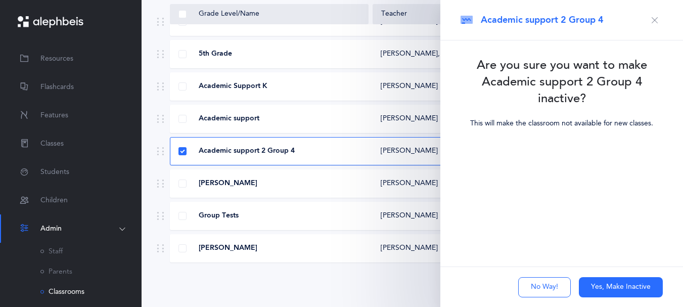
scroll to position [0, 0]
click at [590, 280] on button "Yes, Make Inactive" at bounding box center [621, 287] width 84 height 20
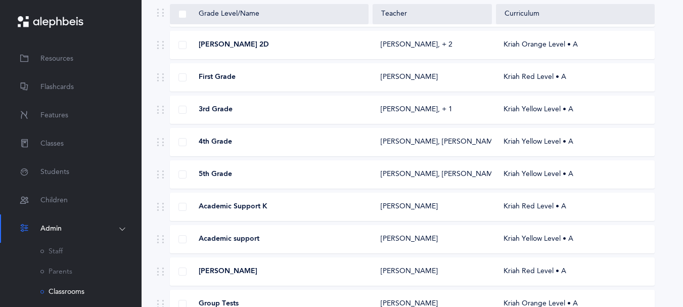
scroll to position [458, 0]
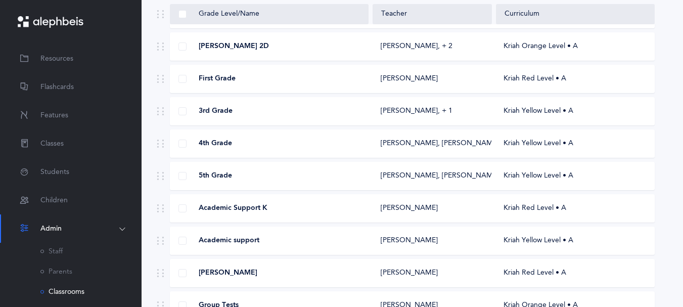
click at [510, 149] on div "Kriah Yellow Level • A" at bounding box center [574, 144] width 159 height 10
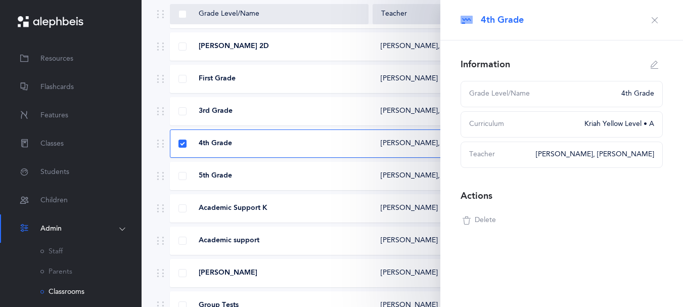
click at [651, 24] on icon "button" at bounding box center [655, 20] width 8 height 8
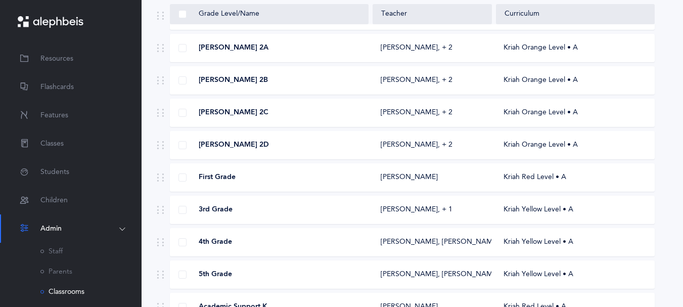
scroll to position [325, 0]
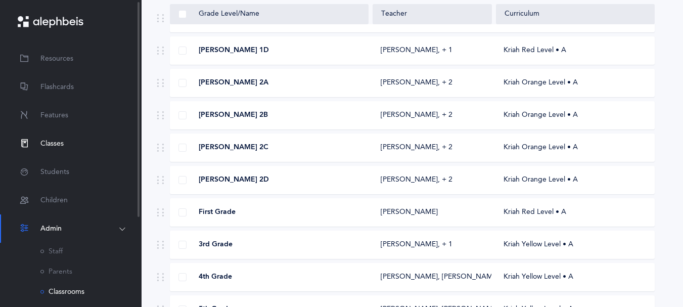
click at [44, 142] on span "Classes" at bounding box center [51, 144] width 23 height 11
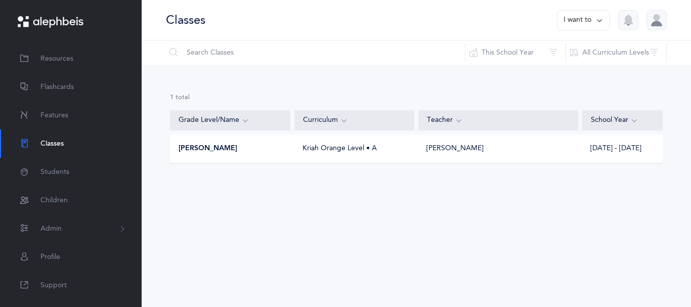
click at [595, 23] on icon at bounding box center [599, 20] width 8 height 11
click at [241, 154] on div "[PERSON_NAME]" at bounding box center [230, 149] width 120 height 10
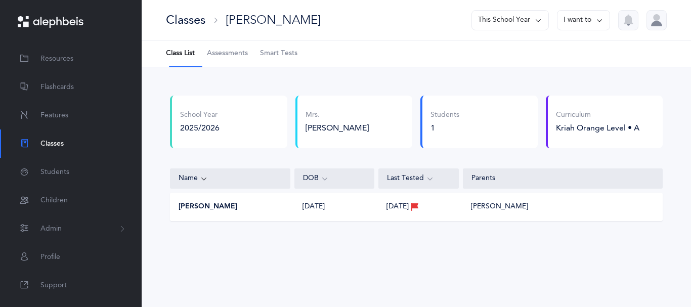
click at [595, 24] on icon at bounding box center [599, 20] width 8 height 11
click at [533, 97] on button "Print assessments" at bounding box center [565, 90] width 72 height 18
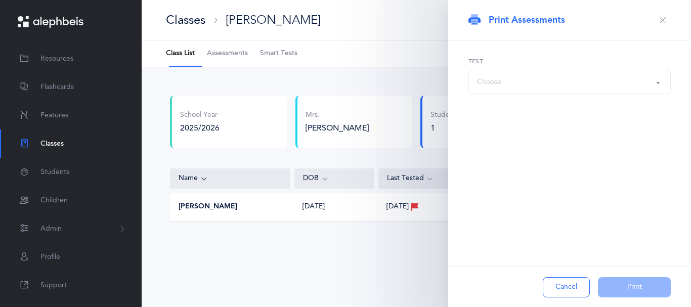
click at [656, 88] on button "Choose" at bounding box center [569, 82] width 202 height 24
click at [658, 90] on button "Choose" at bounding box center [569, 82] width 202 height 24
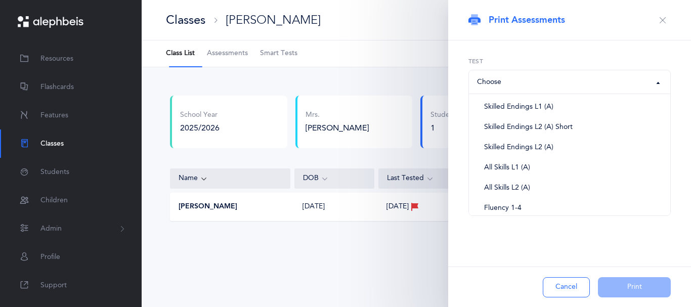
scroll to position [163, 0]
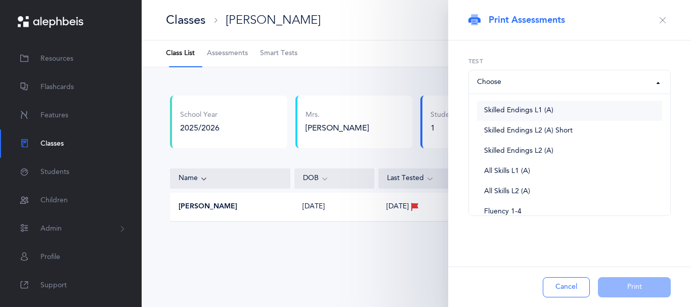
click at [533, 115] on span "Skilled Endings L1 (A)" at bounding box center [518, 110] width 69 height 9
select select "7"
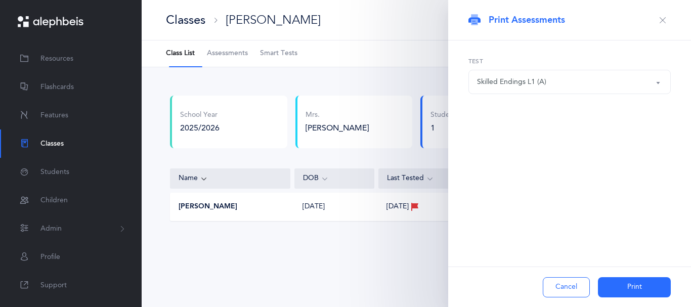
click at [624, 282] on button "Print" at bounding box center [634, 287] width 73 height 20
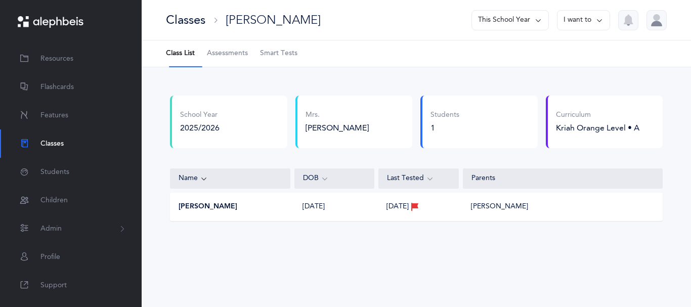
click at [595, 19] on icon at bounding box center [599, 20] width 8 height 11
click at [544, 98] on button "Print assessments" at bounding box center [565, 90] width 72 height 18
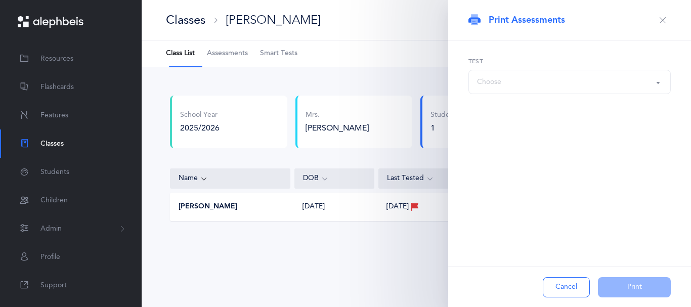
click at [655, 92] on button "Choose" at bounding box center [569, 82] width 202 height 24
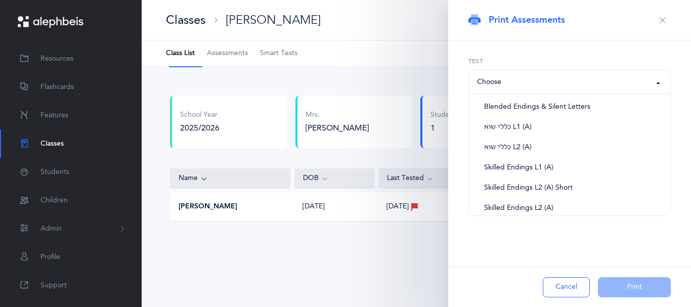
scroll to position [85, 0]
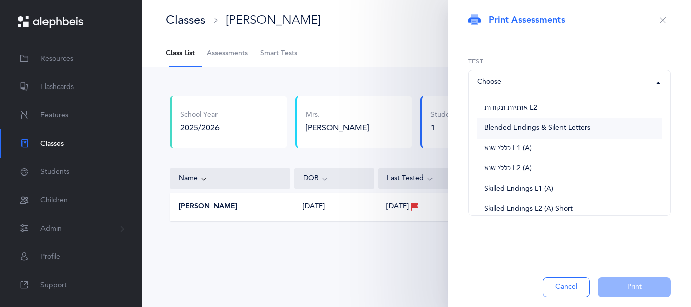
click at [613, 139] on link "Blended Endings & Silent Letters" at bounding box center [569, 128] width 185 height 20
select select "5"
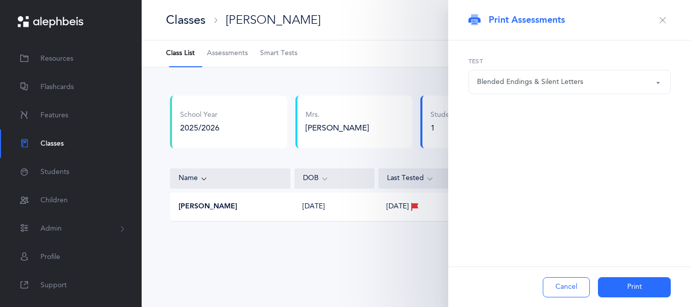
click at [616, 286] on button "Print" at bounding box center [634, 287] width 73 height 20
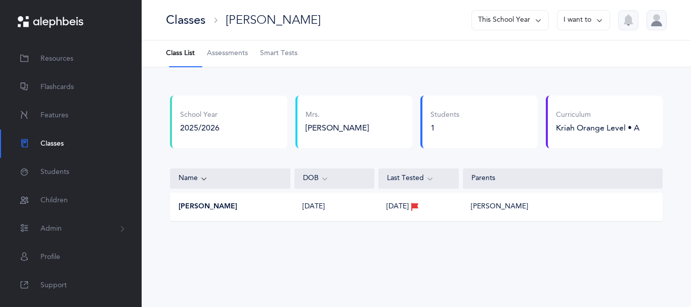
click at [595, 21] on icon at bounding box center [599, 20] width 8 height 11
click at [543, 96] on button "Print assessments" at bounding box center [565, 90] width 72 height 18
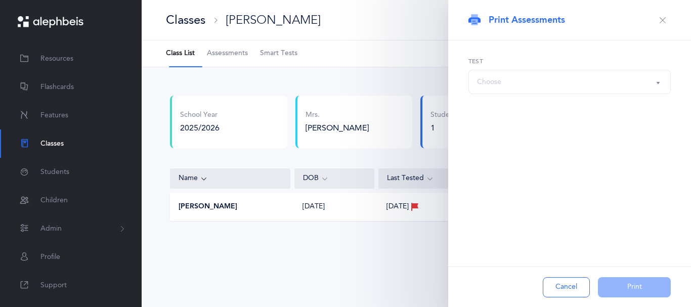
click at [650, 90] on div "Choose" at bounding box center [569, 81] width 185 height 17
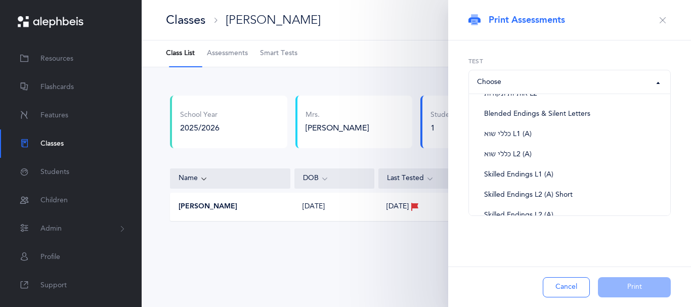
scroll to position [103, 0]
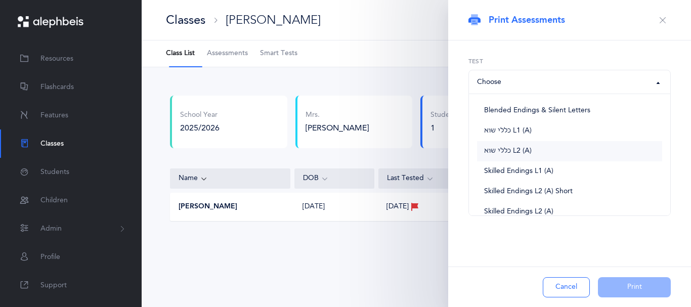
click at [555, 159] on link "כללי שוא L2 (A)" at bounding box center [569, 151] width 185 height 20
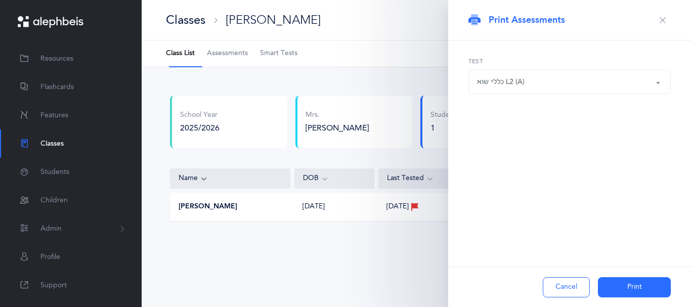
click at [659, 85] on button "כללי שוא L2 (A)" at bounding box center [569, 82] width 202 height 24
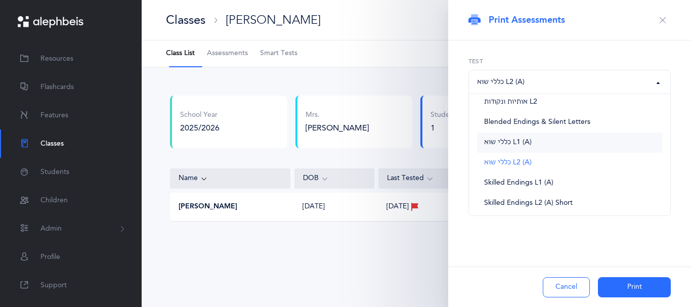
click at [549, 150] on link "כללי שוא L1 (A)" at bounding box center [569, 142] width 185 height 20
select select "6"
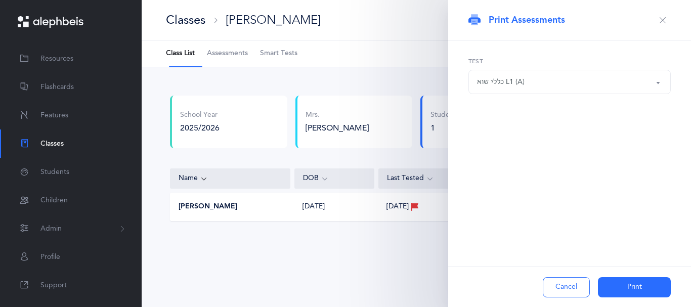
click at [621, 282] on button "Print" at bounding box center [634, 287] width 73 height 20
